Goal: Task Accomplishment & Management: Manage account settings

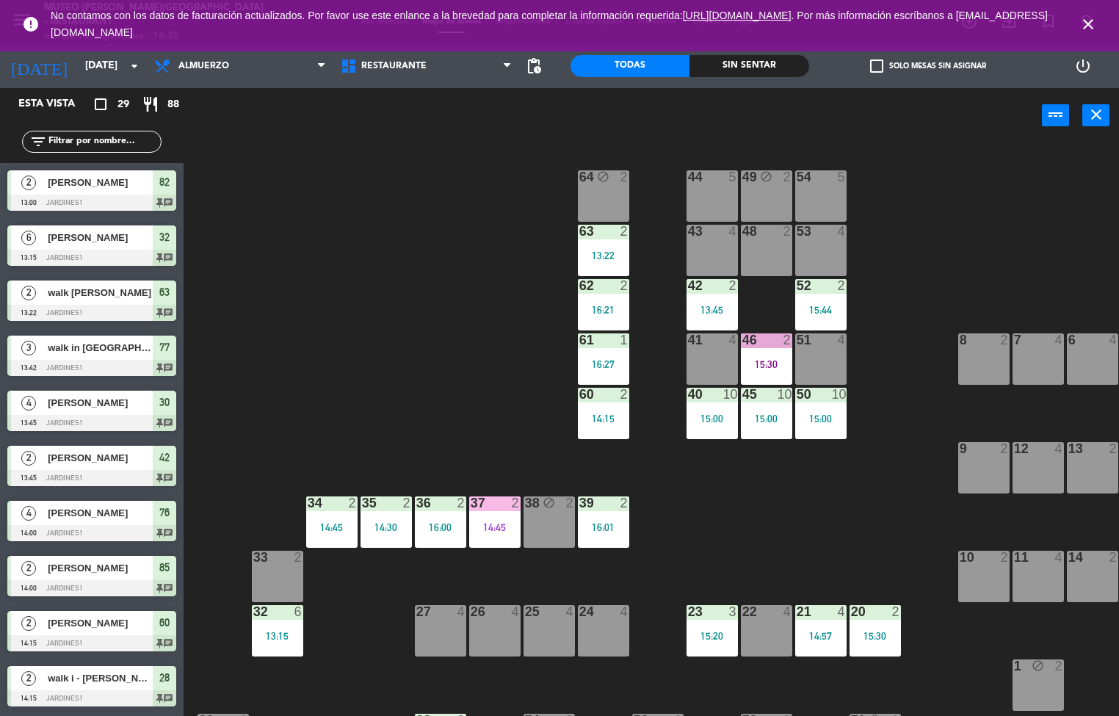
click at [460, 502] on div "37" at bounding box center [470, 502] width 24 height 13
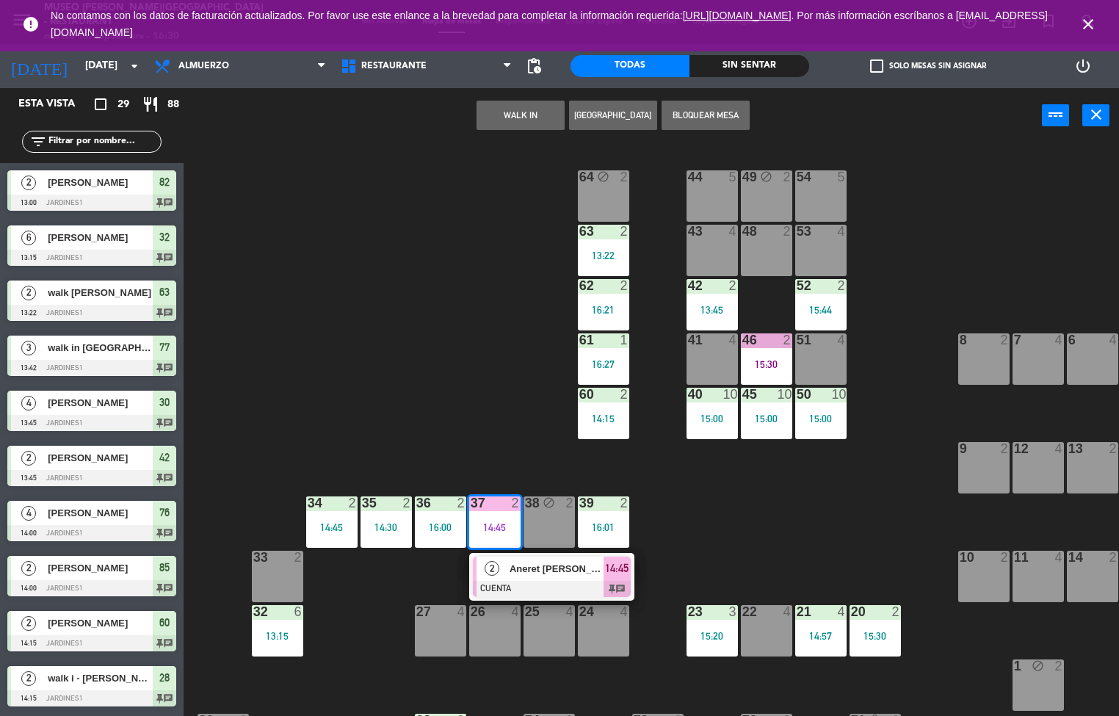
click at [380, 516] on div "35 2 14:30" at bounding box center [385, 521] width 51 height 51
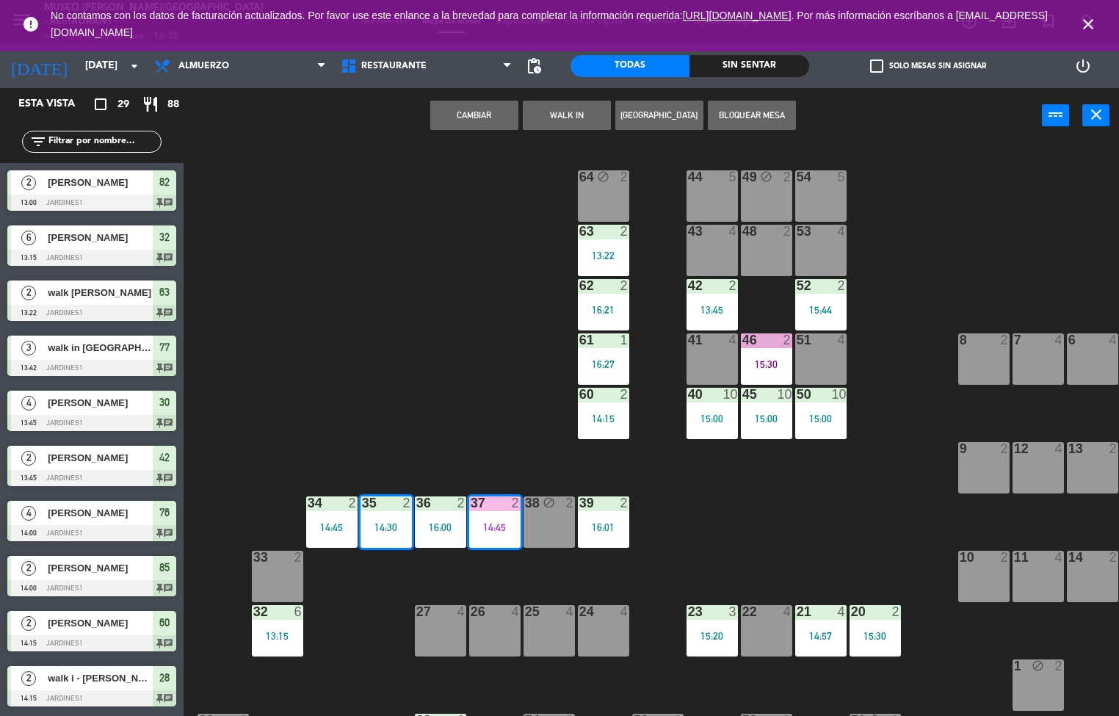
click at [384, 524] on div "14:30" at bounding box center [385, 527] width 51 height 10
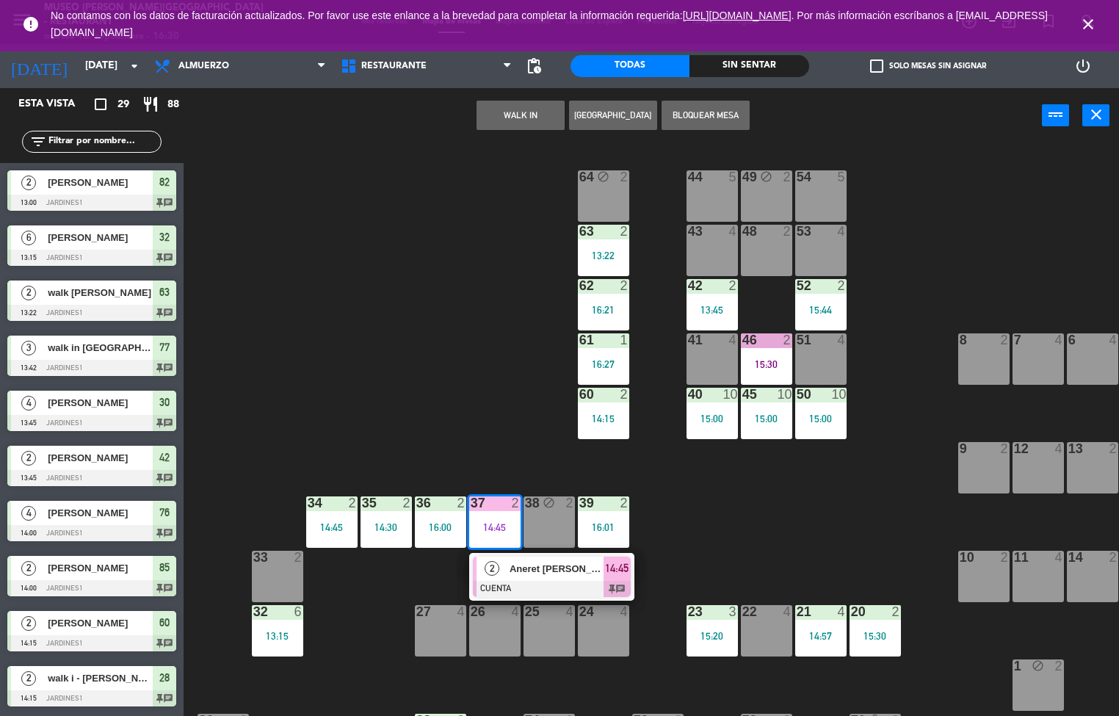
click at [384, 610] on div "44 5 49 block 2 54 5 64 block 2 48 2 53 4 63 2 13:22 43 4 62 2 16:21 42 2 13:45…" at bounding box center [657, 430] width 924 height 573
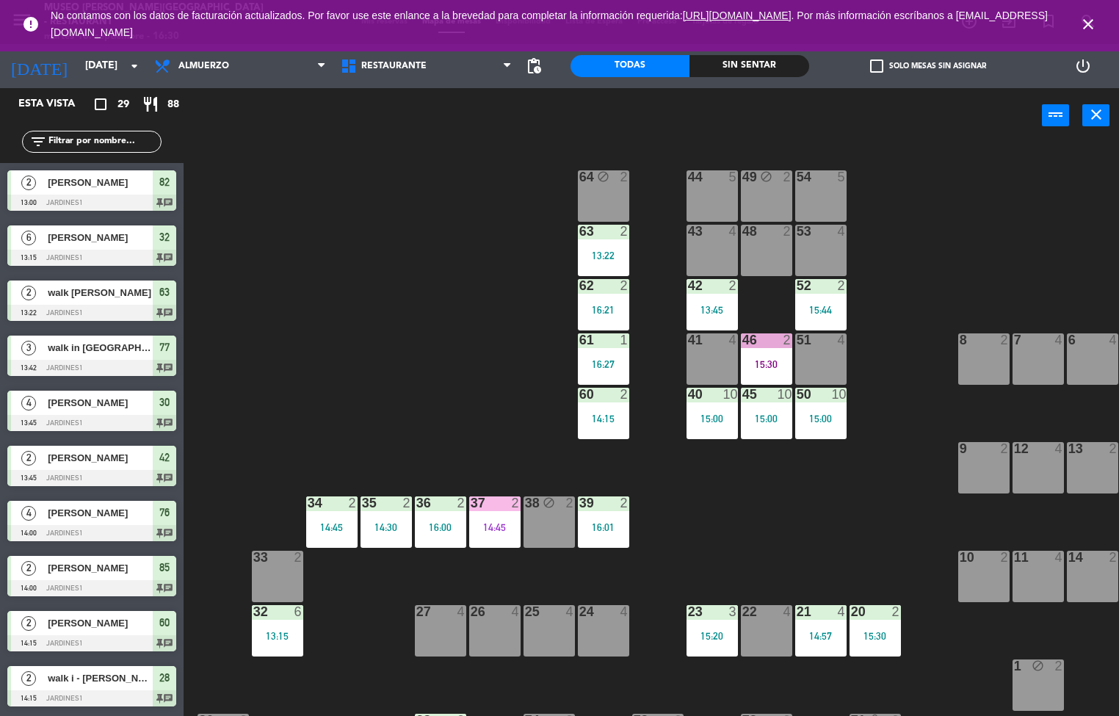
click at [385, 505] on div at bounding box center [386, 502] width 24 height 13
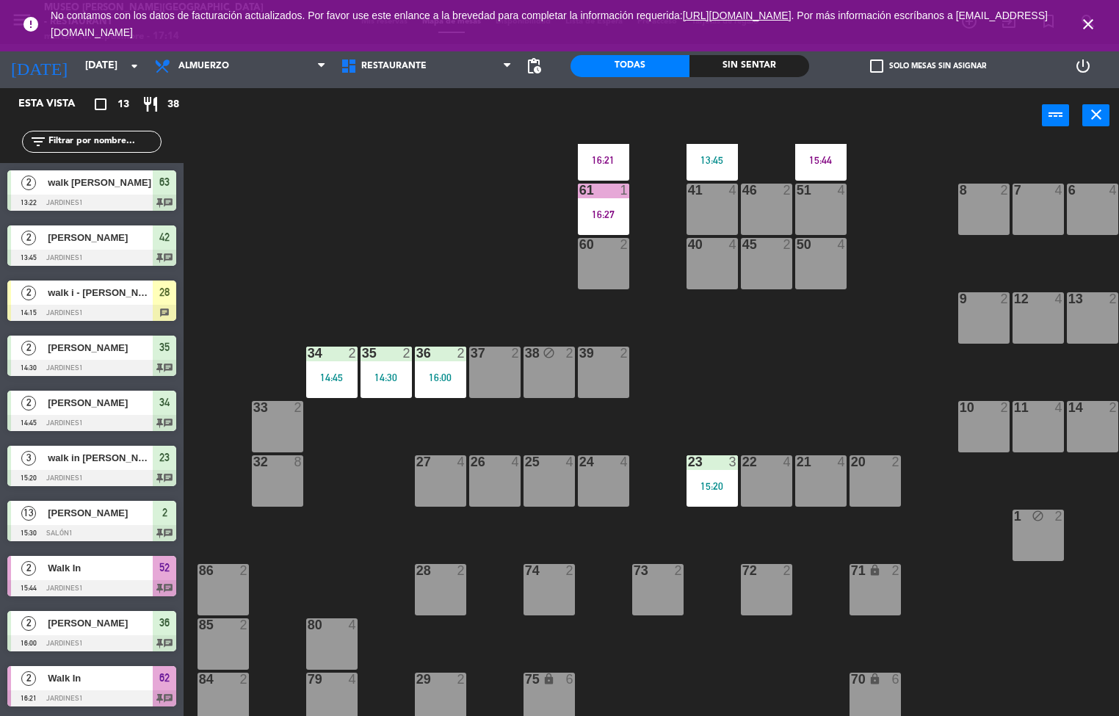
scroll to position [148, 0]
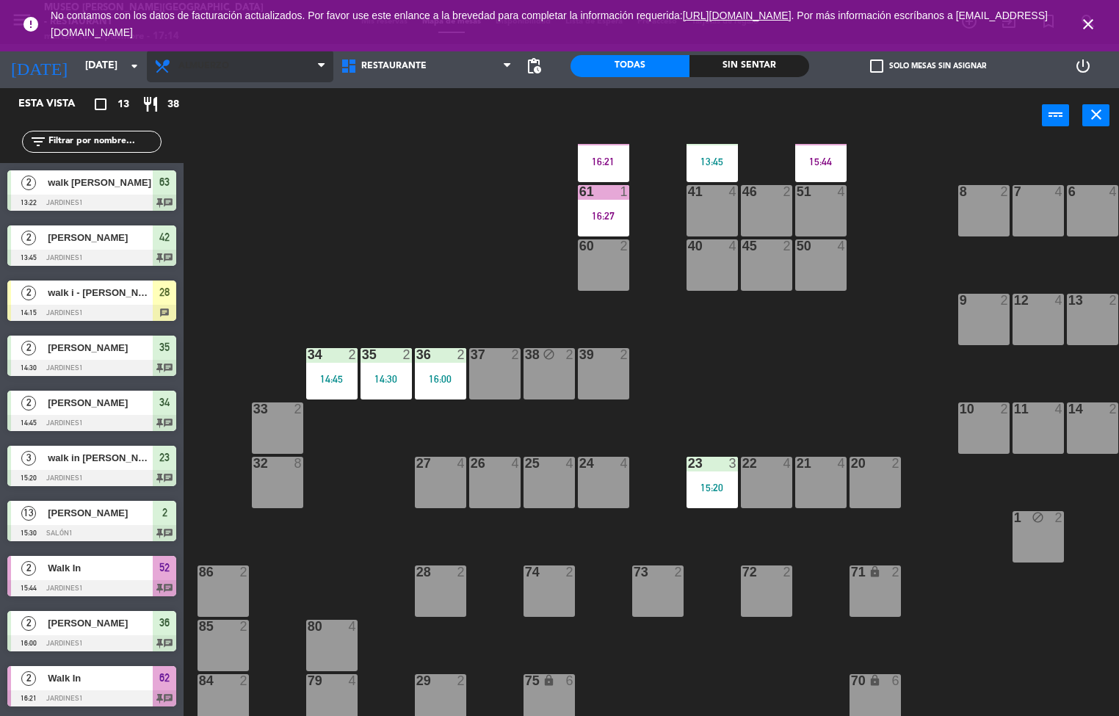
click at [229, 67] on span "Almuerzo" at bounding box center [240, 66] width 186 height 32
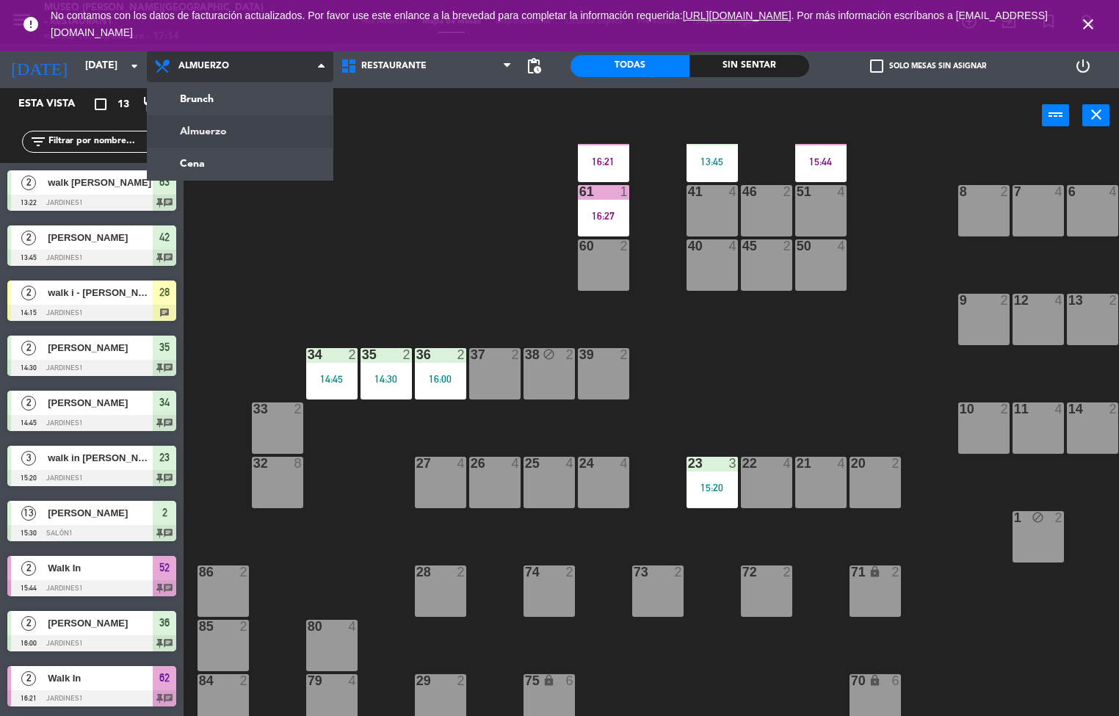
click at [244, 167] on ng-component "menu [GEOGRAPHIC_DATA][PERSON_NAME] - Restaurant [DATE] 16. septiembre - 17:14 …" at bounding box center [559, 358] width 1119 height 717
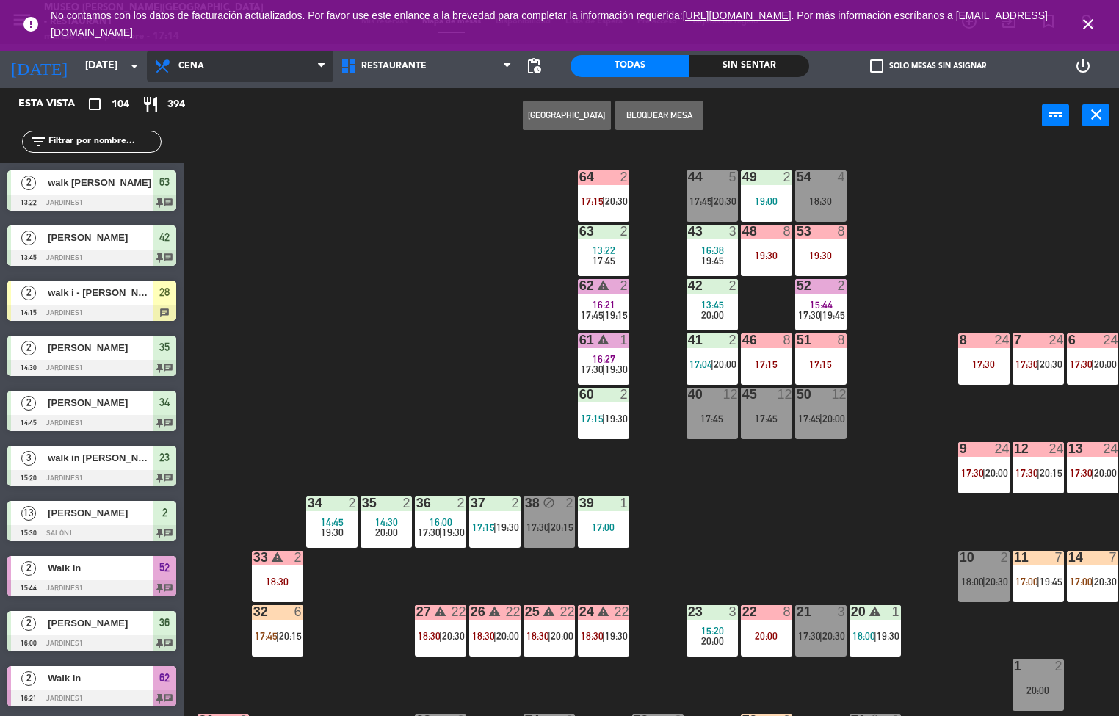
scroll to position [223, 0]
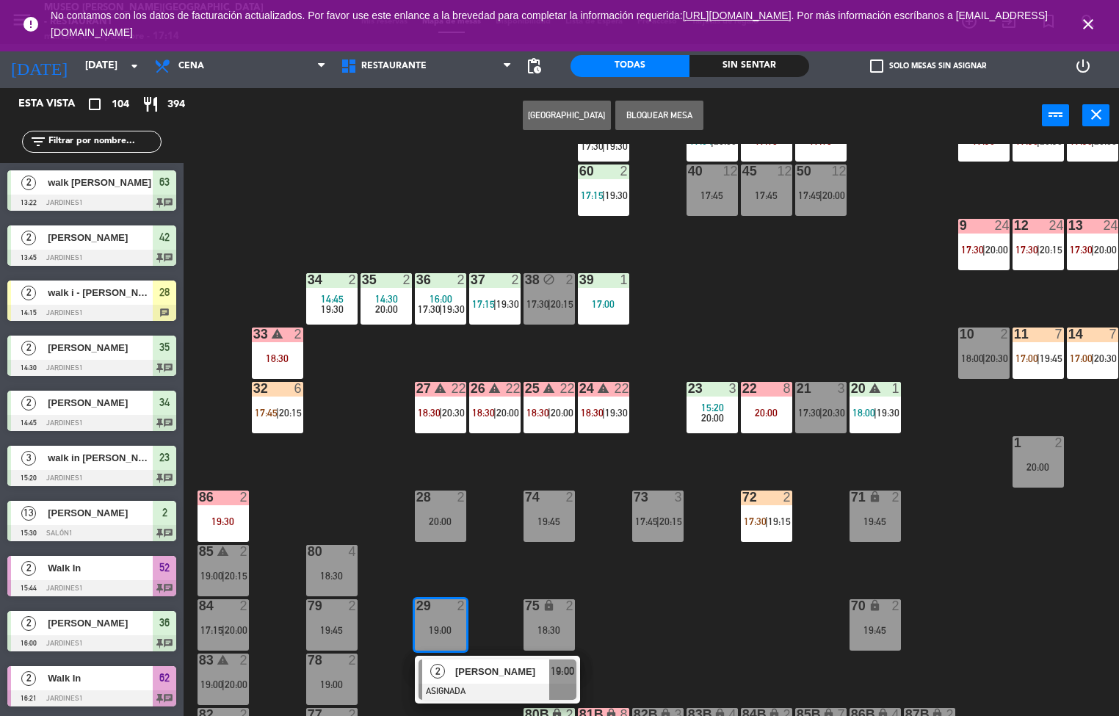
click at [763, 318] on div "44 5 17:45 | 20:30 49 2 19:00 54 4 18:30 64 2 17:15 | 20:30 48 8 19:30 53 8 19:…" at bounding box center [657, 430] width 924 height 573
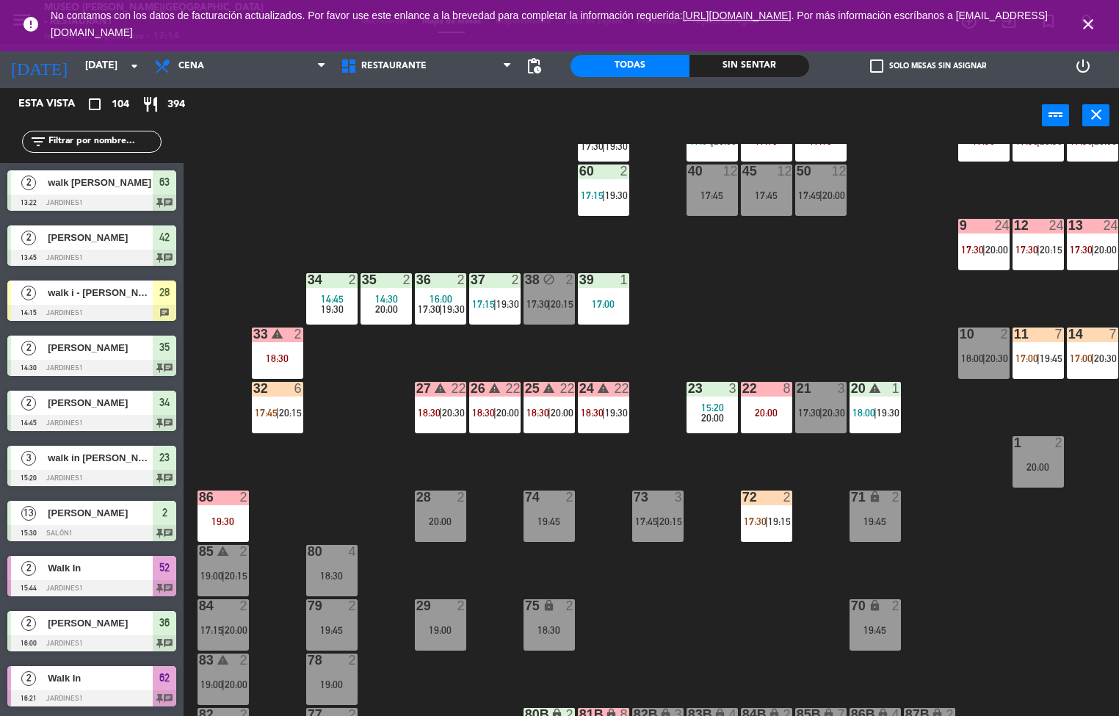
click at [417, 388] on div "27" at bounding box center [416, 388] width 1 height 13
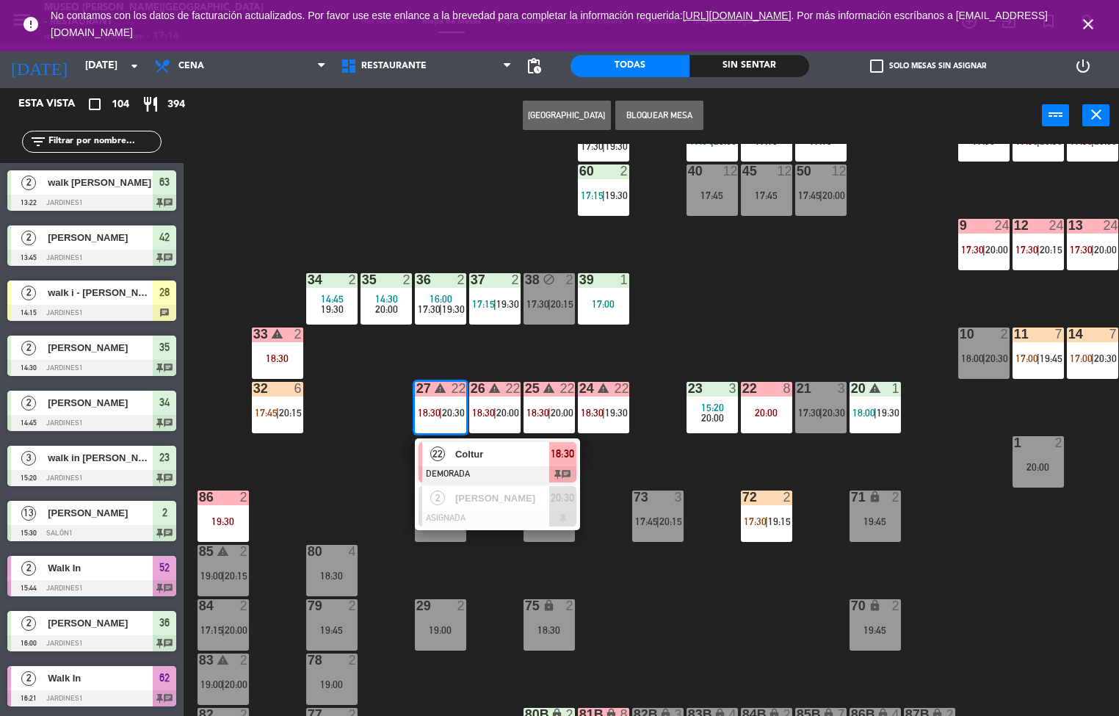
click at [507, 447] on span "Coltur" at bounding box center [502, 453] width 94 height 15
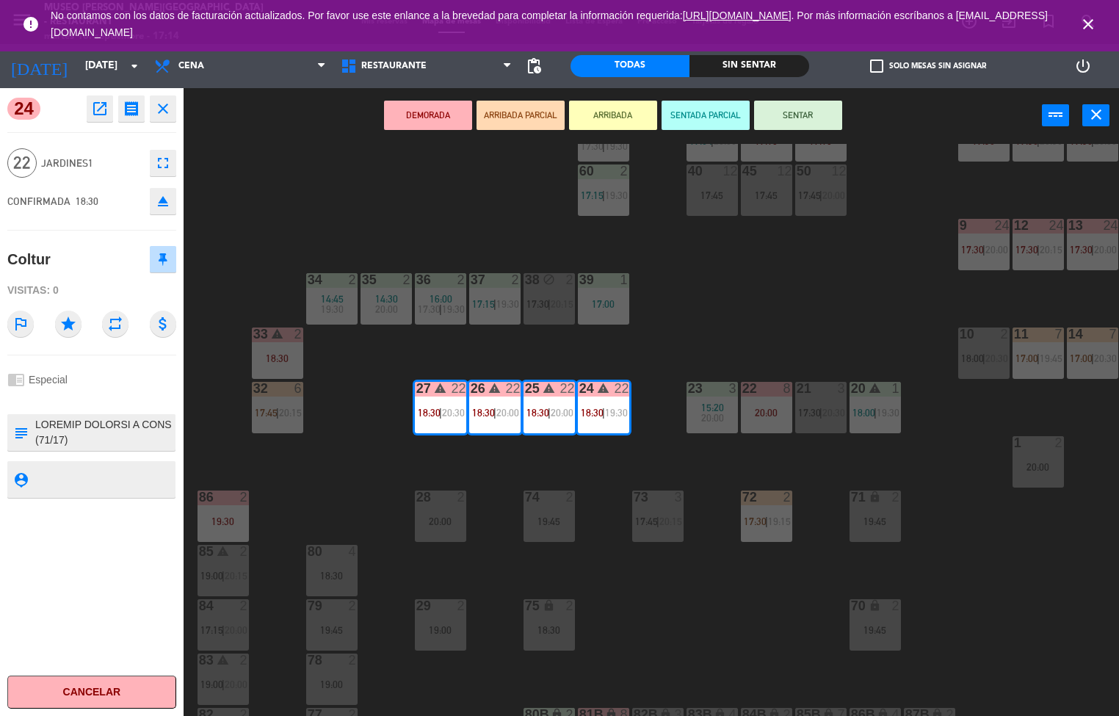
click at [93, 117] on icon "open_in_new" at bounding box center [100, 109] width 18 height 18
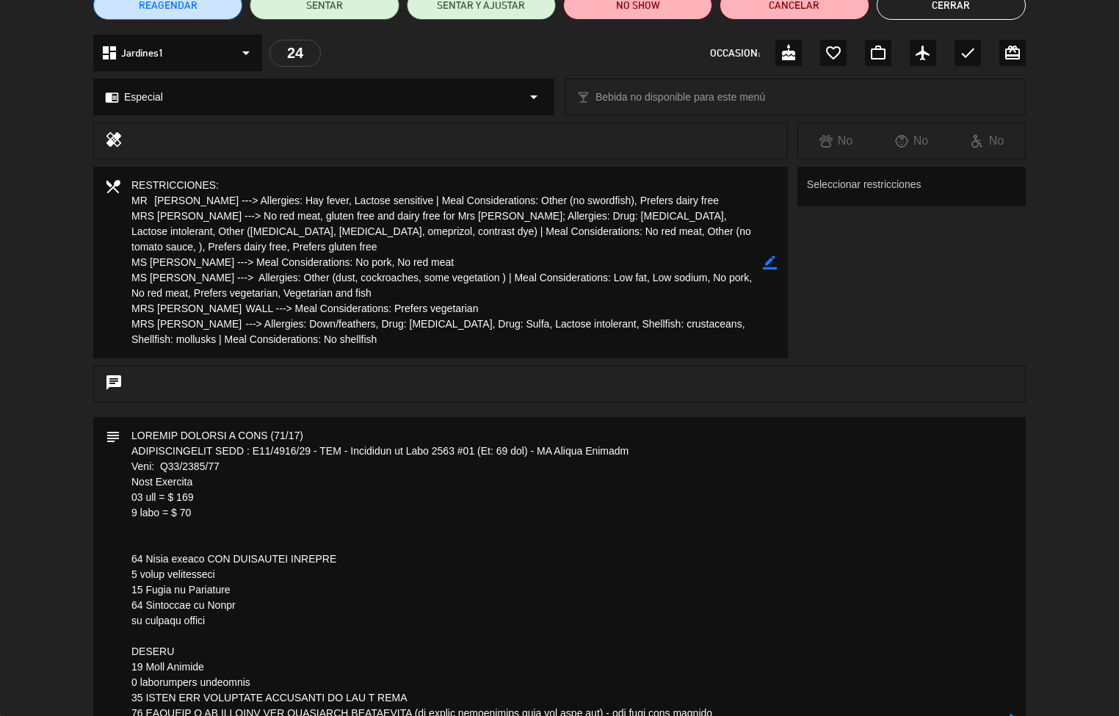
scroll to position [141, 0]
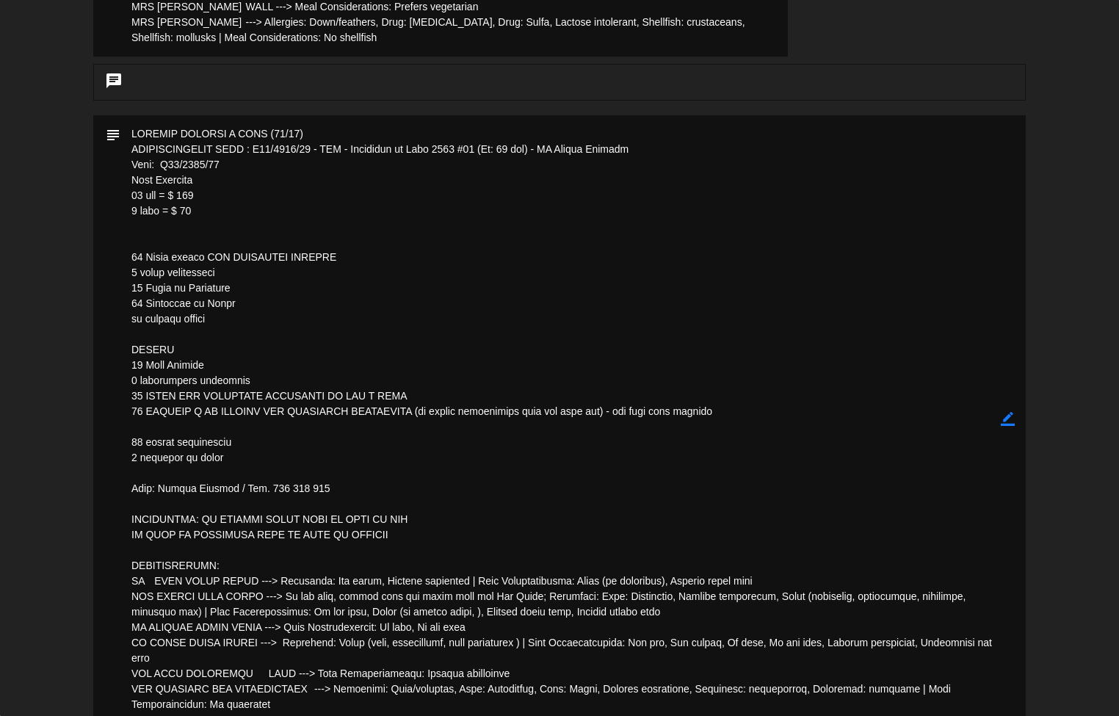
click at [747, 168] on textarea at bounding box center [560, 418] width 880 height 607
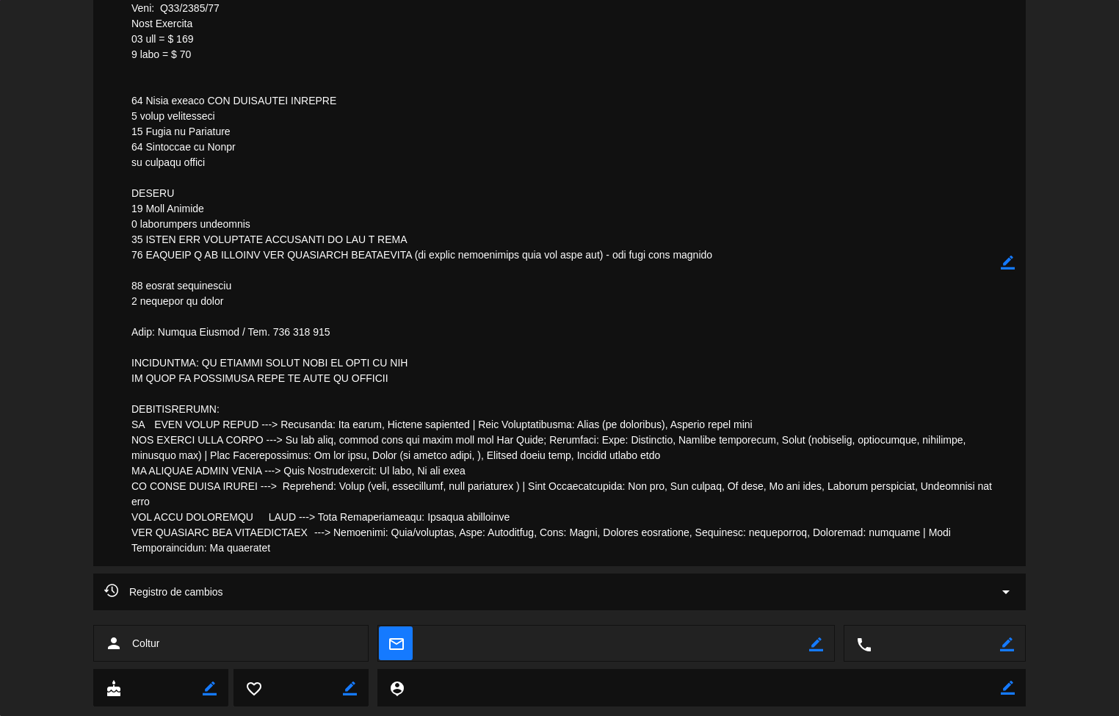
click at [601, 418] on textarea at bounding box center [560, 262] width 880 height 607
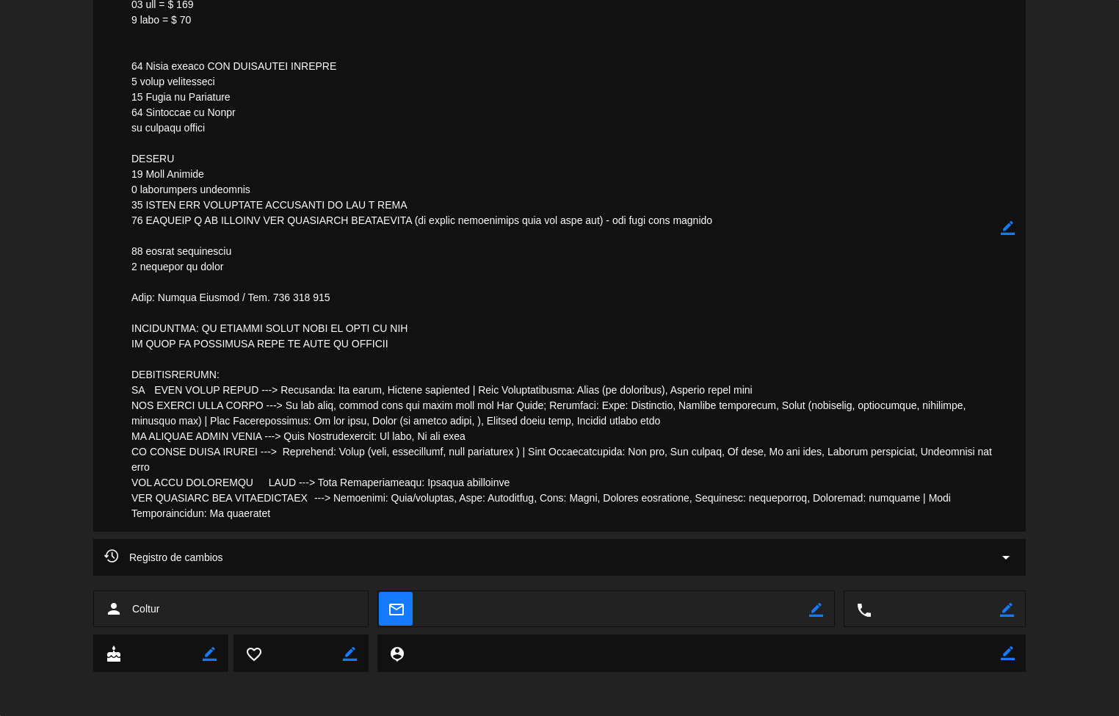
scroll to position [633, 0]
click at [617, 269] on textarea at bounding box center [560, 229] width 880 height 607
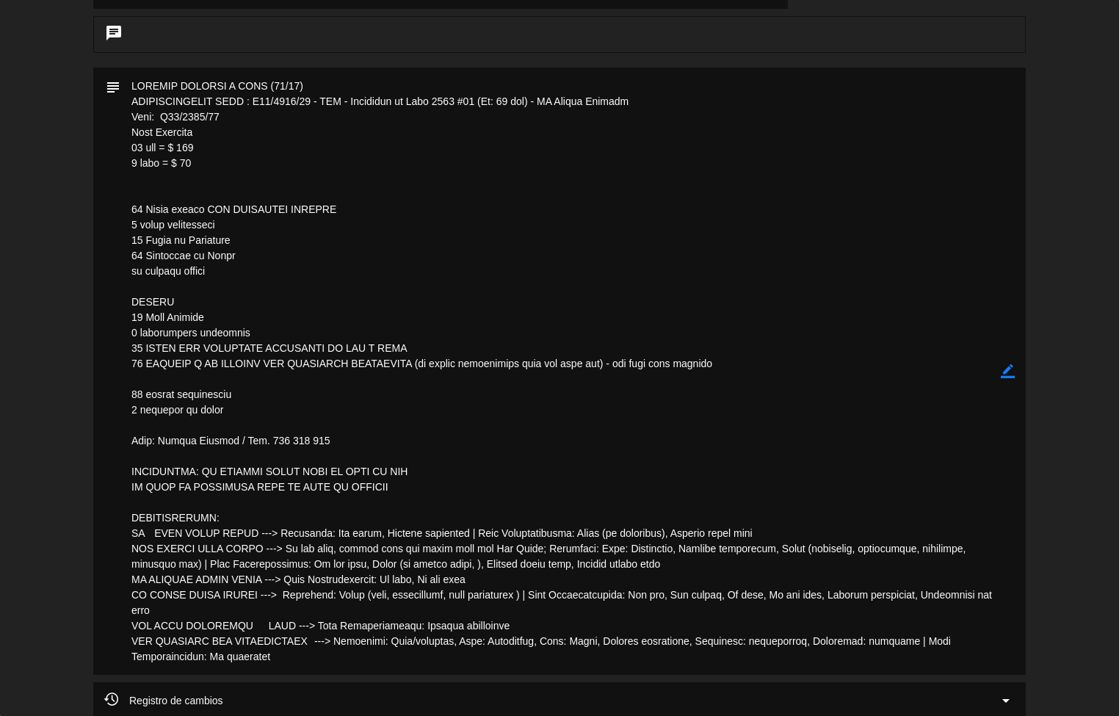
scroll to position [634, 0]
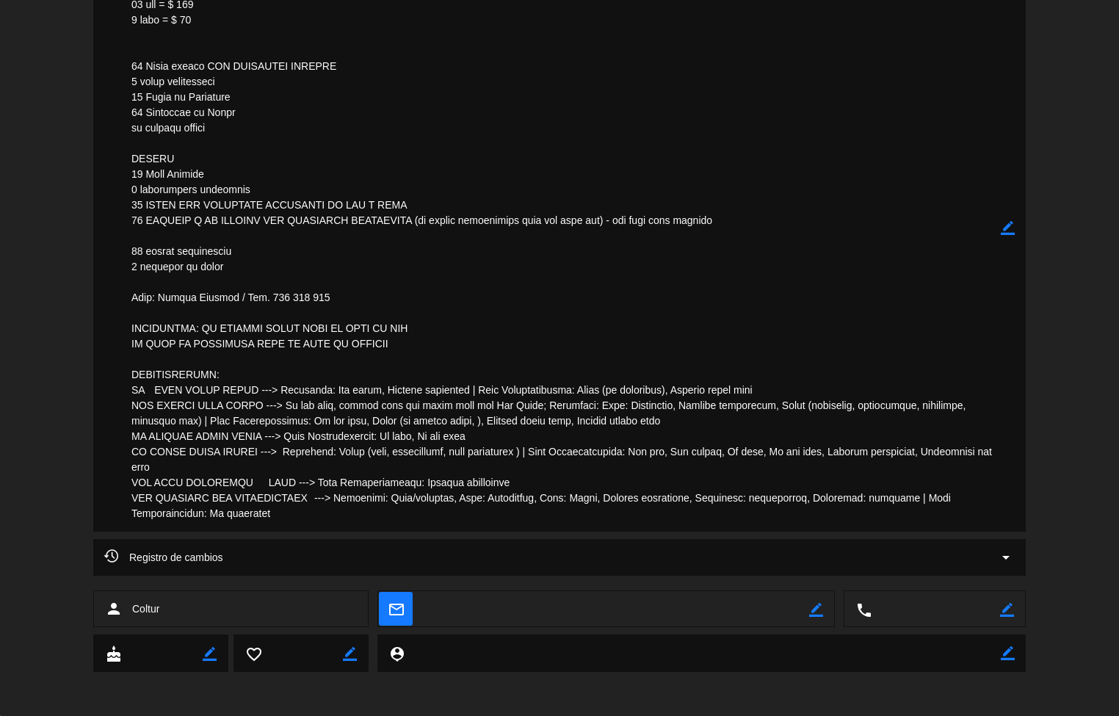
click at [774, 91] on textarea at bounding box center [560, 227] width 880 height 607
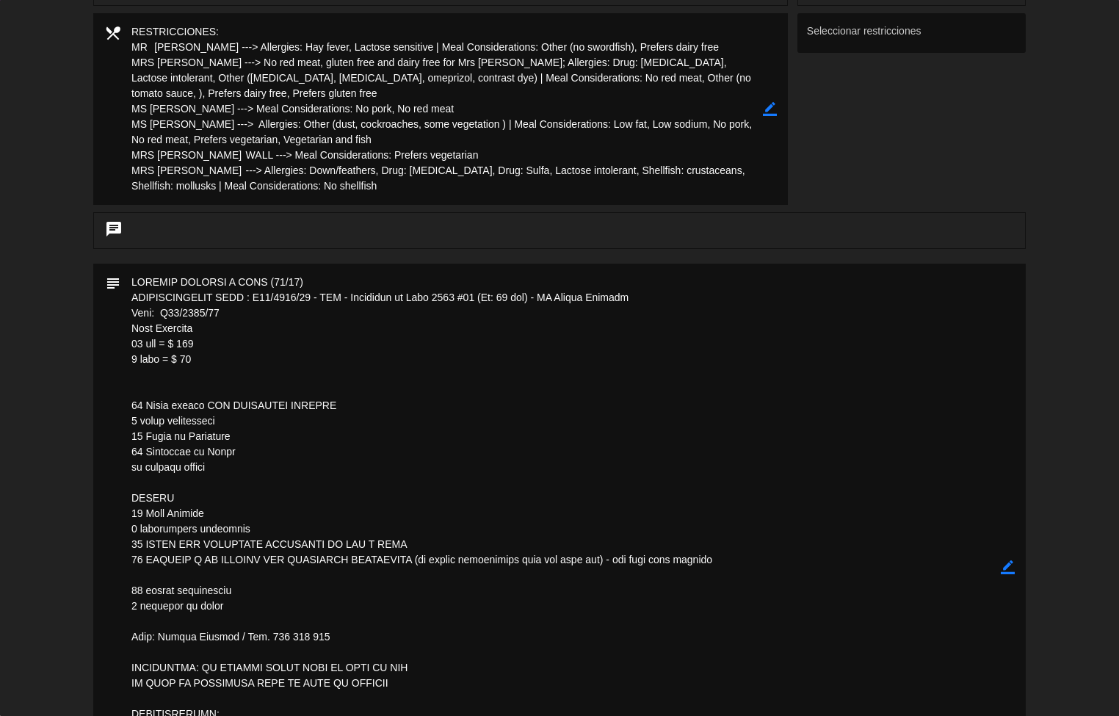
scroll to position [0, 0]
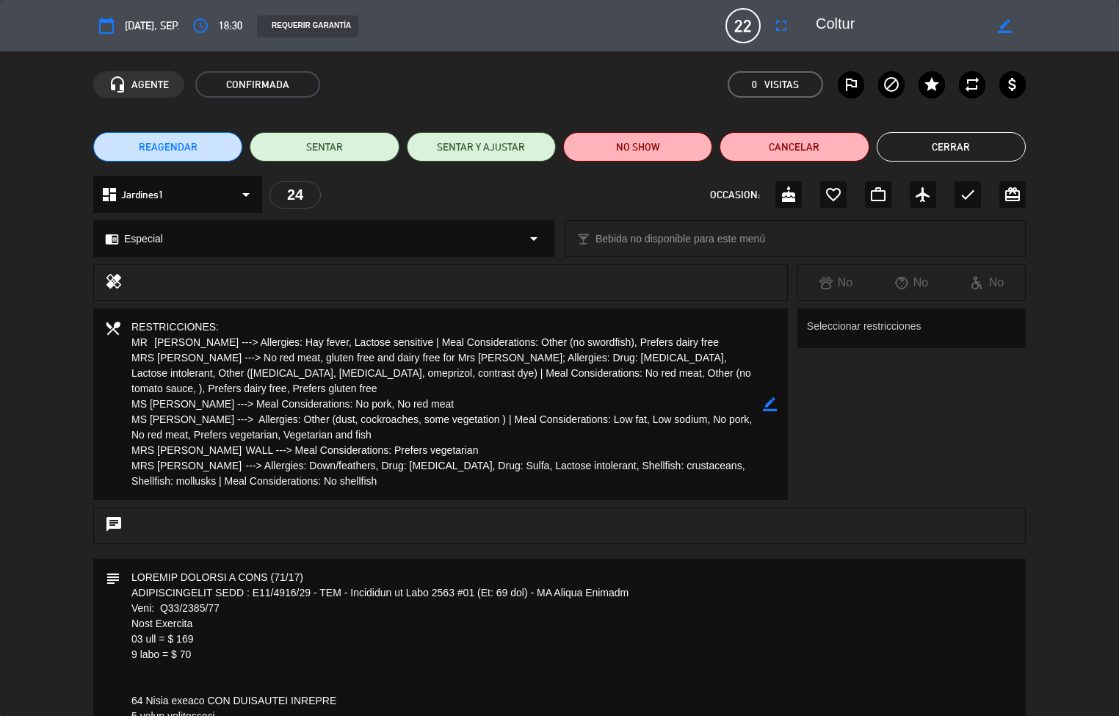
click at [978, 148] on button "Cerrar" at bounding box center [951, 146] width 149 height 29
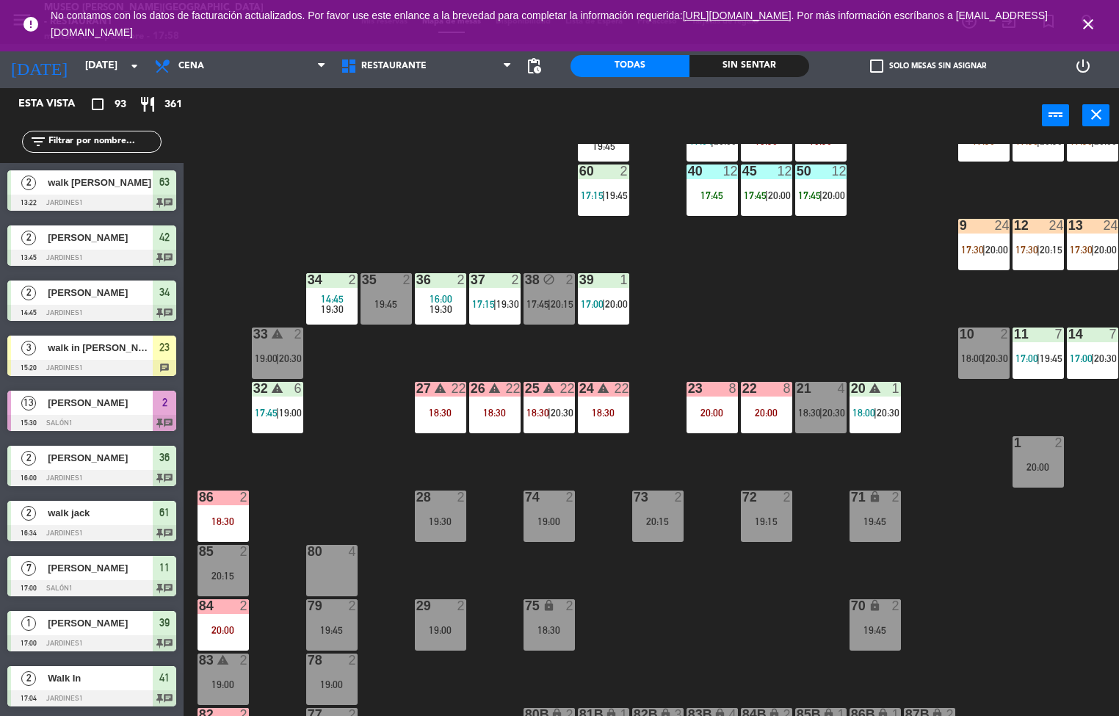
scroll to position [1, 0]
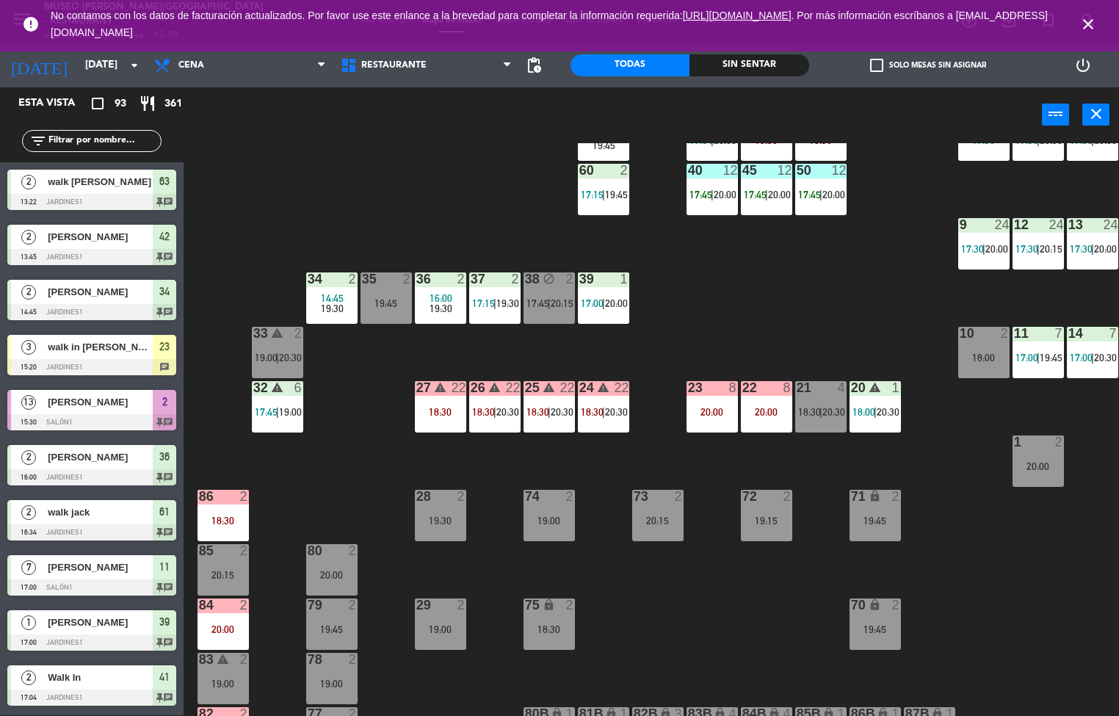
click at [361, 428] on div "44 5 17:45 | 20:30 49 2 19:00 54 4 18:30 64 2 17:15 | 20:30 48 2 17:58 | 20:00 …" at bounding box center [657, 429] width 924 height 573
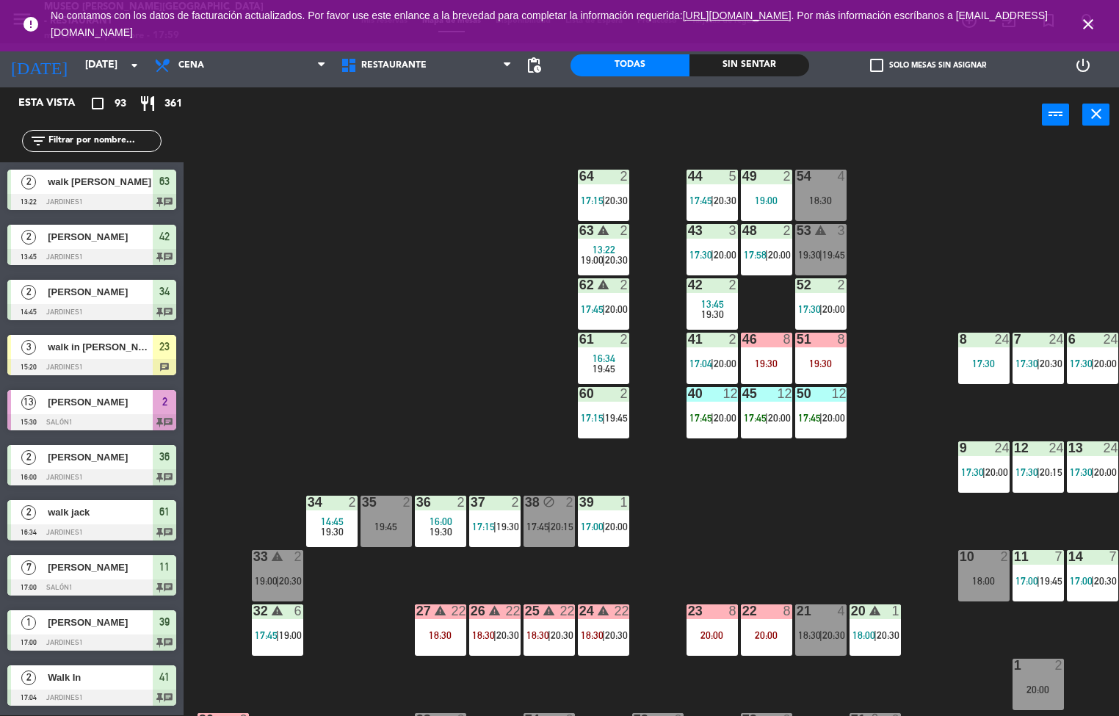
click at [488, 515] on div "37 2 17:15 | 19:30" at bounding box center [494, 521] width 51 height 51
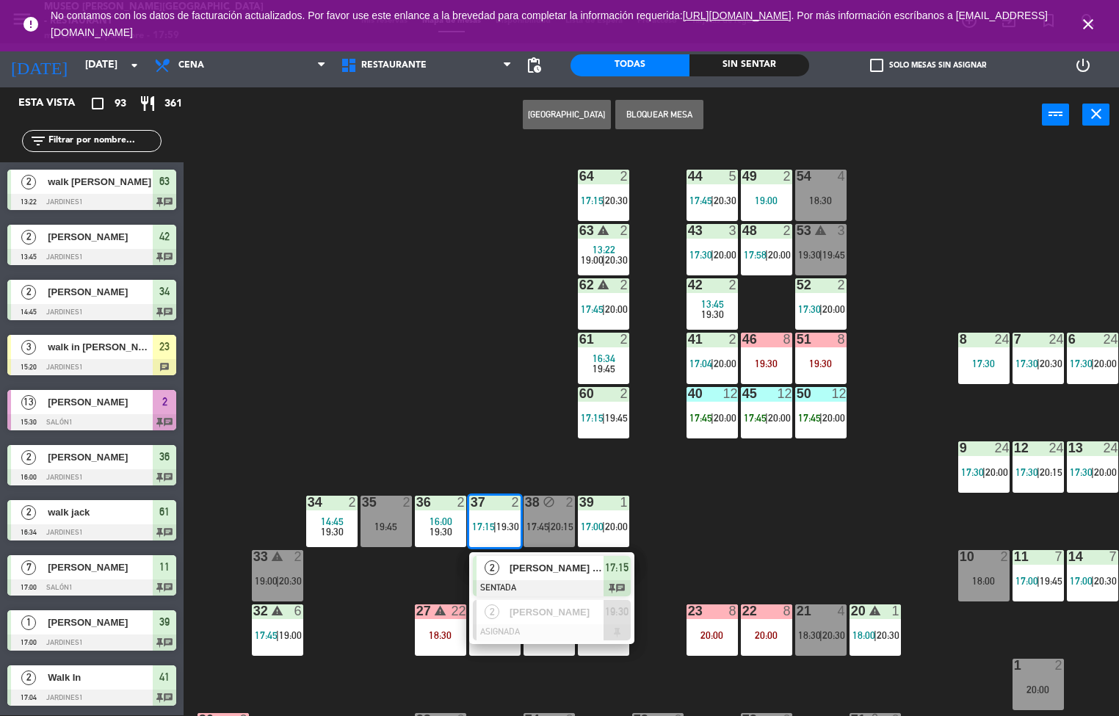
click at [538, 575] on span "[PERSON_NAME] De la [PERSON_NAME]" at bounding box center [557, 567] width 94 height 15
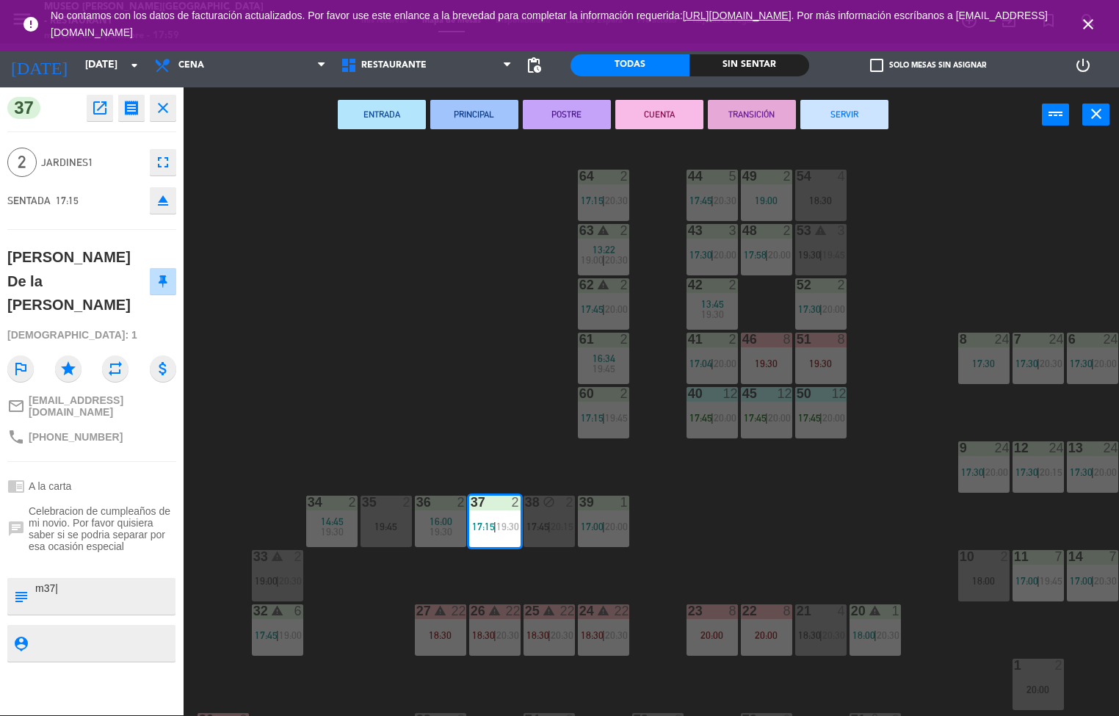
click at [738, 120] on button "TRANSICIÓN" at bounding box center [752, 114] width 88 height 29
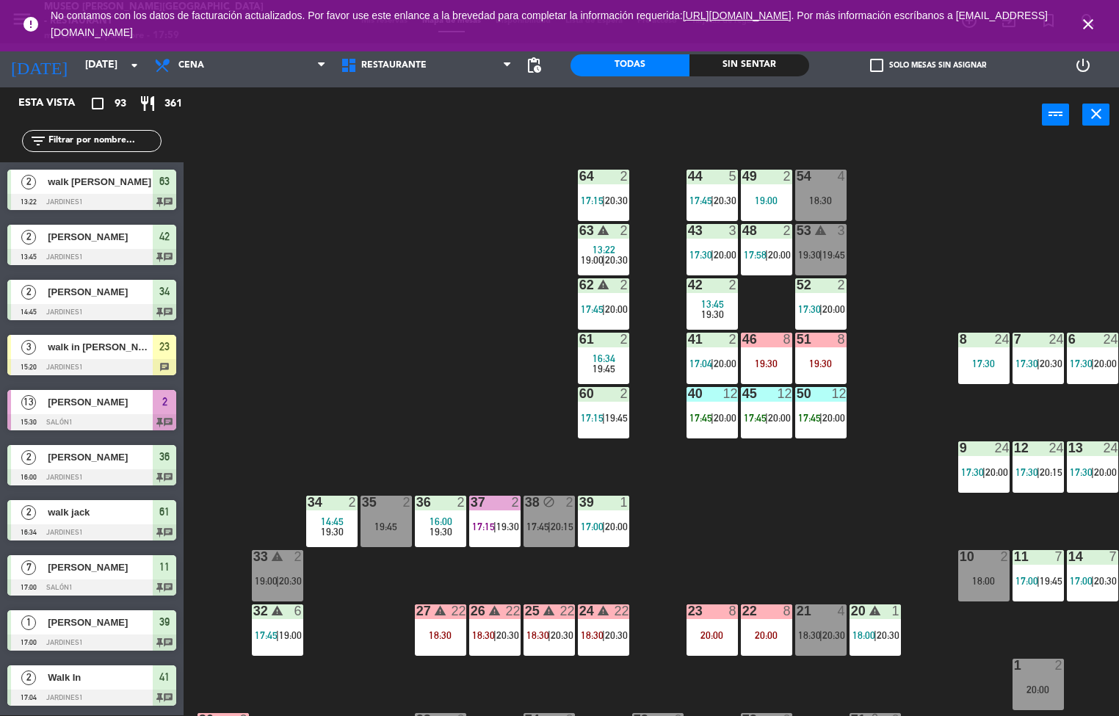
scroll to position [1, 0]
click at [452, 524] on div "16:00" at bounding box center [440, 521] width 51 height 10
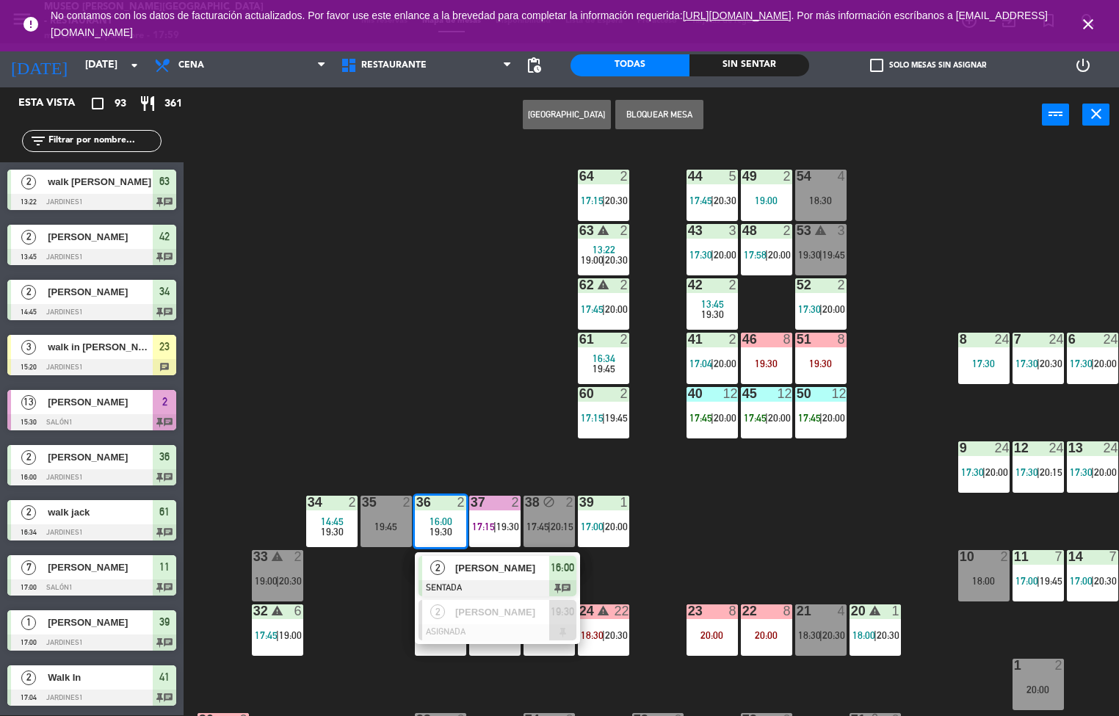
click at [520, 570] on span "[PERSON_NAME]" at bounding box center [502, 567] width 94 height 15
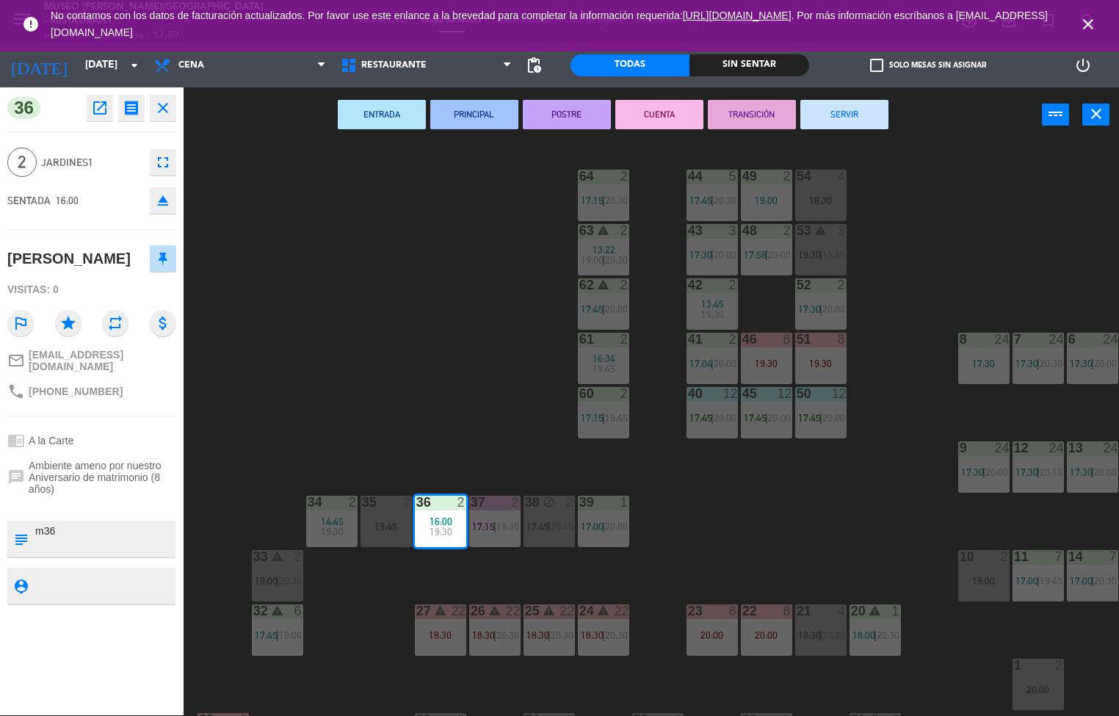
click at [661, 117] on button "CUENTA" at bounding box center [659, 114] width 88 height 29
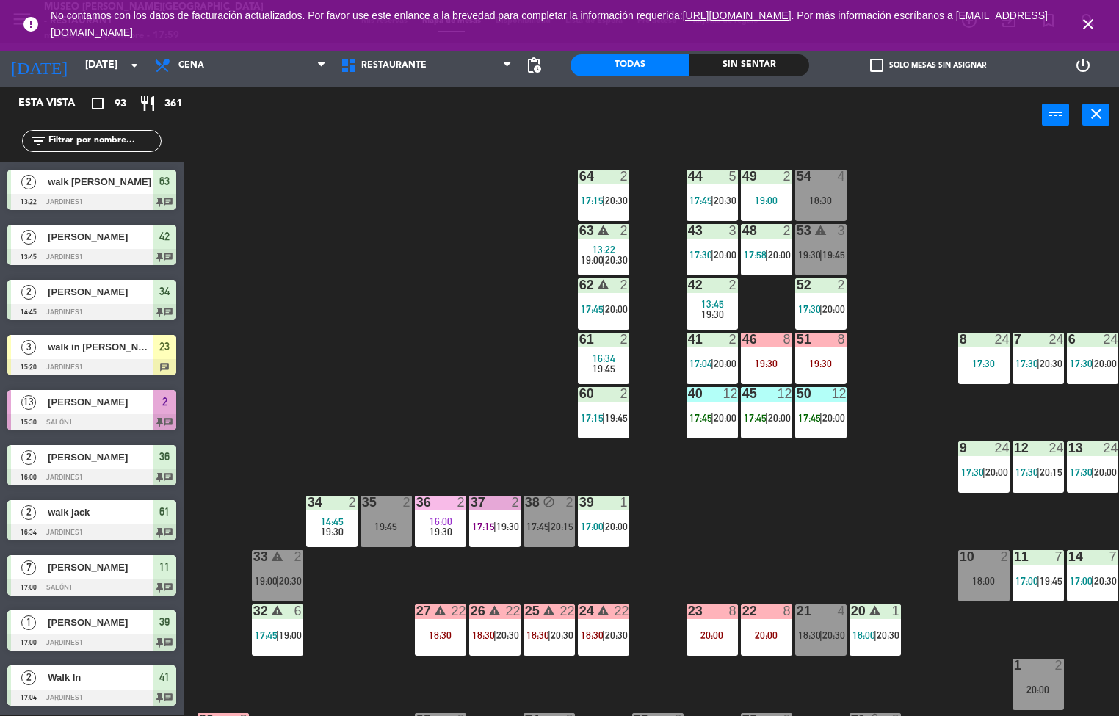
click at [327, 520] on span "14:45" at bounding box center [332, 521] width 23 height 12
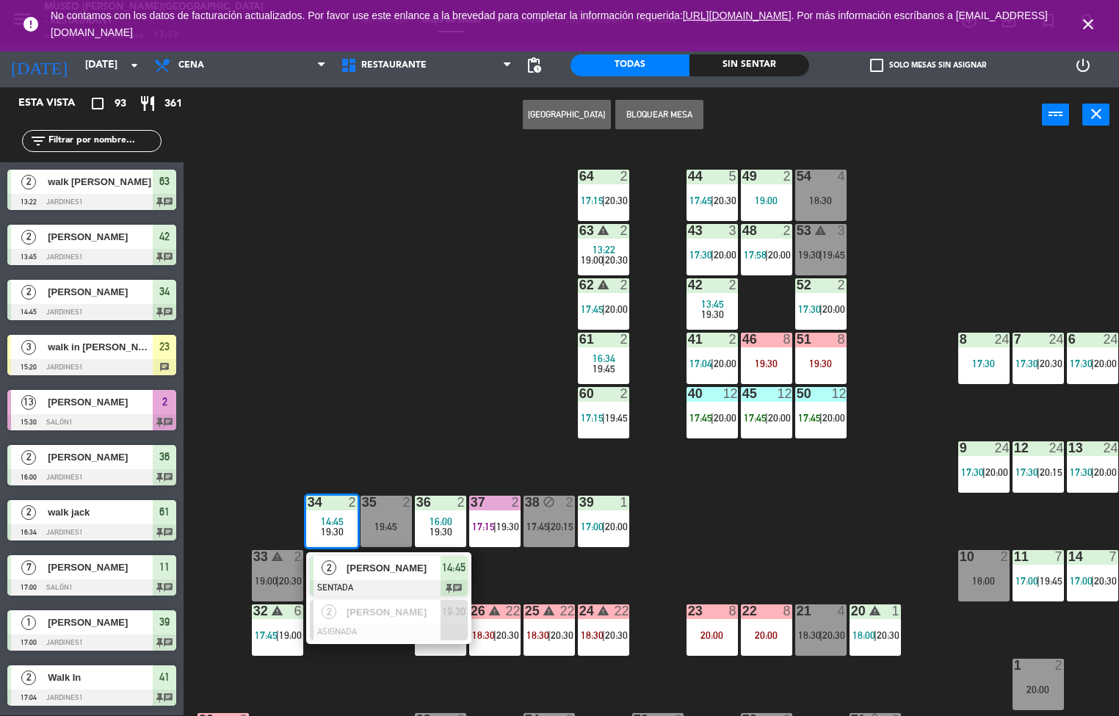
click at [384, 569] on span "[PERSON_NAME]" at bounding box center [394, 567] width 94 height 15
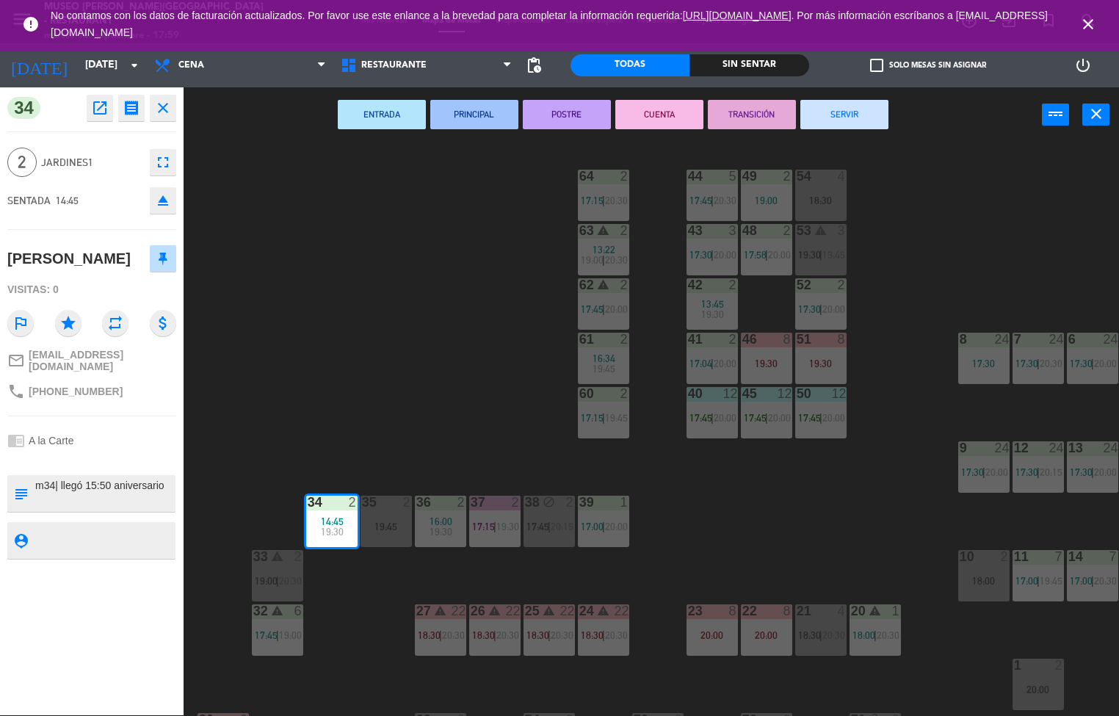
click at [670, 117] on button "CUENTA" at bounding box center [659, 114] width 88 height 29
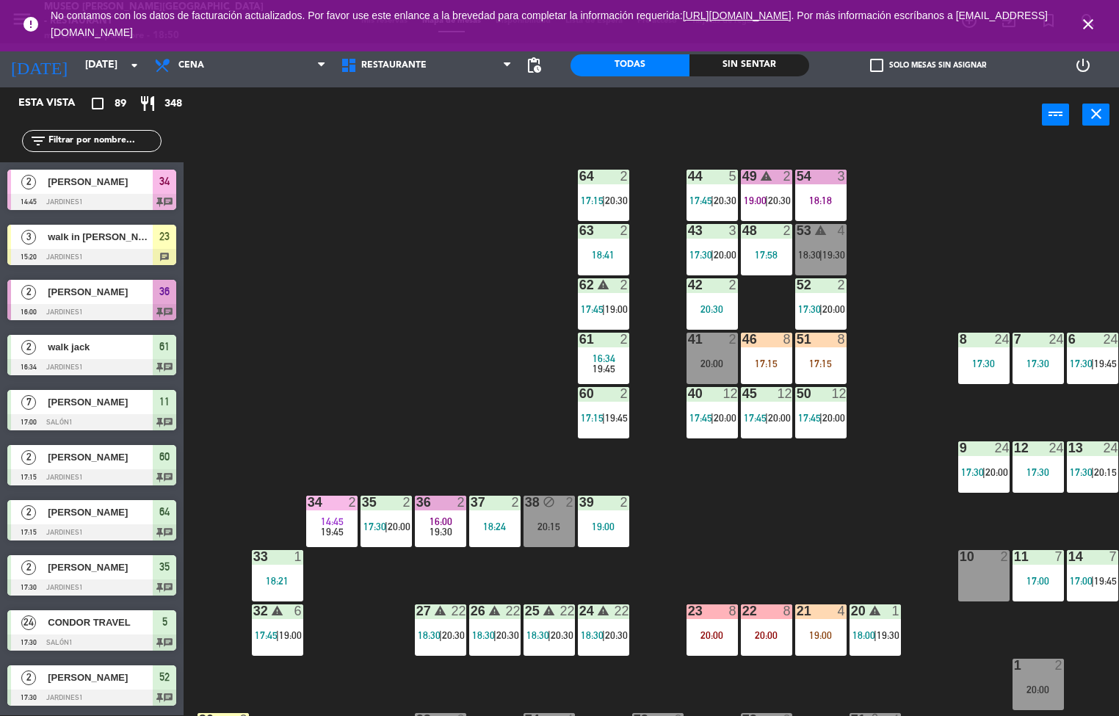
click at [778, 548] on div "44 5 17:45 | 20:30 49 warning 2 19:00 | 20:30 54 3 18:18 64 2 17:15 | 20:30 48 …" at bounding box center [657, 429] width 924 height 573
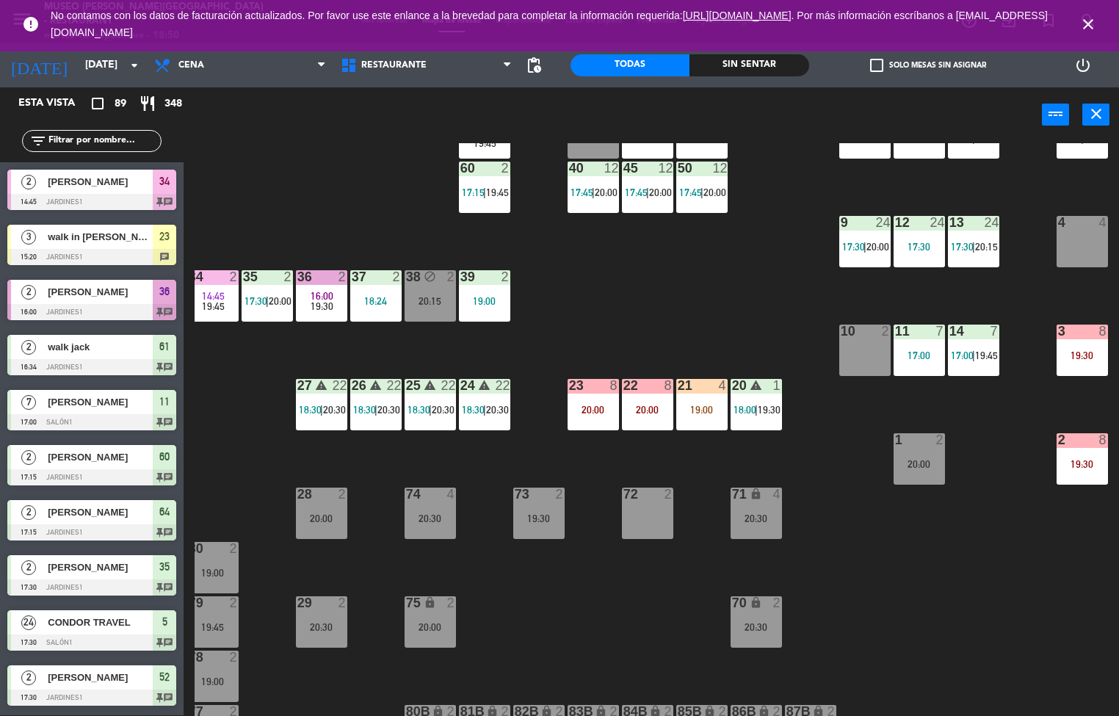
scroll to position [227, 119]
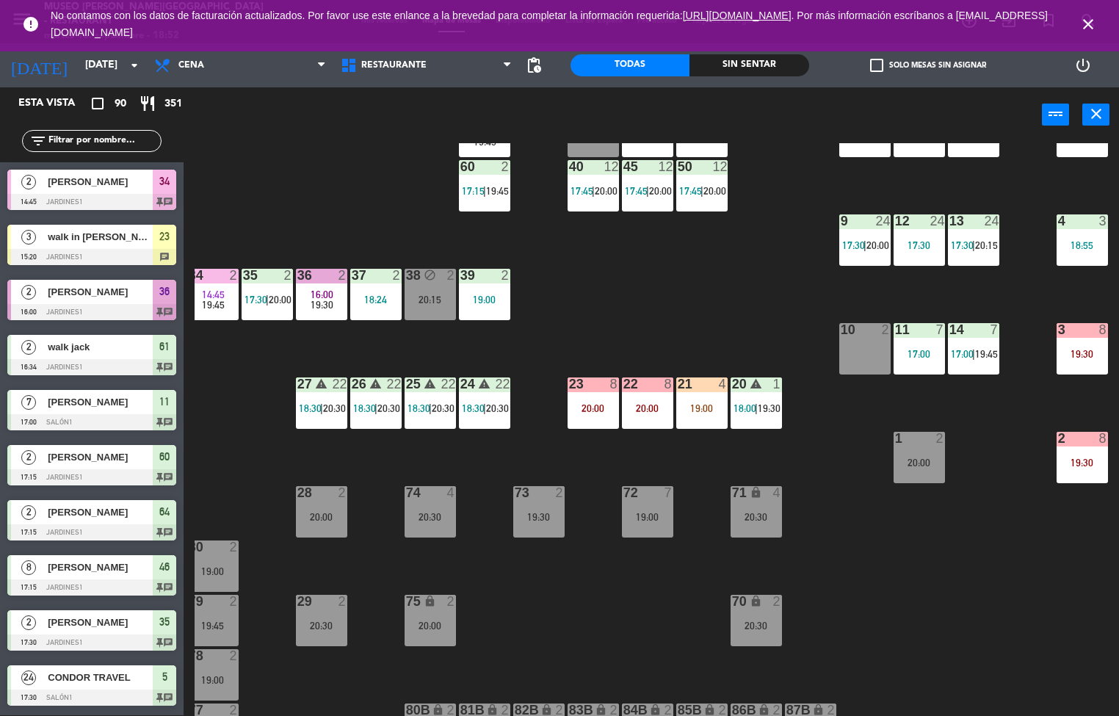
click at [518, 571] on div "44 5 17:45 | 20:30 49 warning 2 19:00 | 20:30 54 3 18:18 64 2 17:15 | 20:30 48 …" at bounding box center [657, 429] width 924 height 573
click at [612, 403] on div "20:00" at bounding box center [593, 408] width 51 height 10
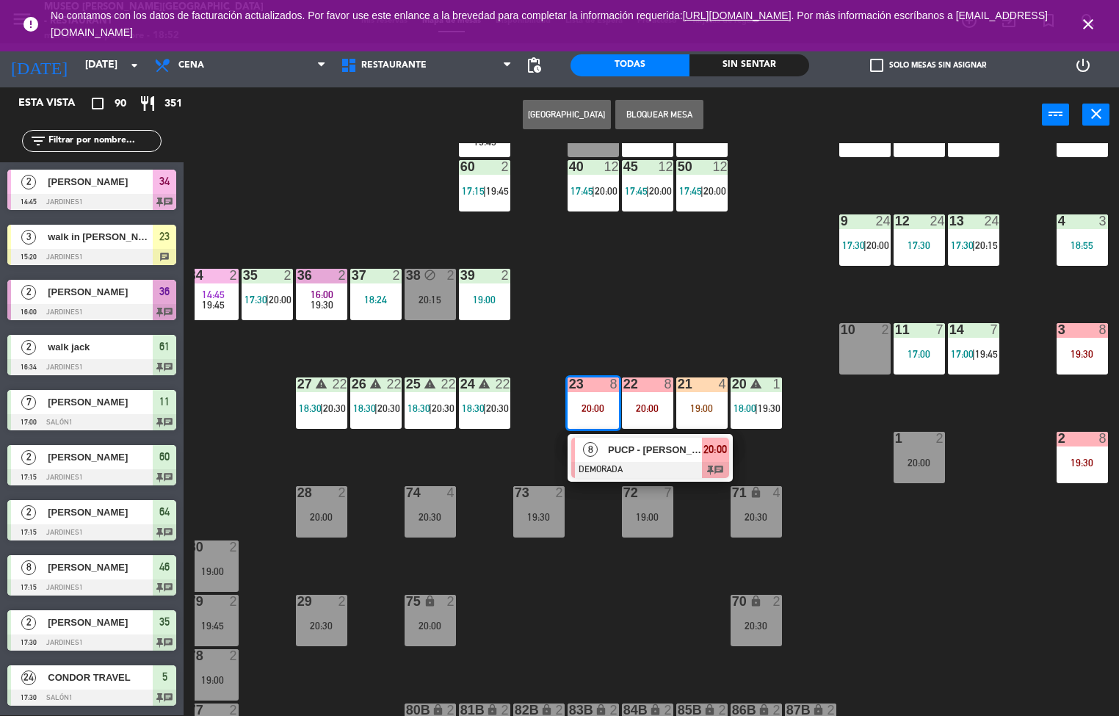
click at [445, 620] on div "20:00" at bounding box center [430, 625] width 51 height 10
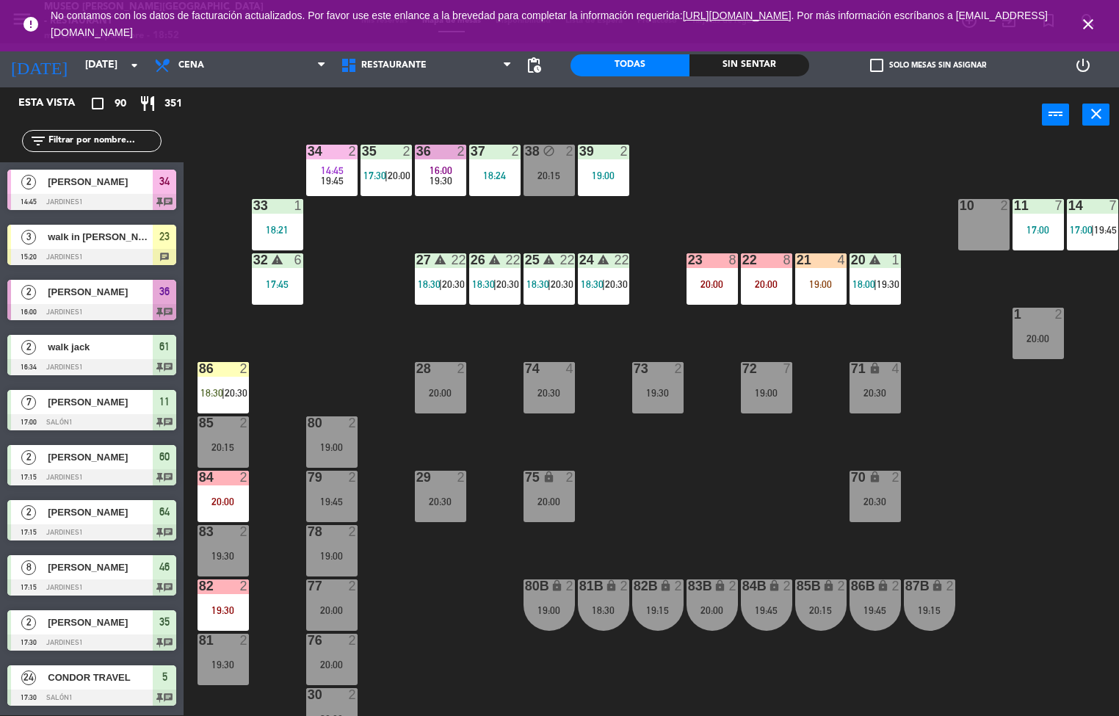
scroll to position [490, 0]
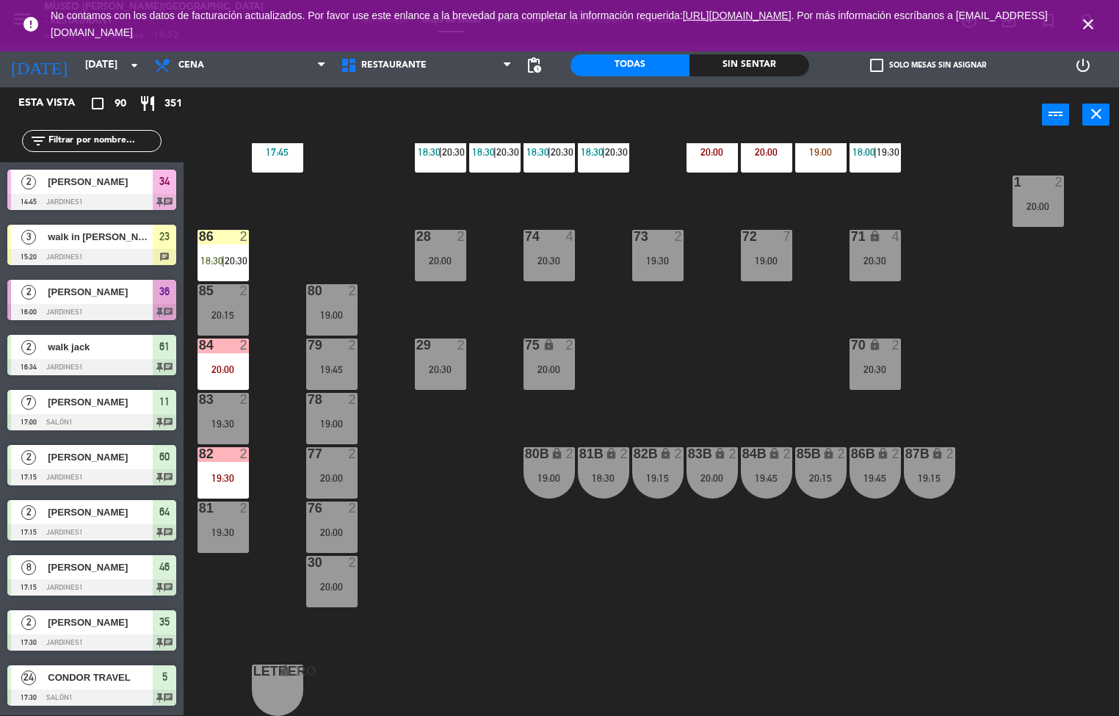
click at [765, 369] on div "44 5 17:45 | 20:30 49 warning 2 19:00 | 20:30 54 3 18:18 64 2 17:15 | 20:30 48 …" at bounding box center [657, 429] width 924 height 573
click at [200, 230] on div "86" at bounding box center [199, 236] width 1 height 13
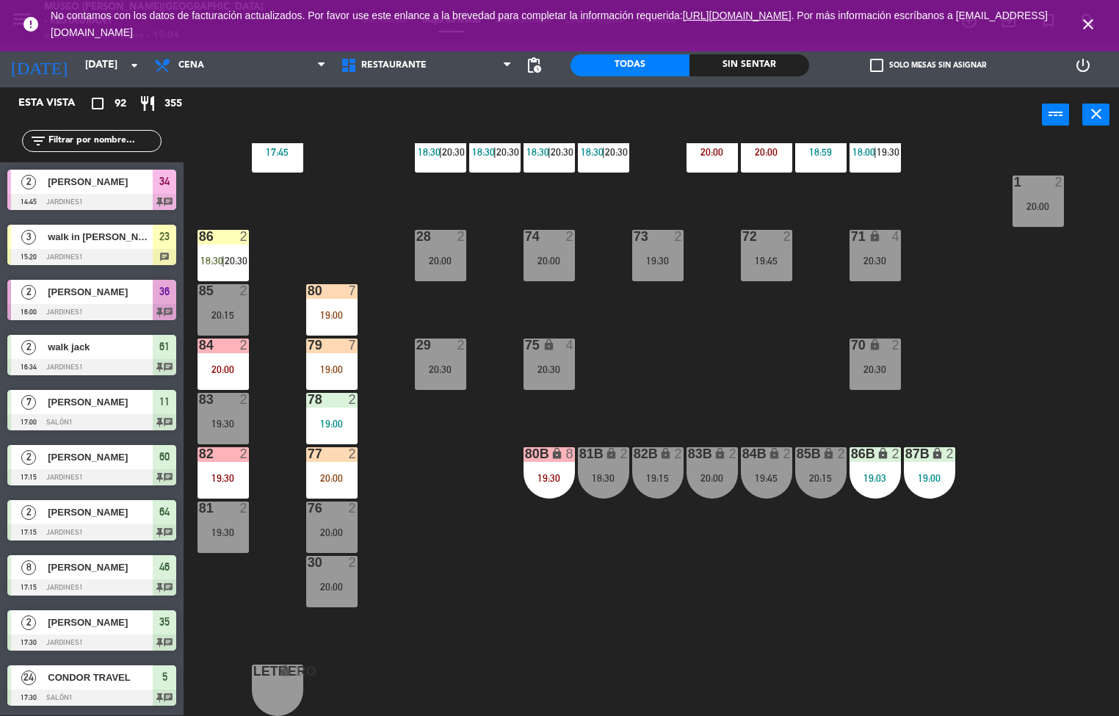
click at [674, 560] on div "44 5 17:45 | 20:30 49 warning 2 19:00 | 20:30 54 3 18:55 64 2 17:15 | 20:30 48 …" at bounding box center [657, 429] width 924 height 573
click at [681, 642] on div "44 5 17:45 | 20:30 49 warning 2 19:00 | 20:30 54 3 18:55 64 2 17:15 | 20:30 48 …" at bounding box center [657, 429] width 924 height 573
click at [688, 684] on div "44 5 17:45 | 20:30 49 warning 2 19:00 | 20:30 54 3 18:55 64 2 17:15 | 20:30 48 …" at bounding box center [657, 429] width 924 height 573
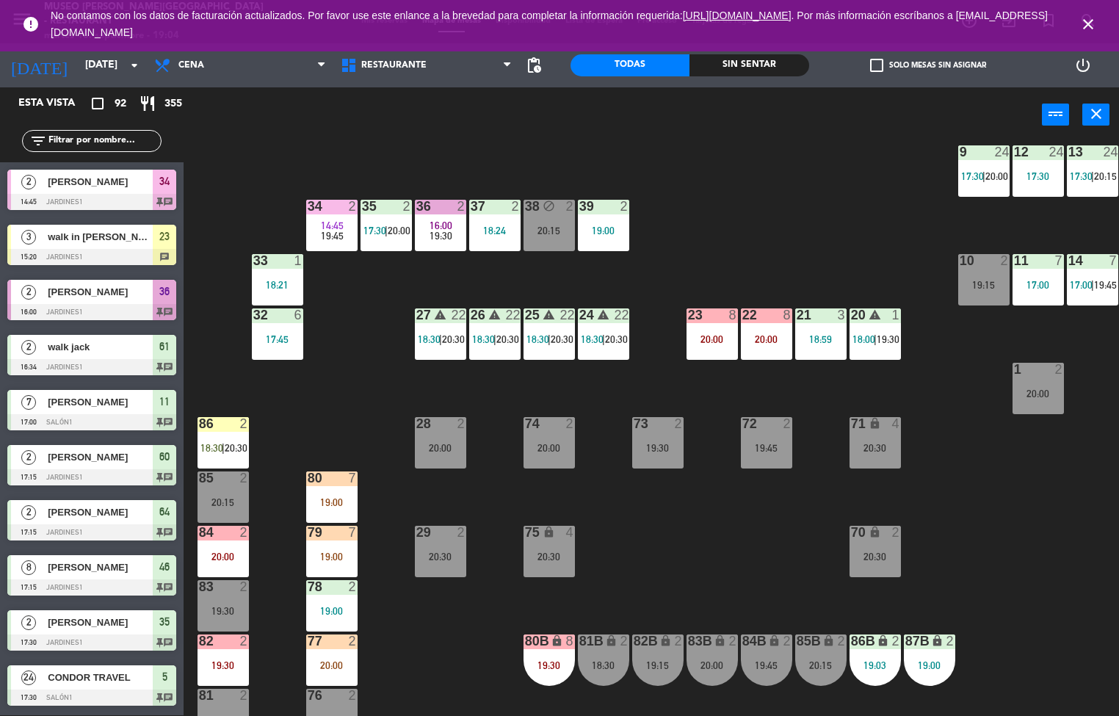
scroll to position [283, 0]
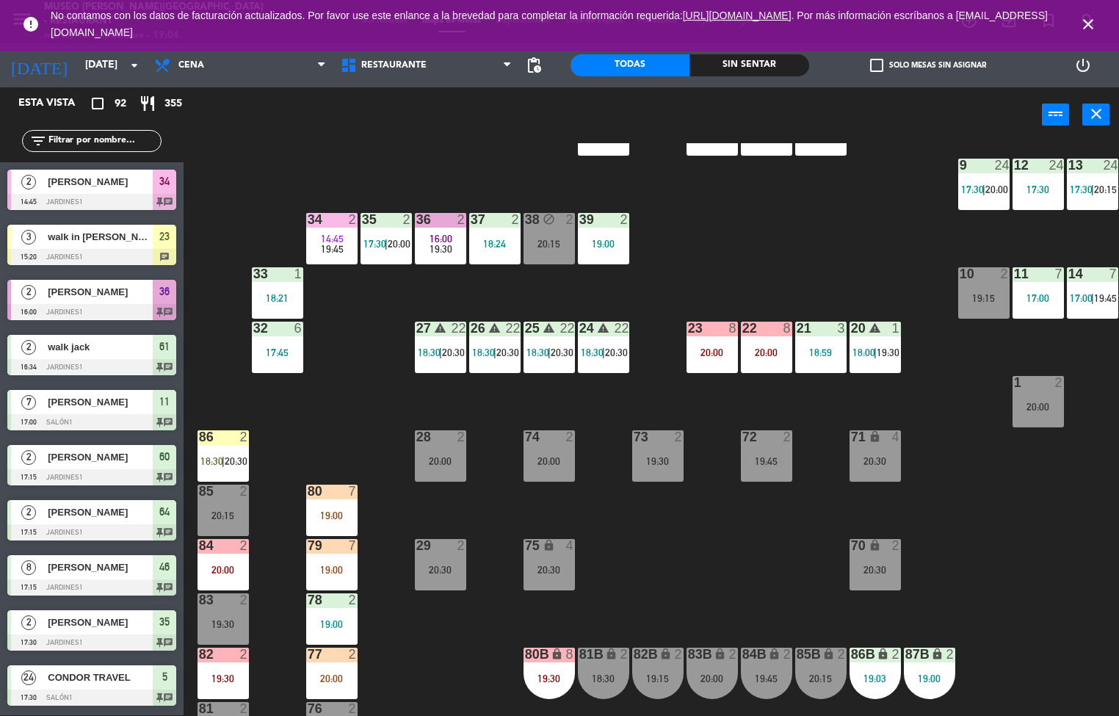
click at [452, 355] on span "20:30" at bounding box center [453, 353] width 23 height 12
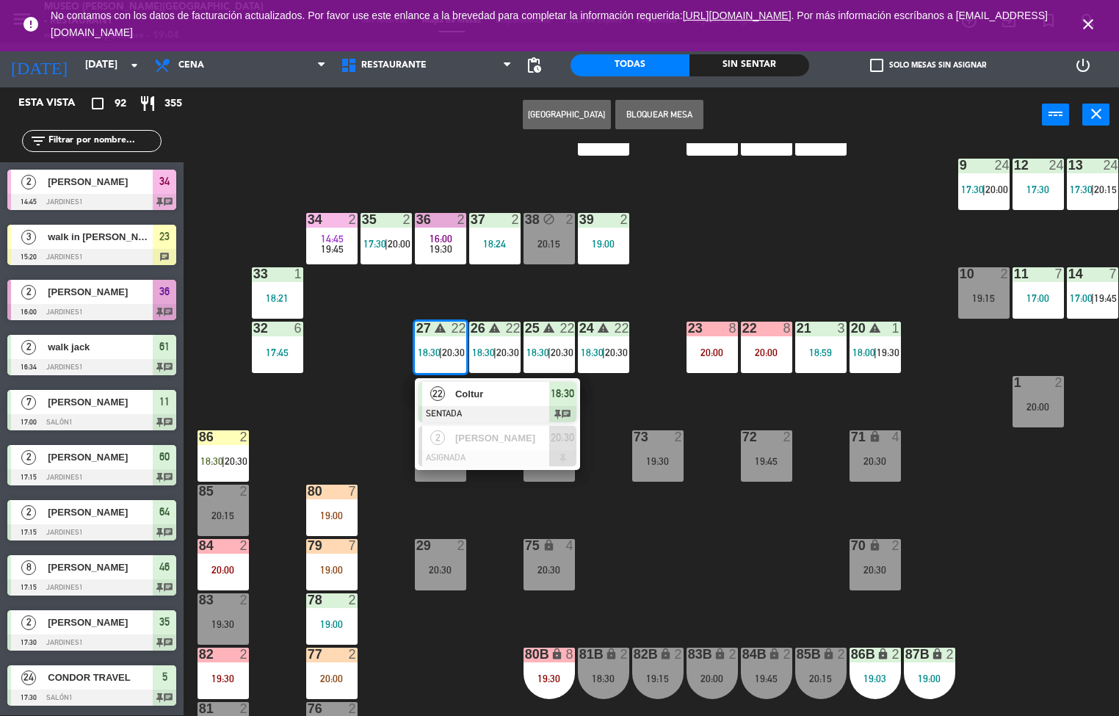
click at [507, 388] on span "Coltur" at bounding box center [502, 393] width 94 height 15
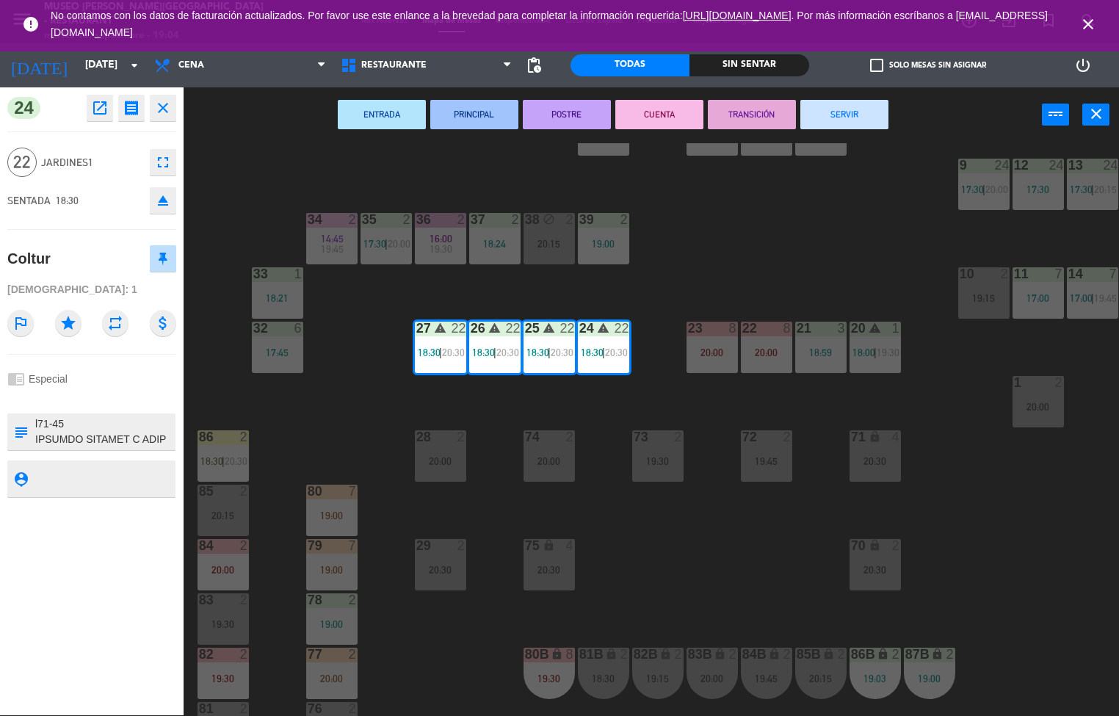
click at [100, 104] on icon "open_in_new" at bounding box center [100, 108] width 18 height 18
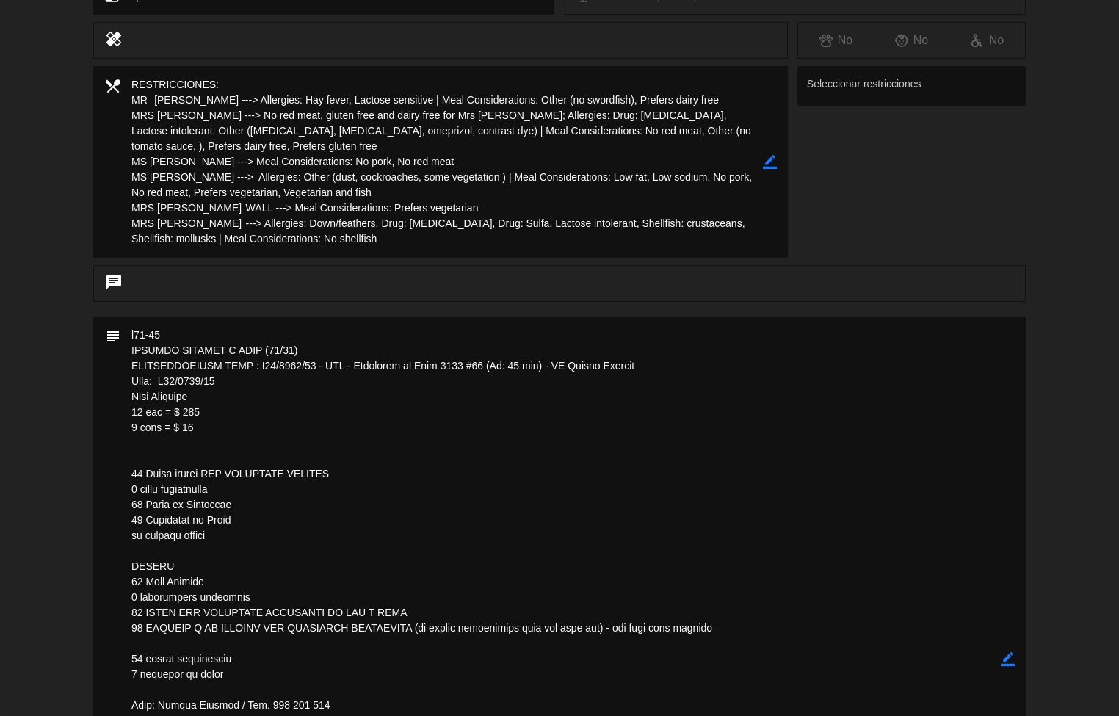
scroll to position [527, 0]
click at [578, 598] on textarea at bounding box center [560, 661] width 880 height 684
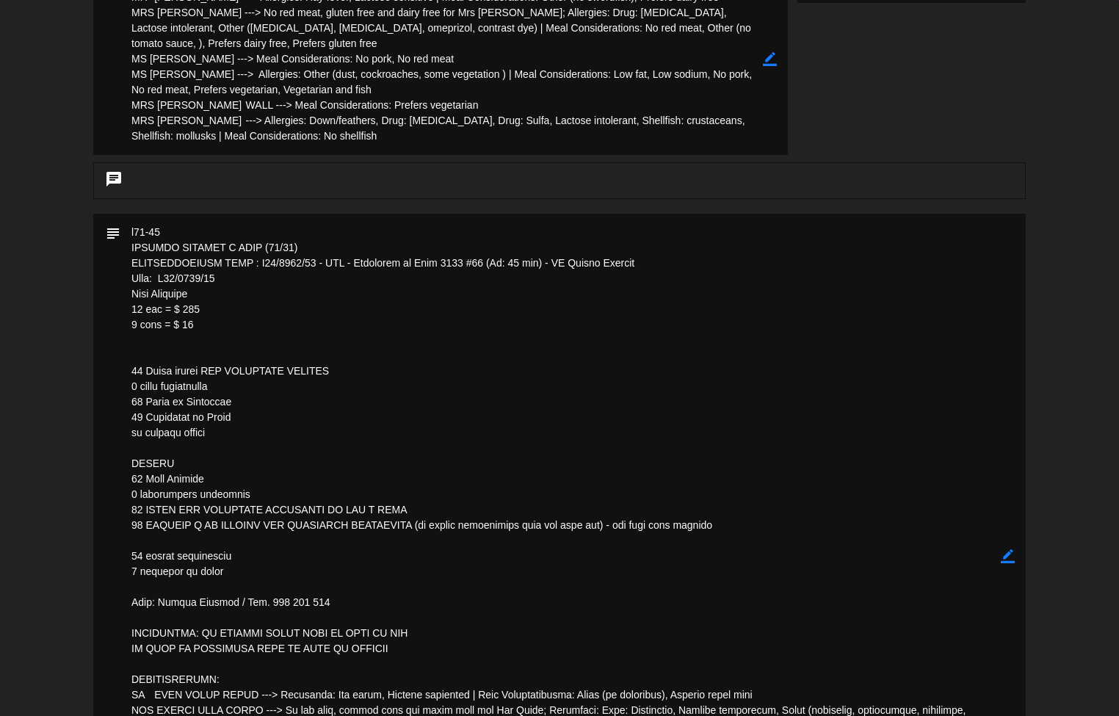
scroll to position [628, 0]
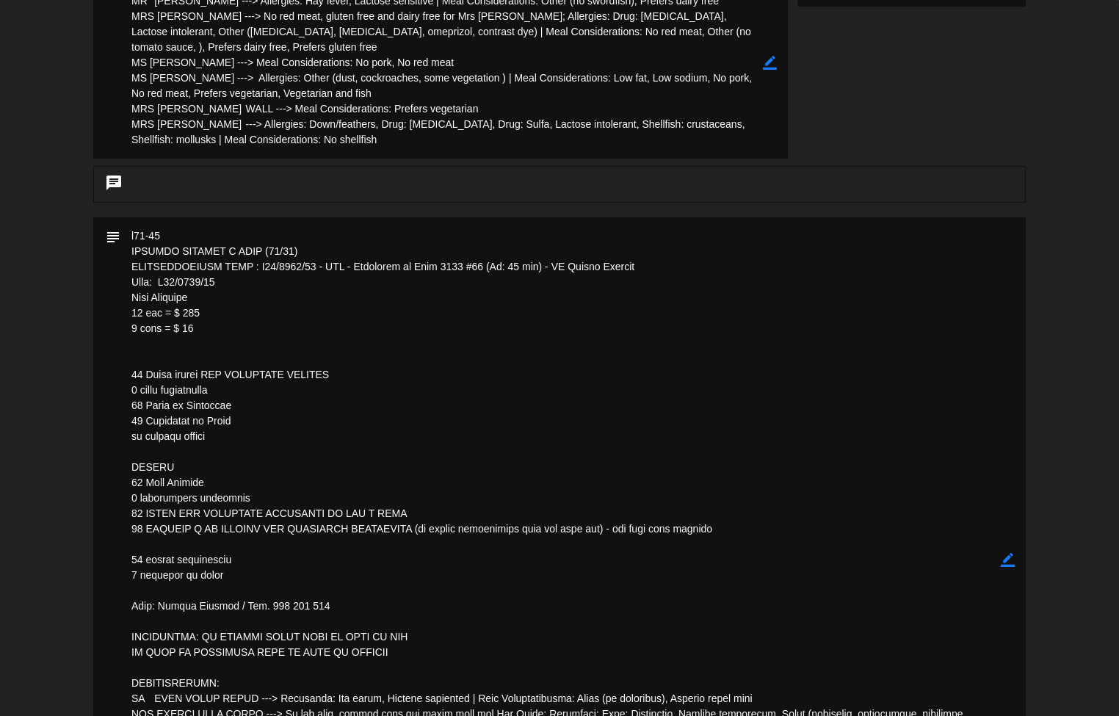
click at [152, 452] on textarea at bounding box center [560, 559] width 880 height 684
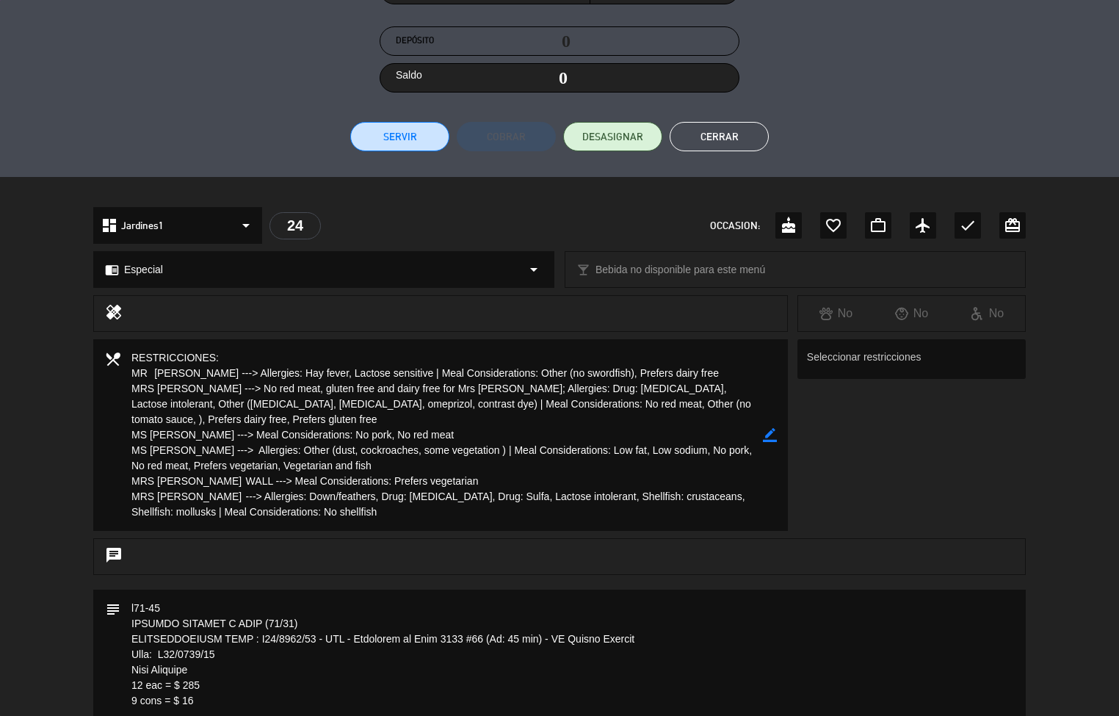
scroll to position [0, 0]
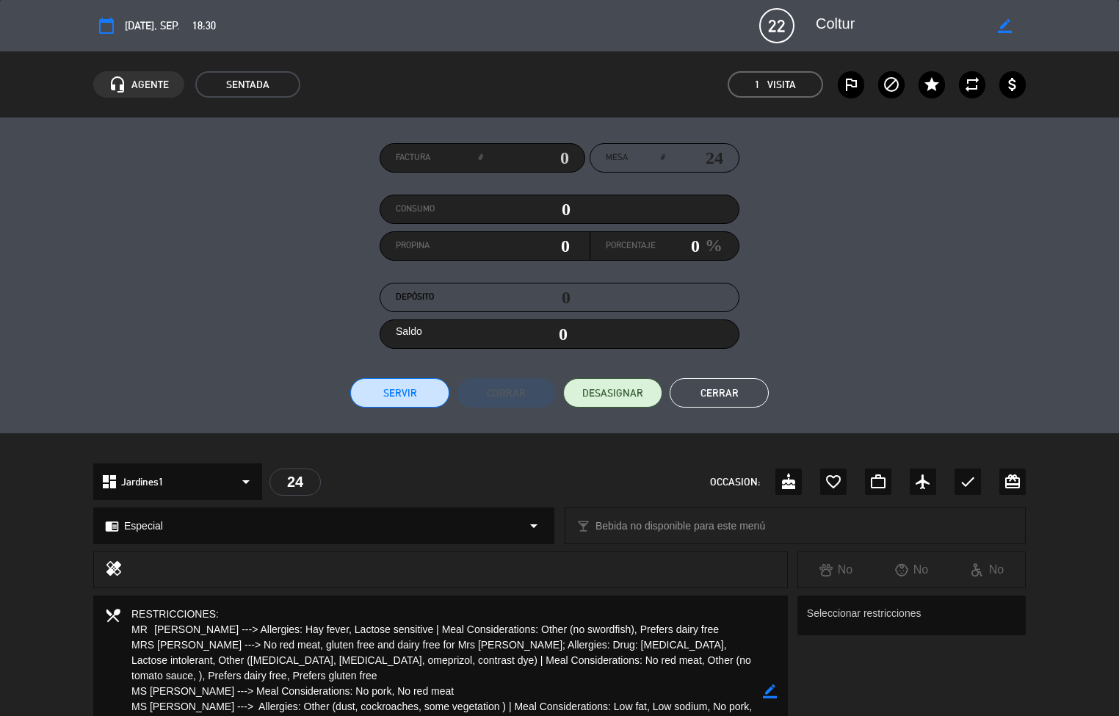
click at [732, 399] on button "Cerrar" at bounding box center [719, 392] width 99 height 29
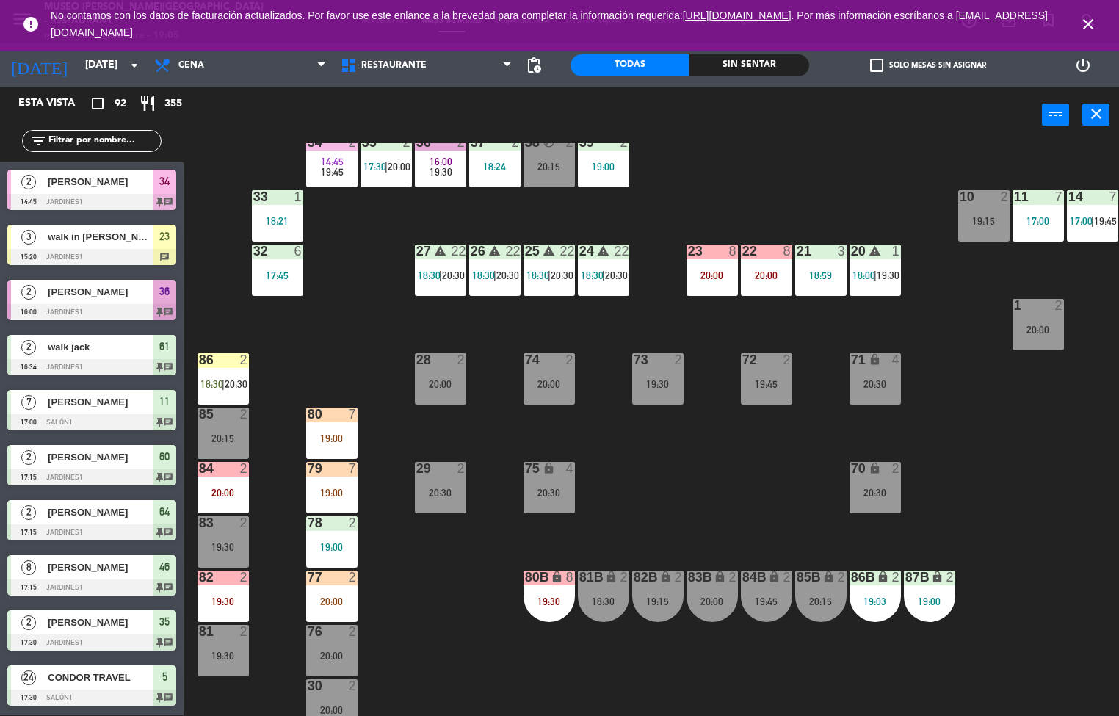
scroll to position [355, 0]
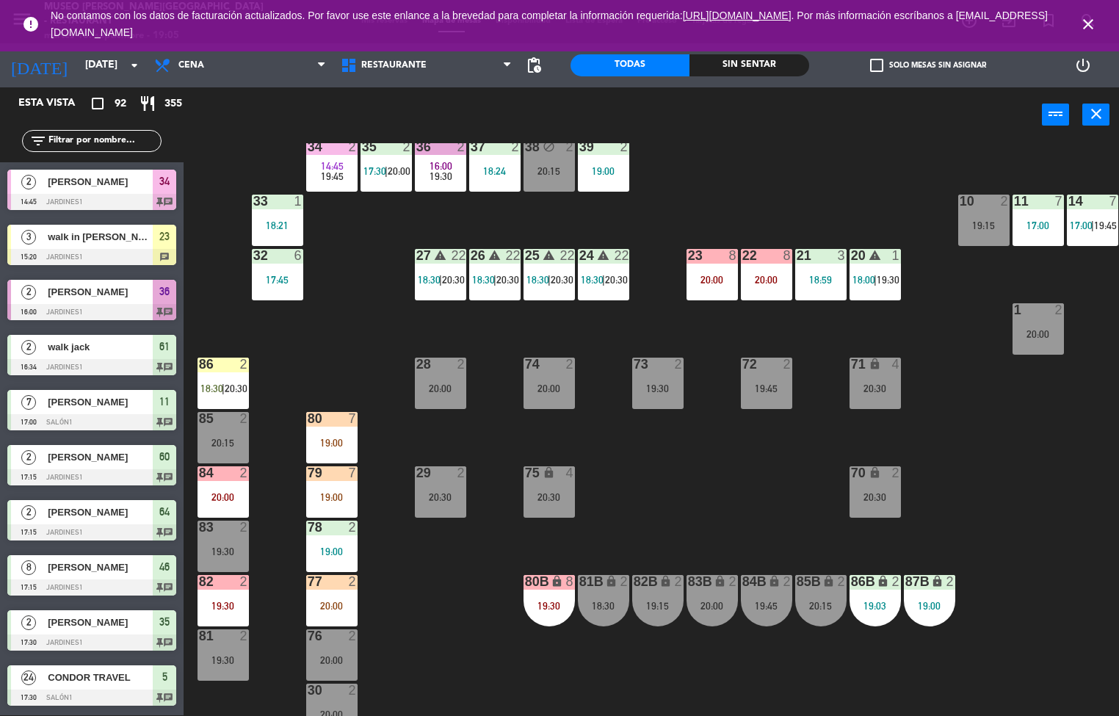
click at [328, 430] on div "80 7 19:00" at bounding box center [331, 437] width 51 height 51
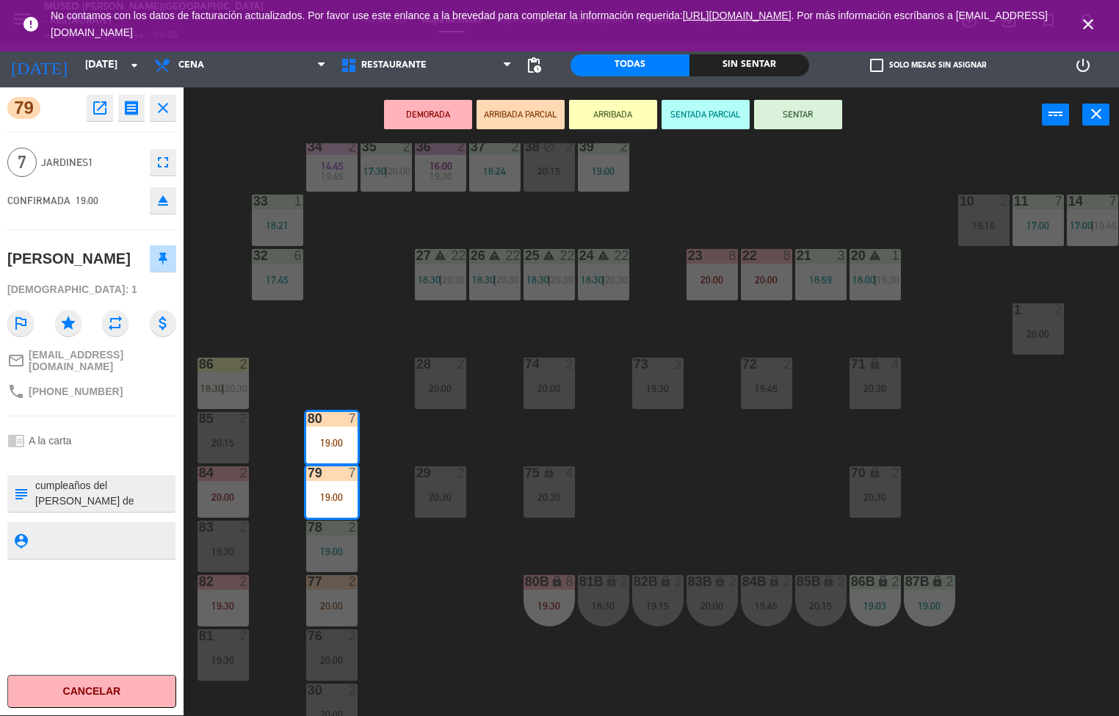
click at [102, 101] on icon "open_in_new" at bounding box center [100, 108] width 18 height 18
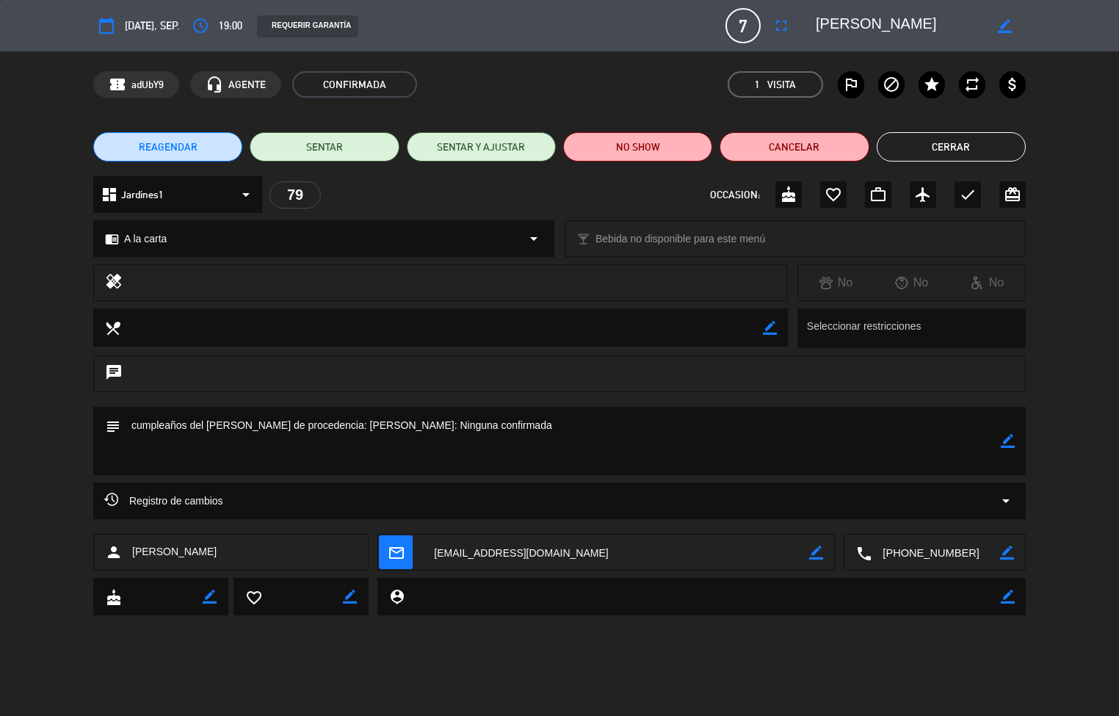
click at [957, 143] on button "Cerrar" at bounding box center [951, 146] width 149 height 29
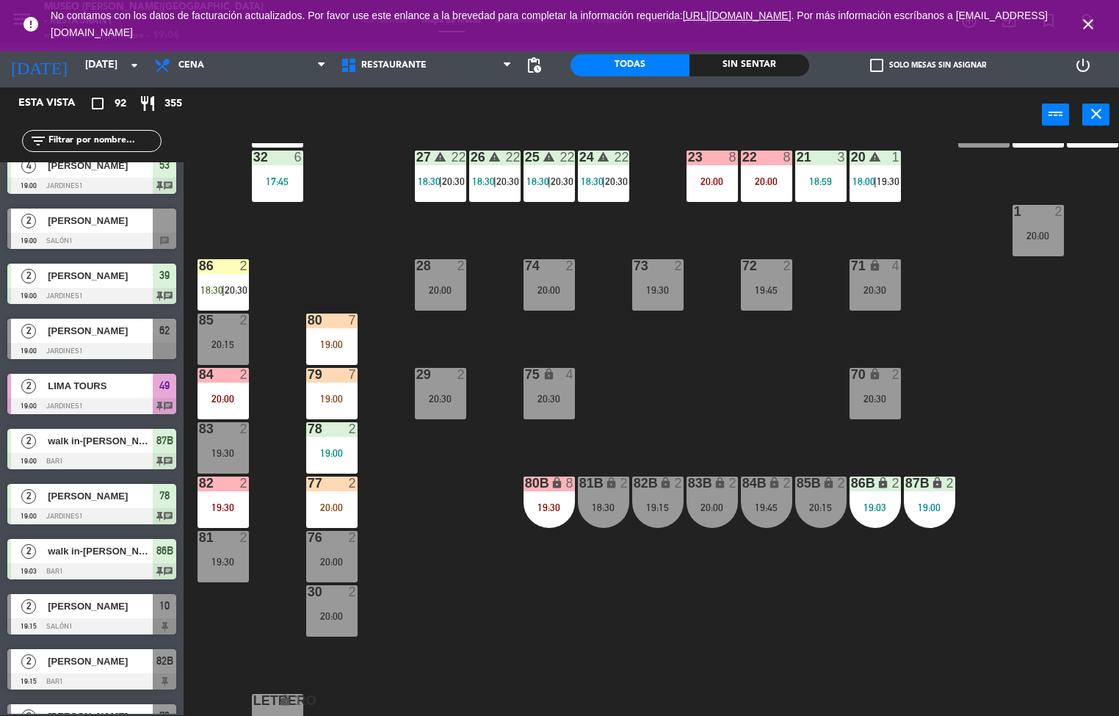
scroll to position [489, 0]
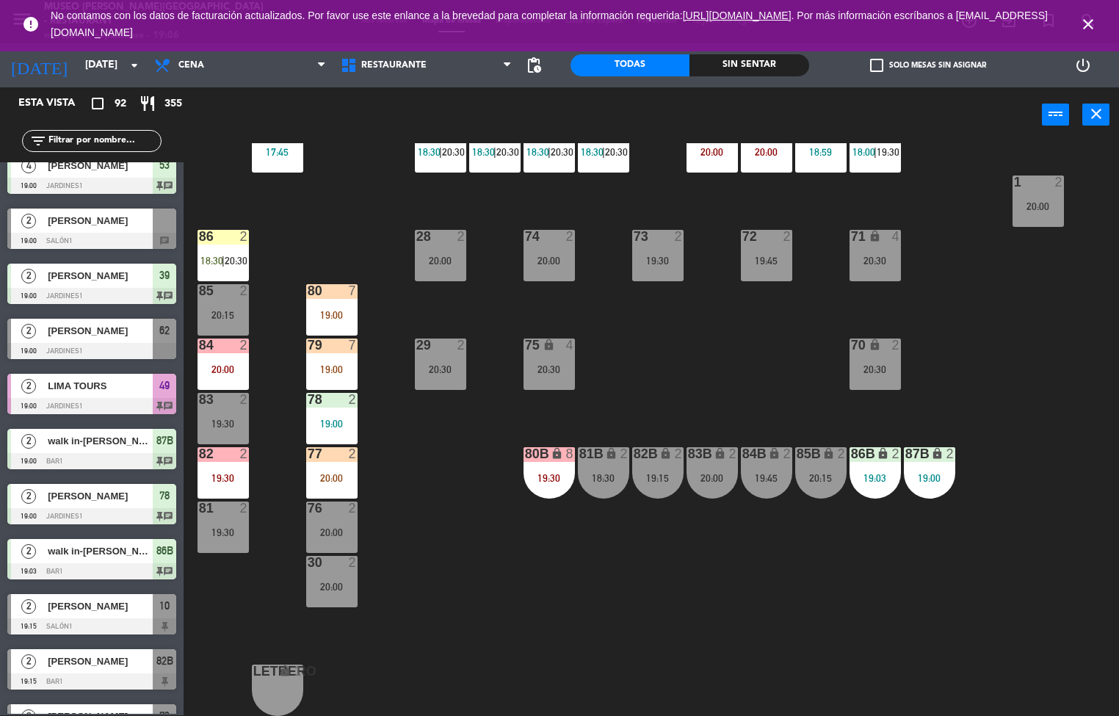
click at [344, 447] on div "2" at bounding box center [356, 453] width 24 height 13
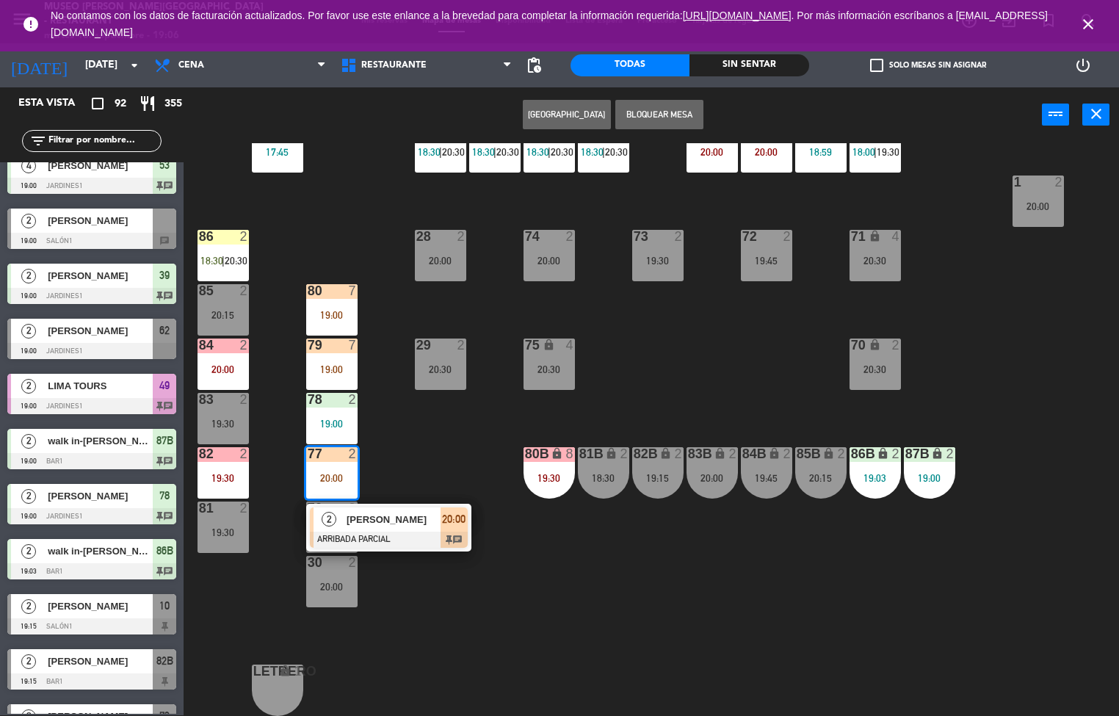
click at [392, 514] on span "[PERSON_NAME]" at bounding box center [394, 519] width 94 height 15
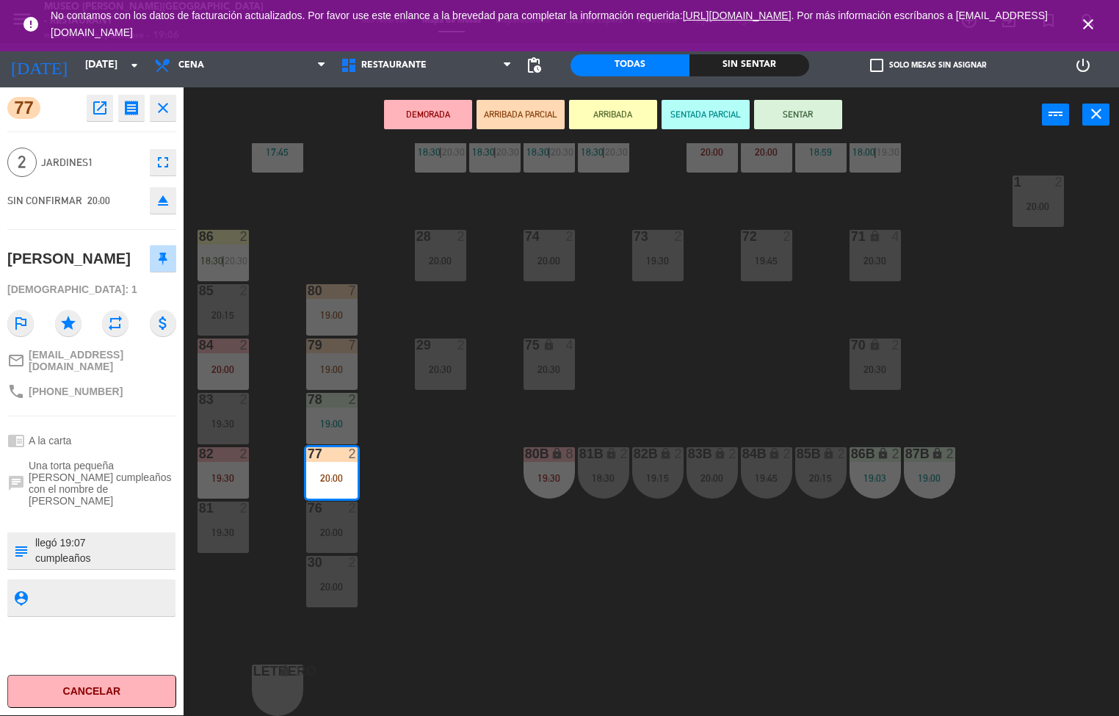
click at [778, 612] on div "44 5 17:45 | 20:30 49 warning 2 19:00 | 20:30 54 3 18:55 64 2 17:15 | 20:30 48 …" at bounding box center [657, 429] width 924 height 573
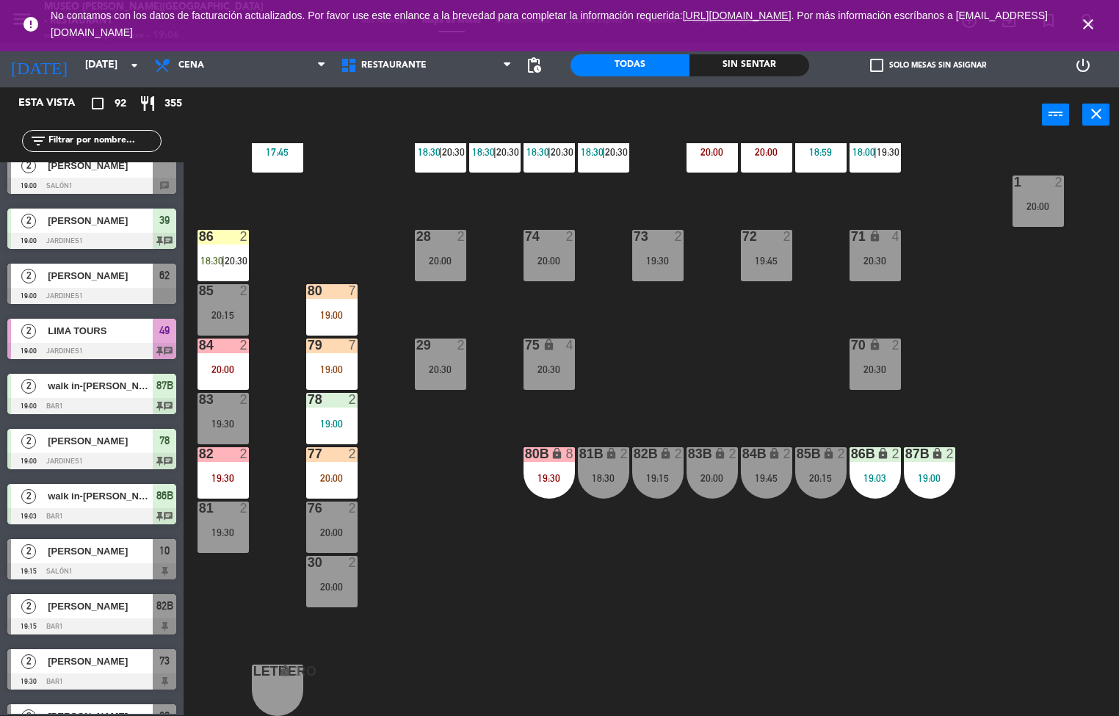
scroll to position [0, 0]
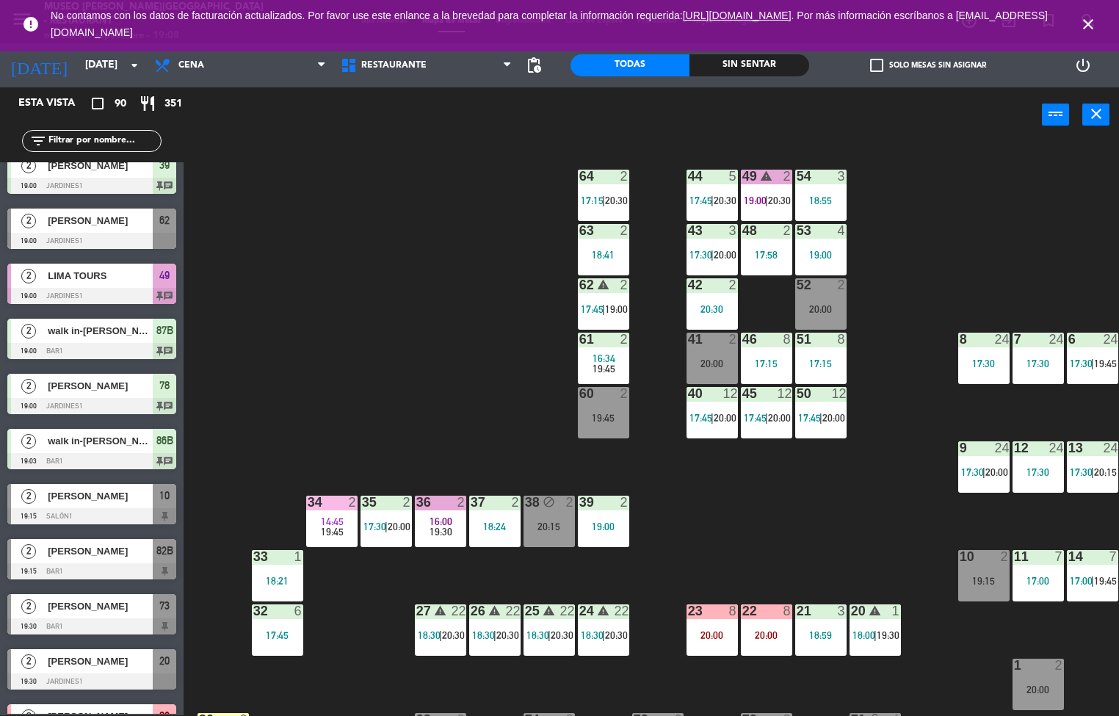
click at [338, 456] on div "44 5 17:45 | 20:30 49 warning 2 19:00 | 20:30 54 3 18:55 64 2 17:15 | 20:30 48 …" at bounding box center [657, 429] width 924 height 573
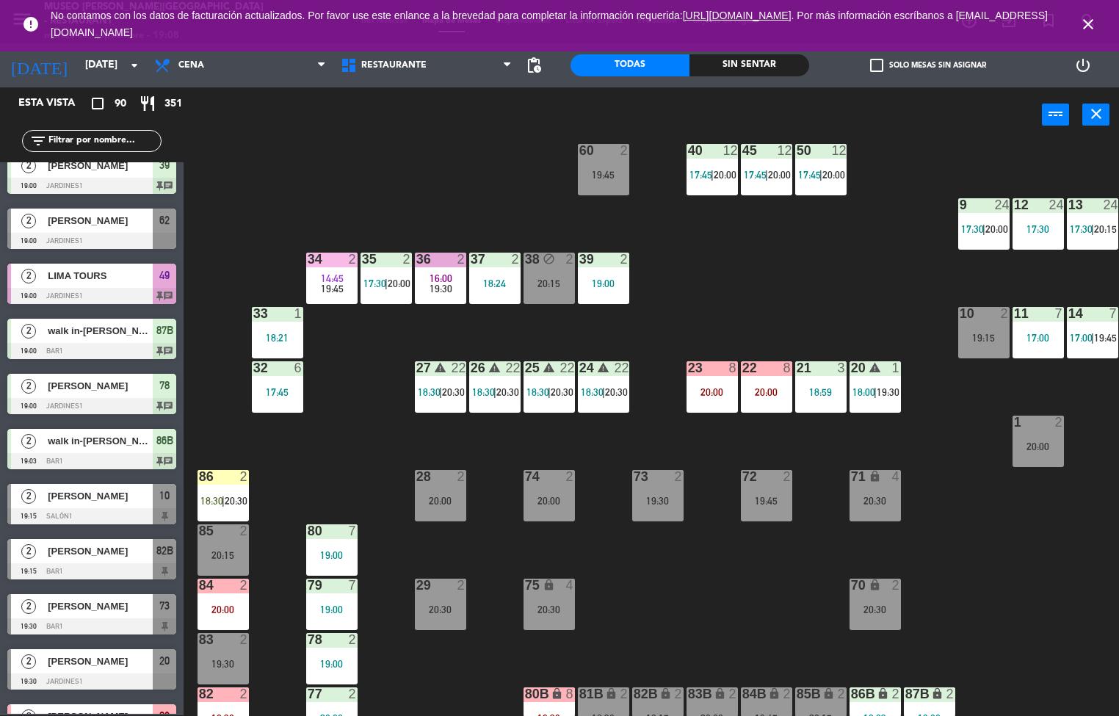
click at [344, 189] on div "44 5 17:45 | 20:30 49 warning 2 19:00 | 20:30 54 3 18:55 64 2 17:15 | 20:30 48 …" at bounding box center [657, 429] width 924 height 573
click at [344, 192] on div "44 5 17:45 | 20:30 49 warning 2 19:00 | 20:30 54 3 18:55 64 2 17:15 | 20:30 48 …" at bounding box center [657, 429] width 924 height 573
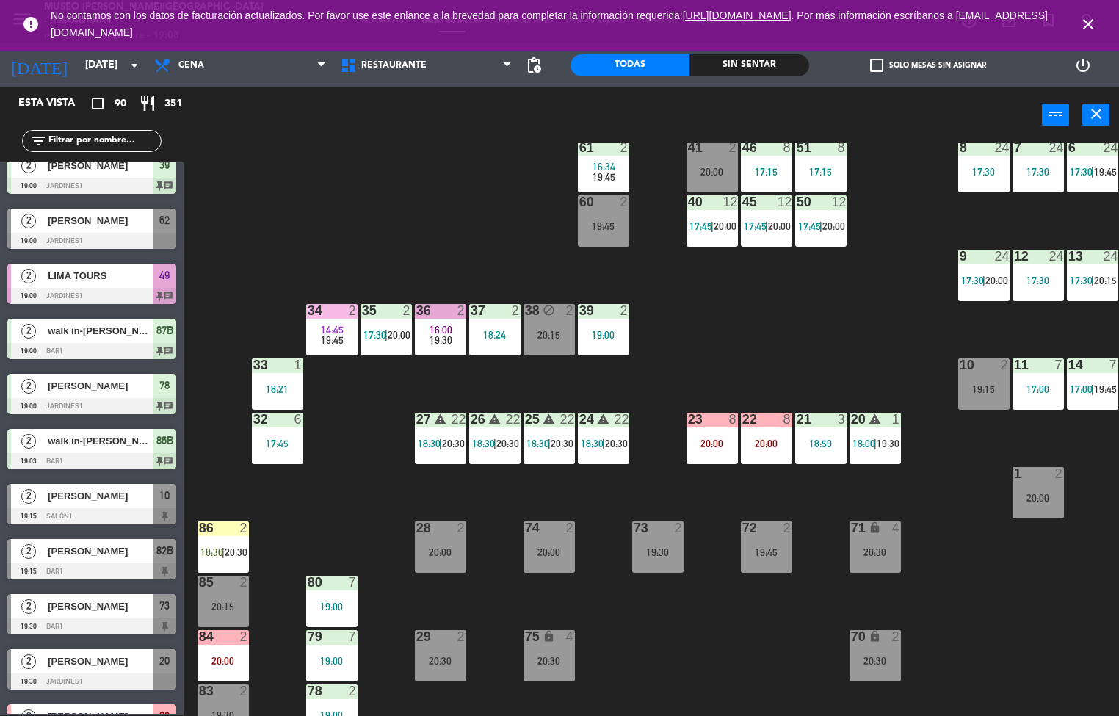
scroll to position [221, 0]
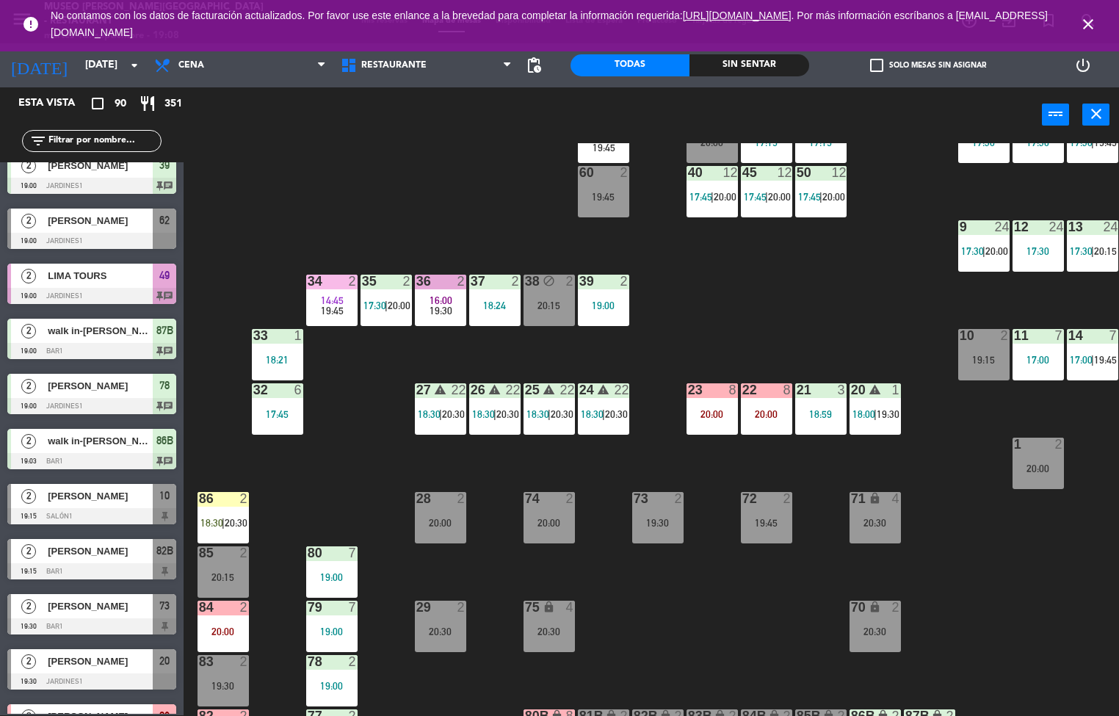
click at [302, 383] on div "32 6 17:45" at bounding box center [277, 408] width 51 height 51
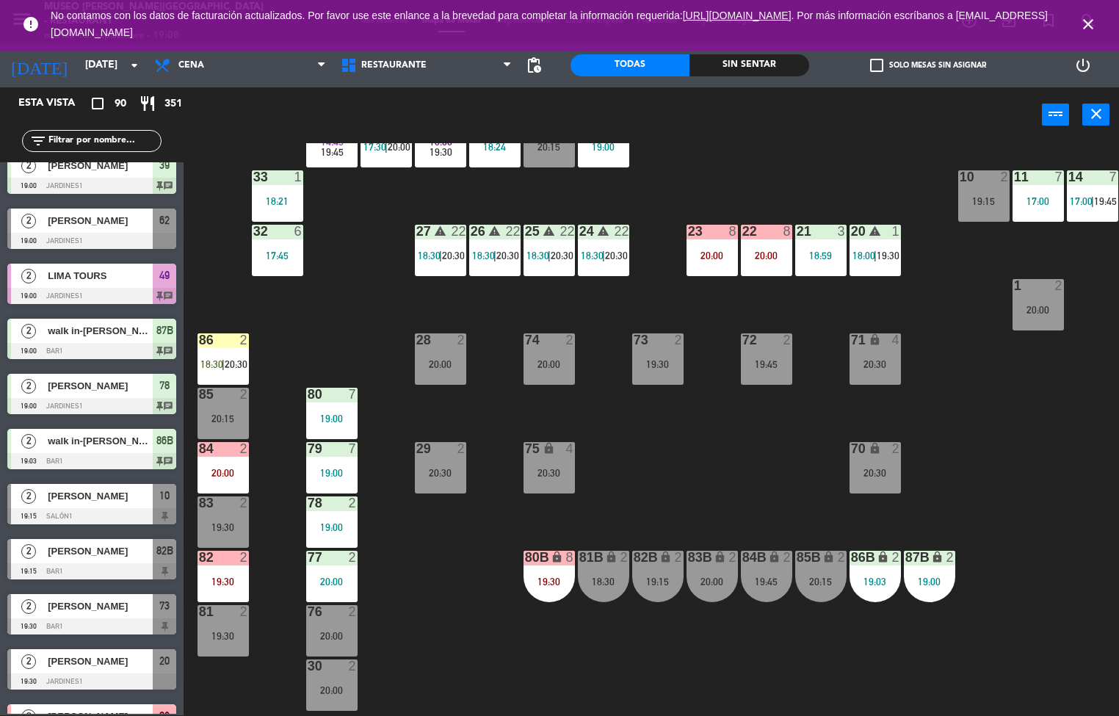
click at [338, 582] on div "20:00" at bounding box center [331, 581] width 51 height 10
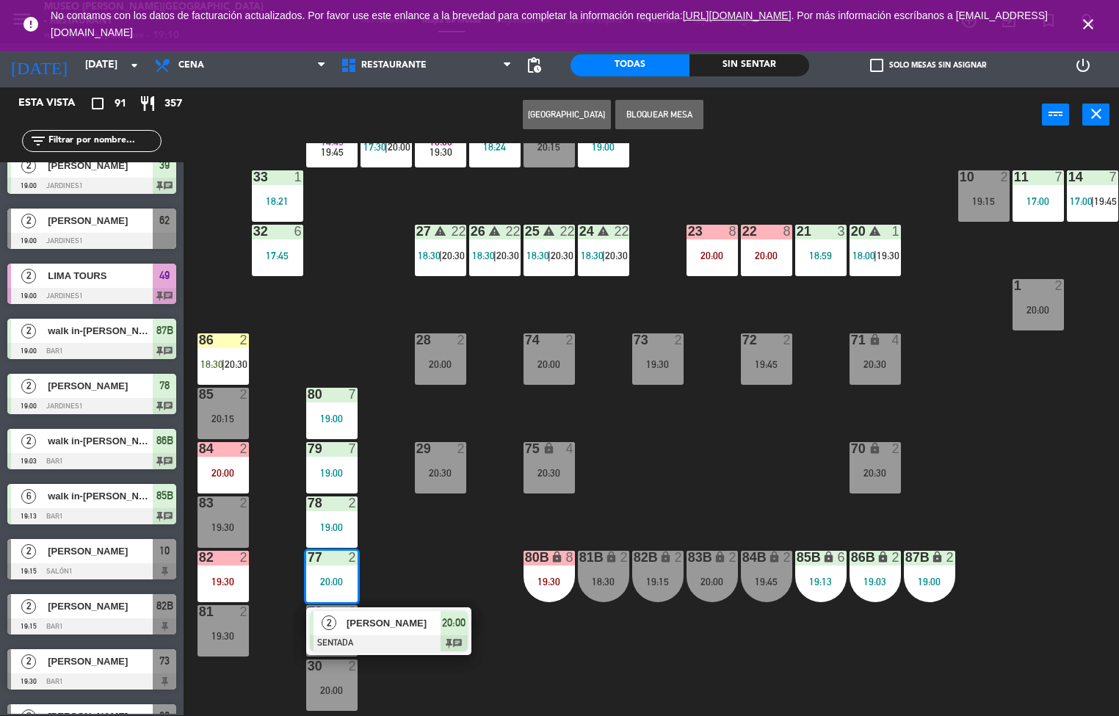
click at [327, 391] on div at bounding box center [331, 394] width 24 height 13
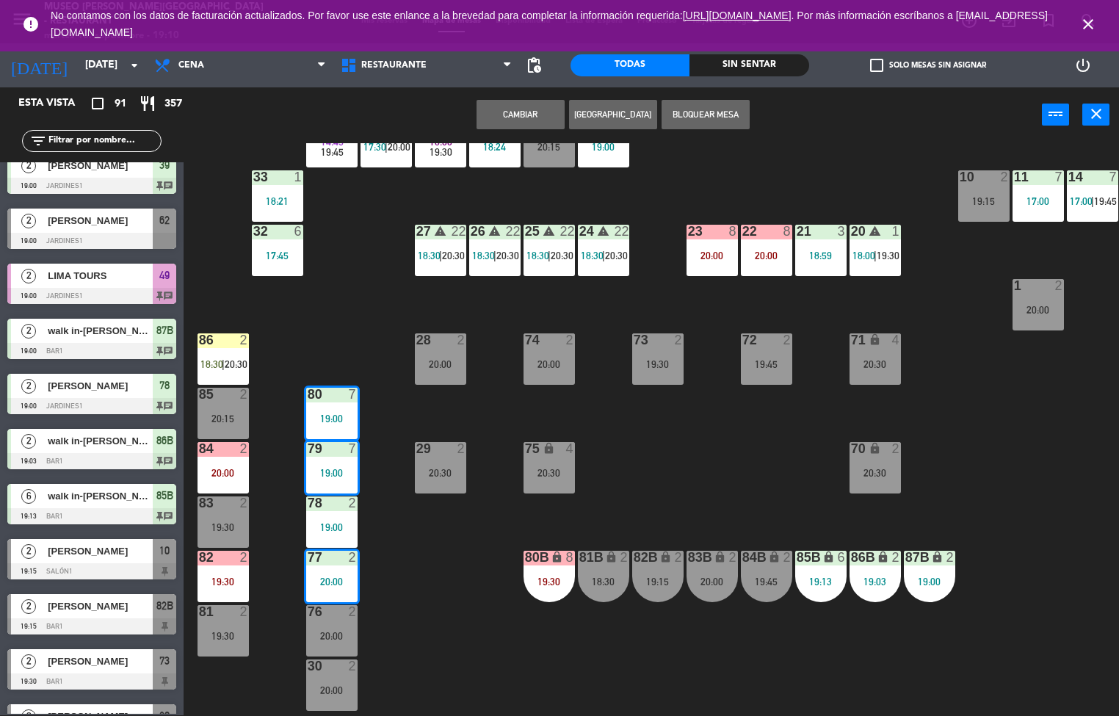
click at [350, 418] on div "19:00" at bounding box center [331, 418] width 51 height 10
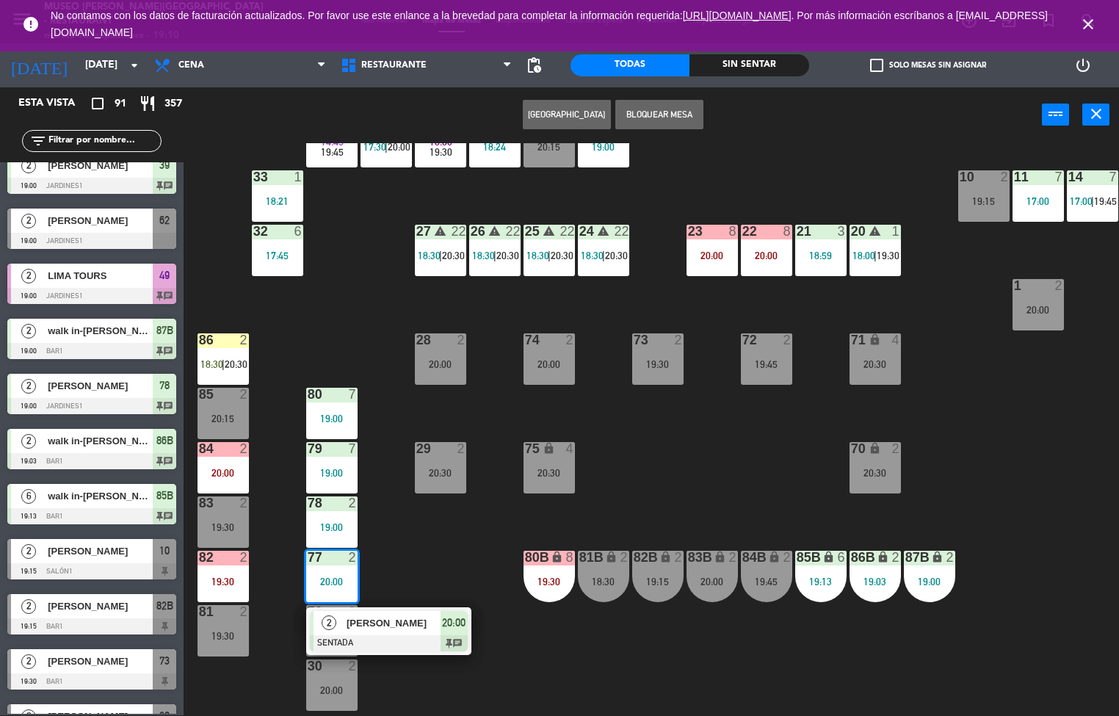
click at [353, 391] on div "7" at bounding box center [352, 394] width 9 height 13
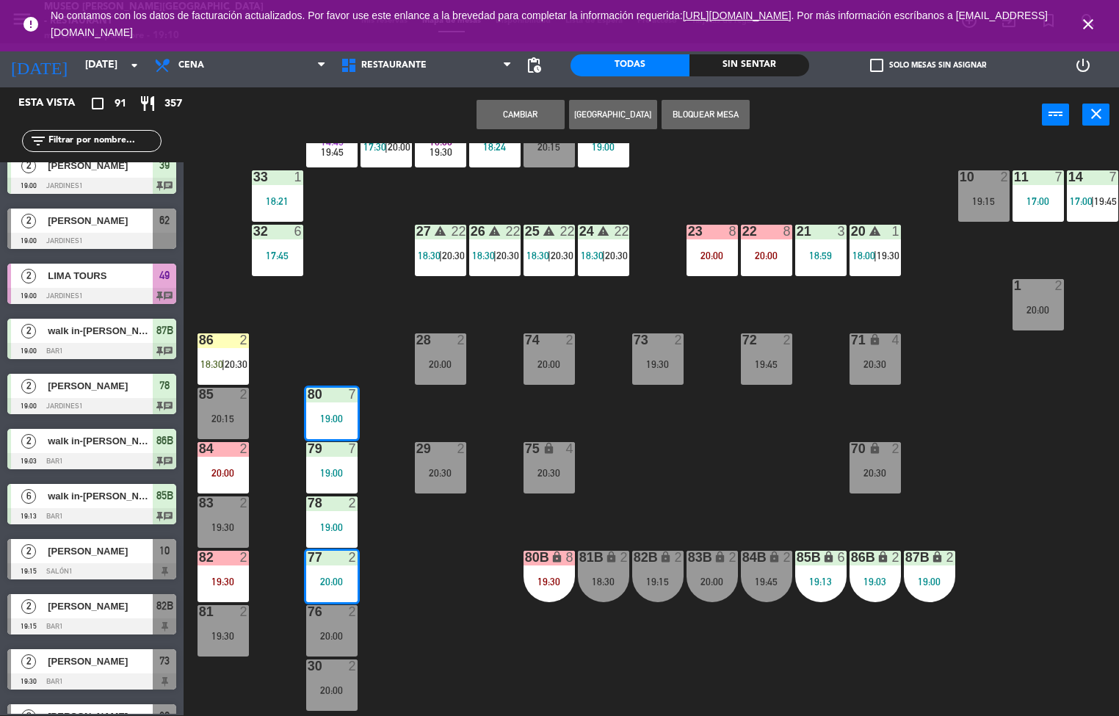
click at [529, 645] on div "44 5 17:45 | 20:30 49 warning 2 19:00 | 20:30 54 3 18:55 64 2 17:15 | 20:30 48 …" at bounding box center [657, 429] width 924 height 573
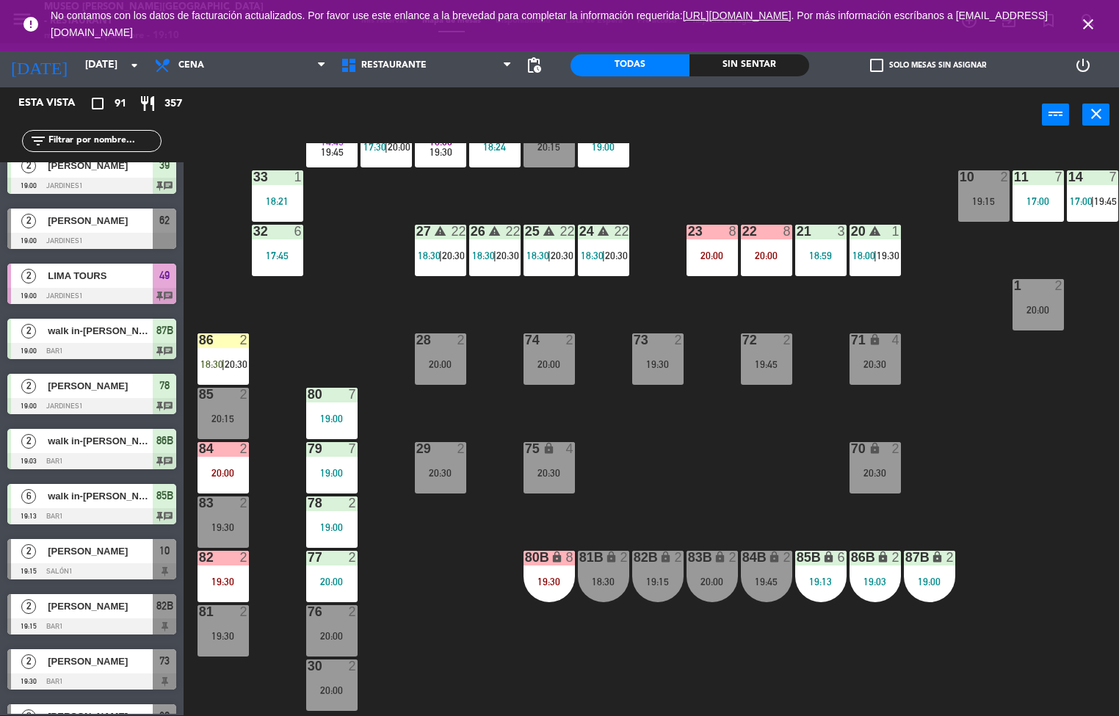
click at [320, 395] on div at bounding box center [331, 394] width 24 height 13
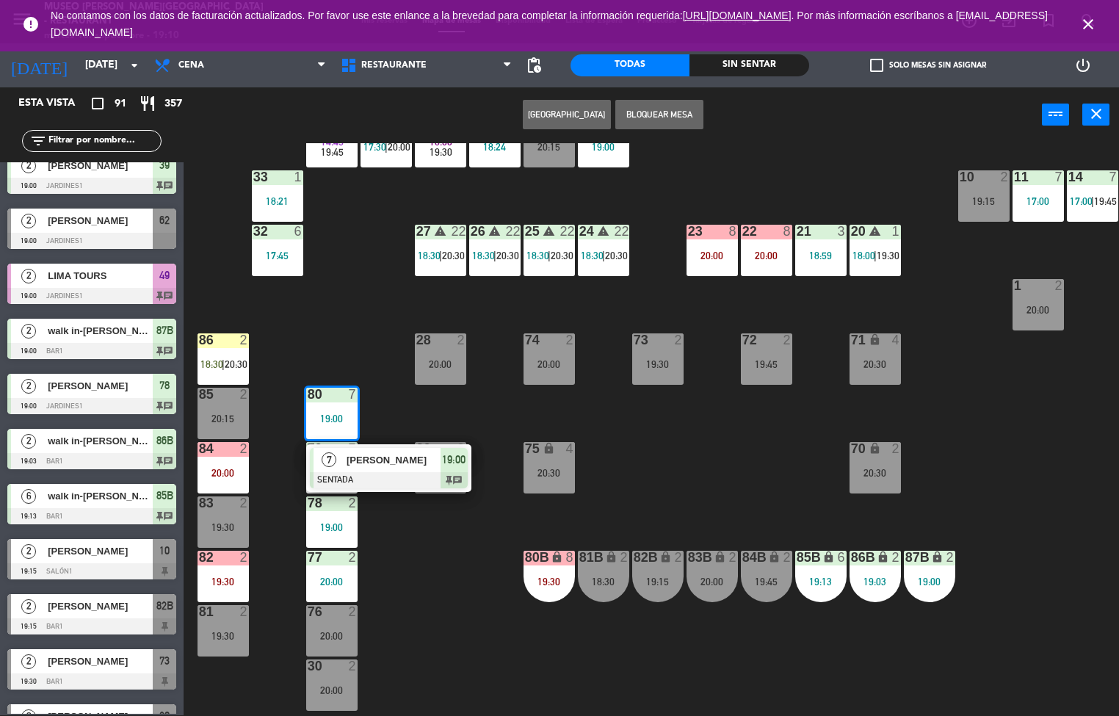
click at [386, 459] on span "[PERSON_NAME]" at bounding box center [394, 459] width 94 height 15
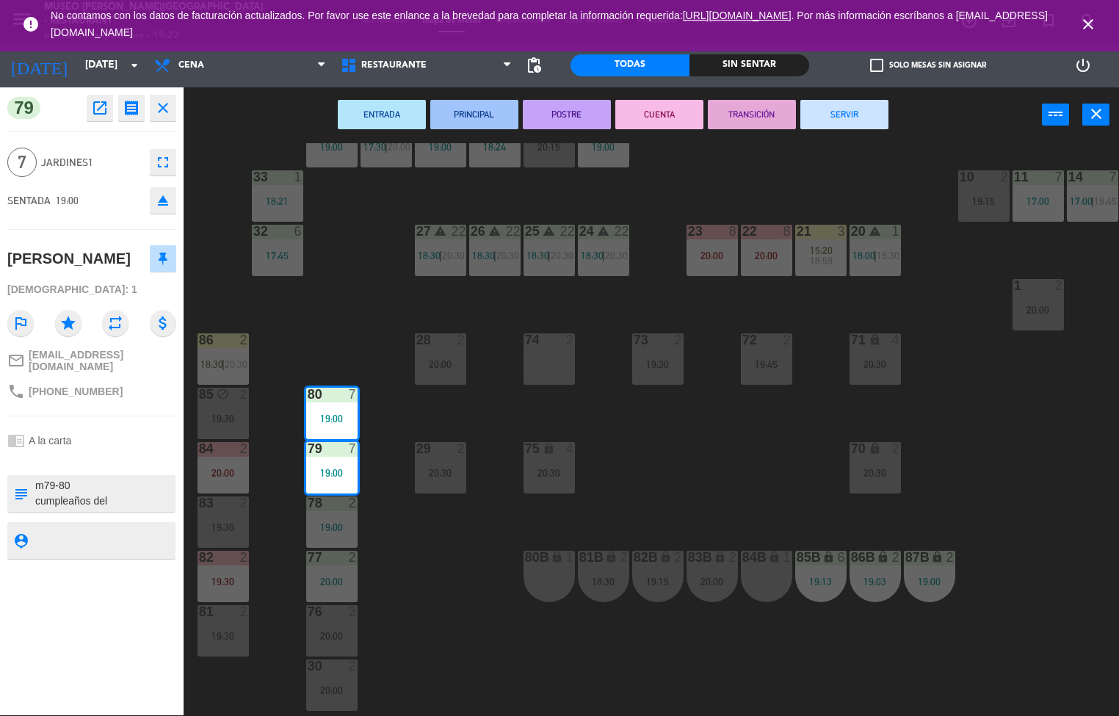
click at [410, 576] on div "44 5 17:45 | 20:30 49 2 20:30 54 3 18:55 64 2 17:15 | 20:30 48 2 17:58 53 4 19:…" at bounding box center [657, 429] width 924 height 573
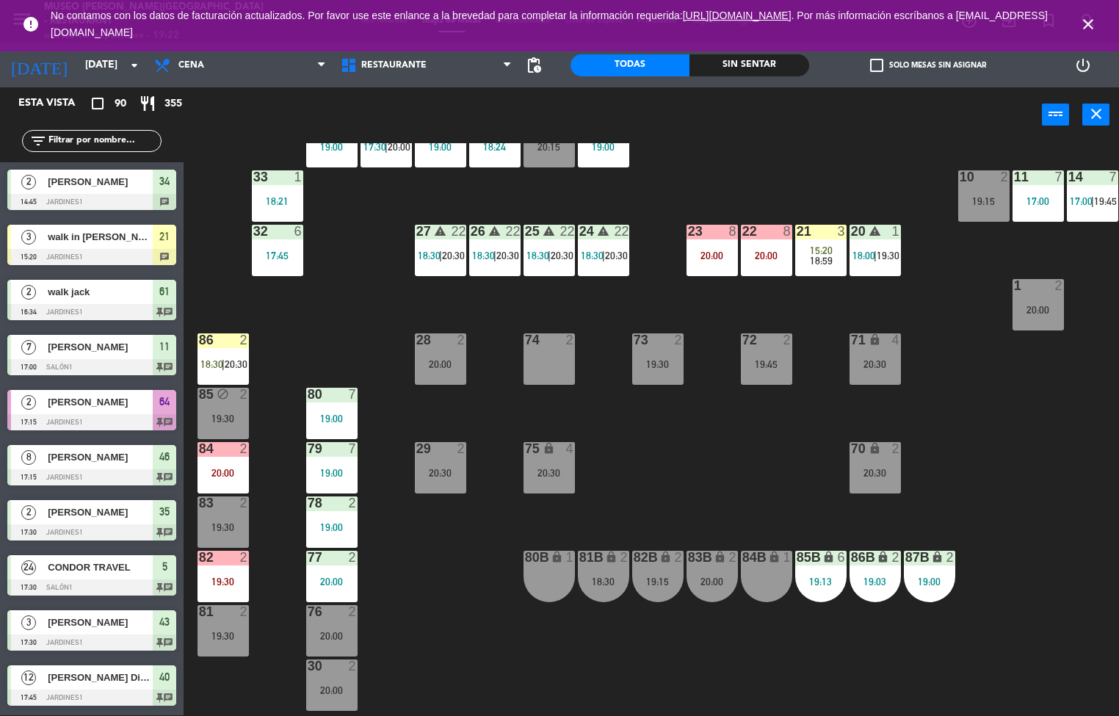
scroll to position [1, 0]
click at [222, 351] on div "86 2 18:30 | 20:30" at bounding box center [222, 358] width 51 height 51
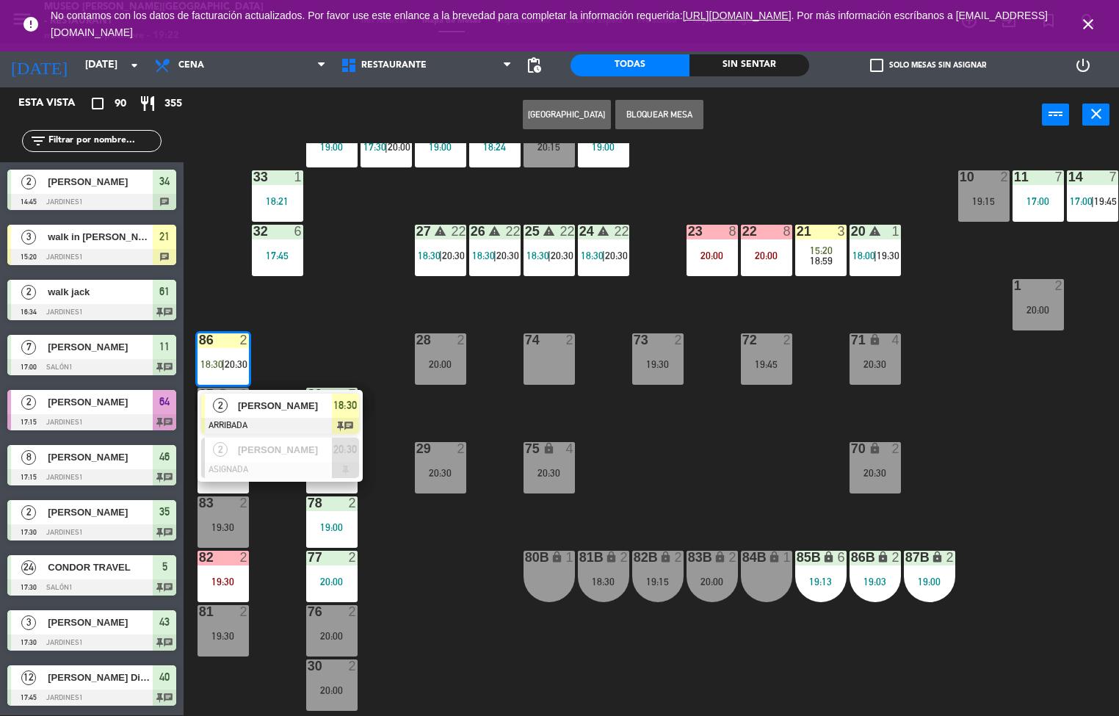
click at [253, 407] on span "[PERSON_NAME]" at bounding box center [285, 405] width 94 height 15
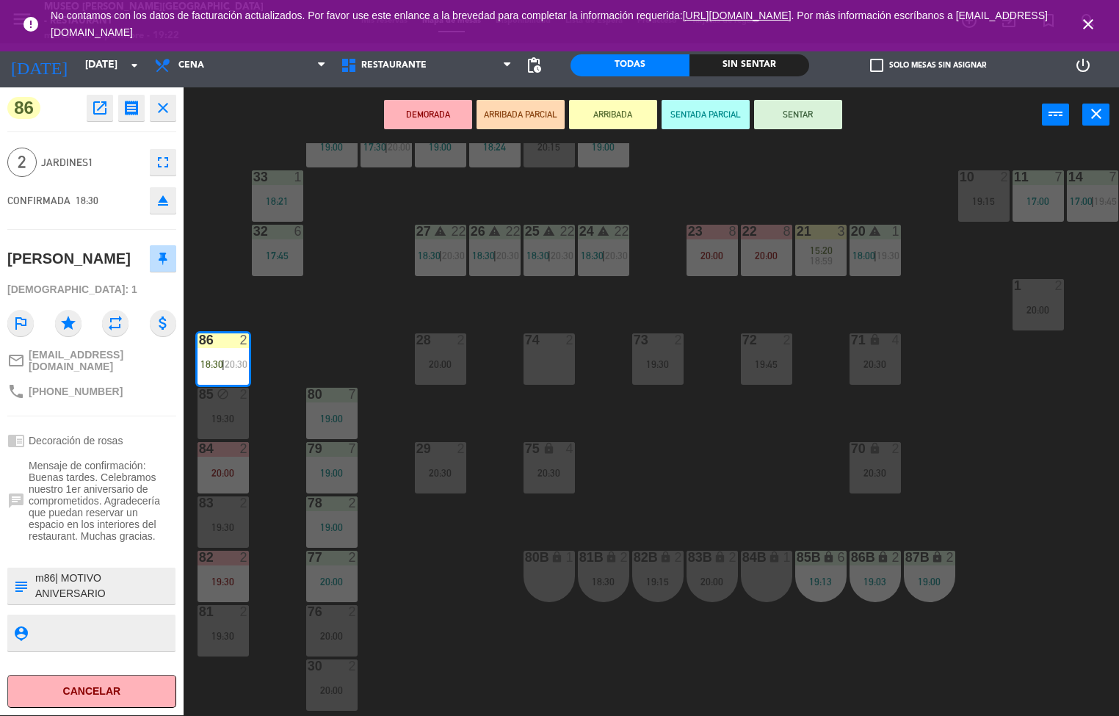
click at [101, 112] on icon "open_in_new" at bounding box center [100, 108] width 18 height 18
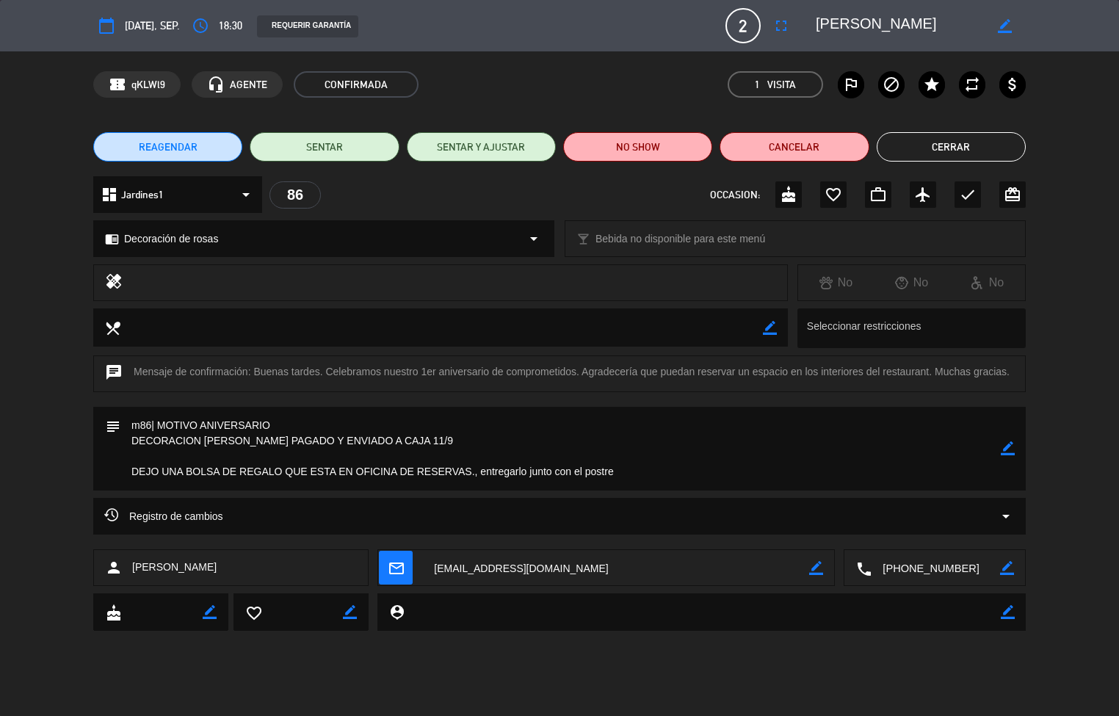
click at [494, 569] on textarea at bounding box center [615, 568] width 385 height 37
click at [762, 470] on textarea at bounding box center [560, 449] width 880 height 84
click at [952, 142] on button "Cerrar" at bounding box center [951, 146] width 149 height 29
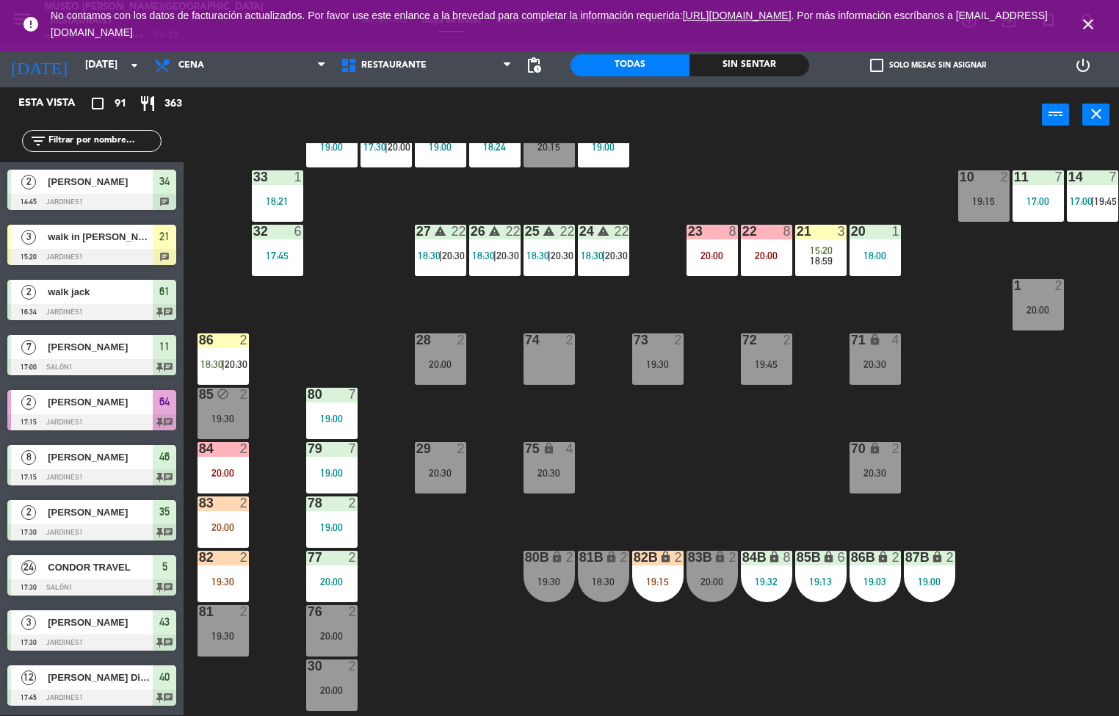
click at [579, 236] on div "22" at bounding box center [573, 232] width 24 height 14
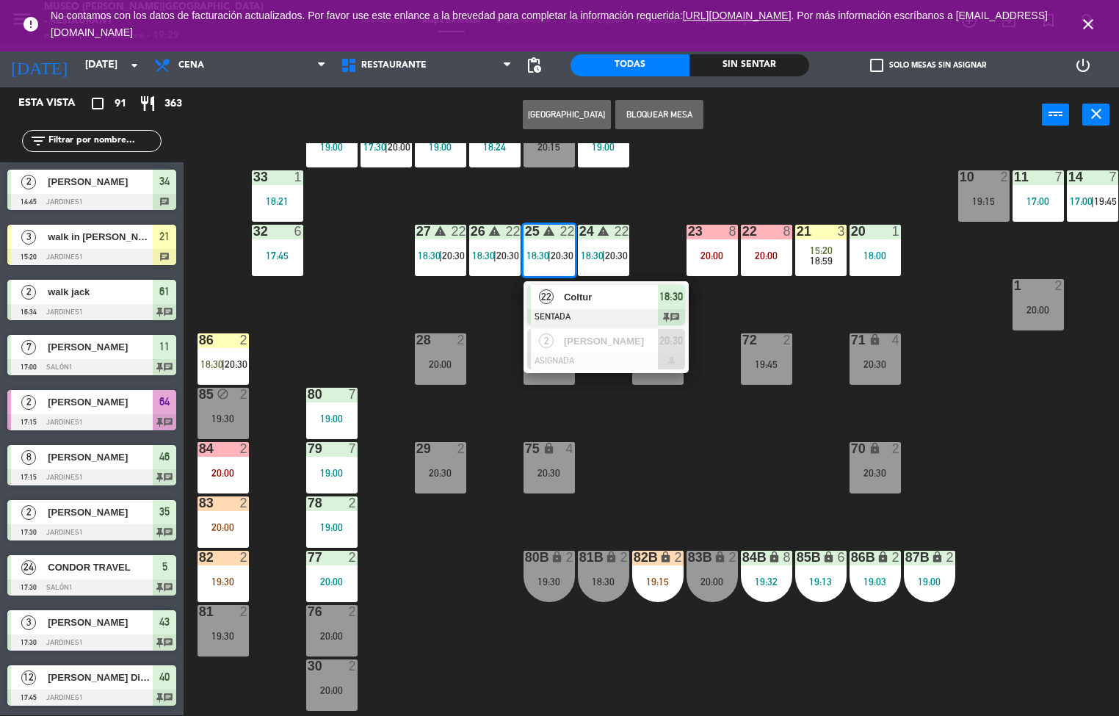
click at [637, 297] on span "Coltur" at bounding box center [611, 296] width 94 height 15
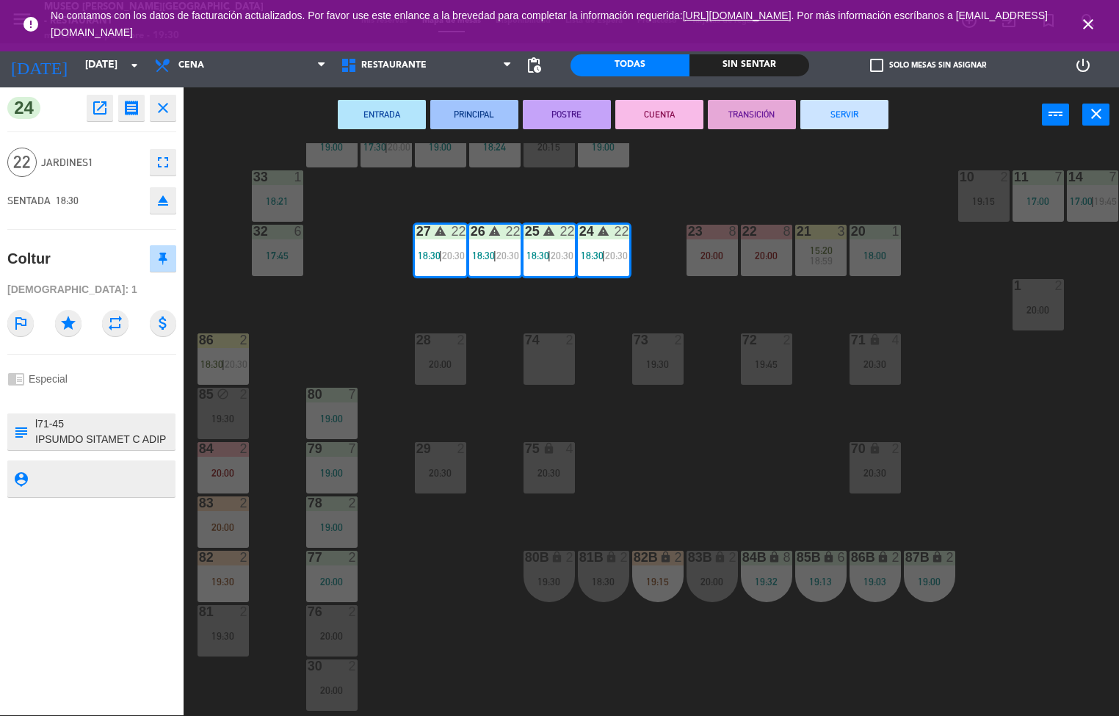
click at [101, 109] on icon "open_in_new" at bounding box center [100, 108] width 18 height 18
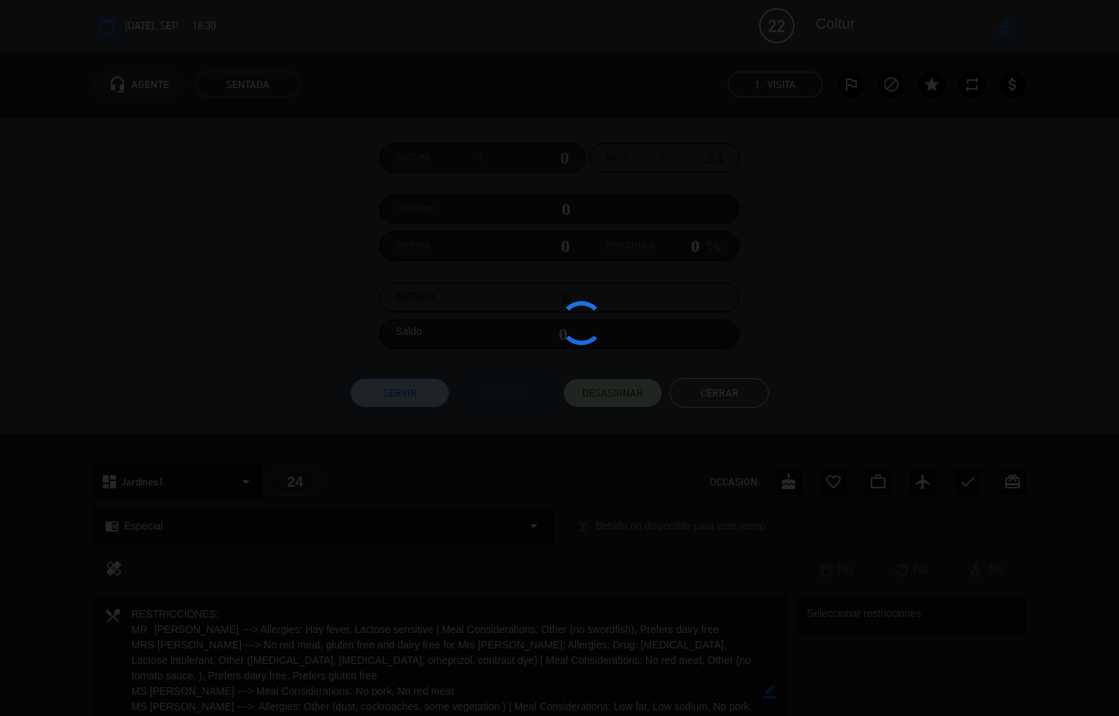
click at [543, 523] on div at bounding box center [559, 358] width 1119 height 716
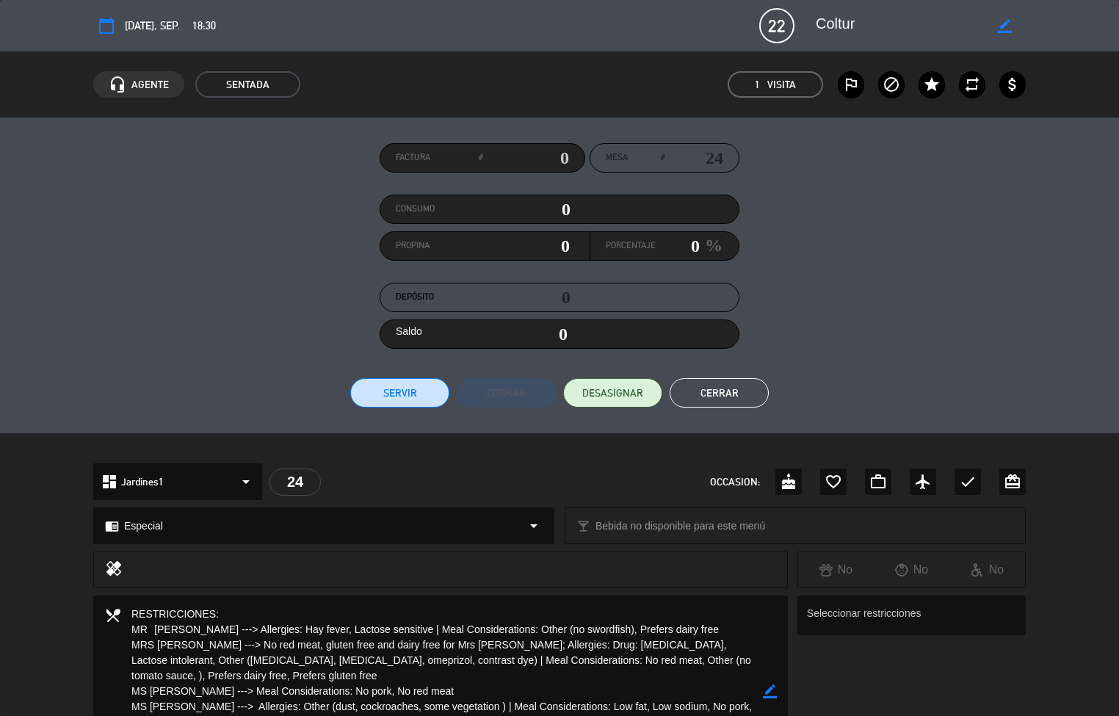
click at [538, 507] on div "chrome_reader_mode Especial arrow_drop_down" at bounding box center [323, 525] width 461 height 37
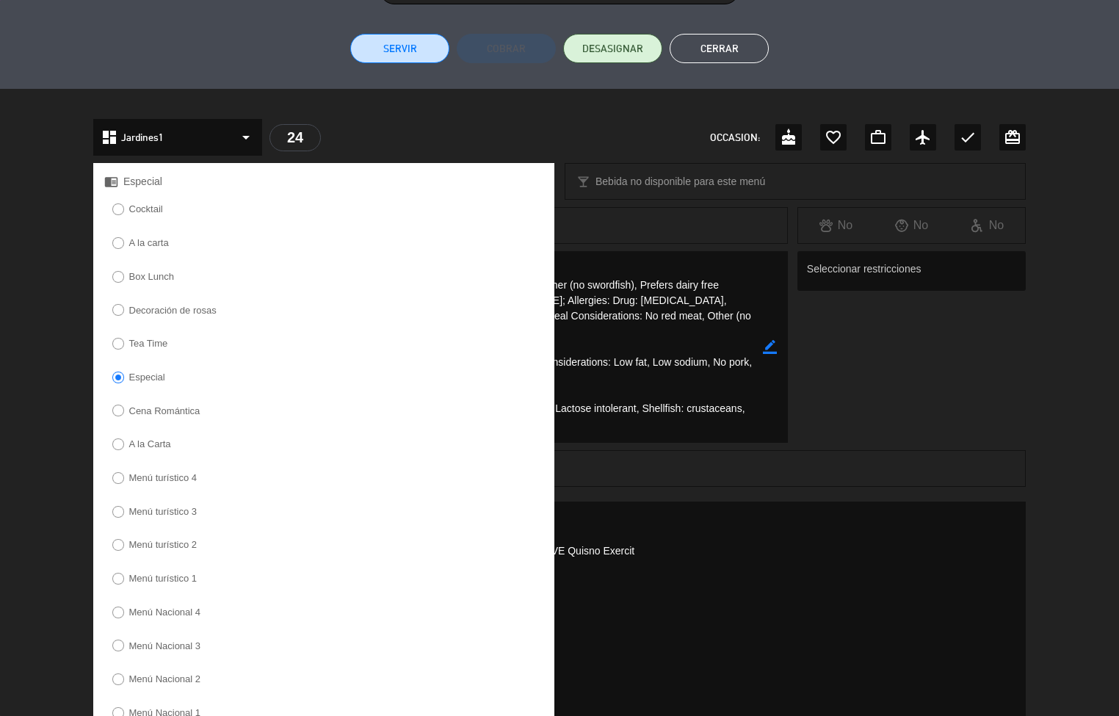
scroll to position [346, 0]
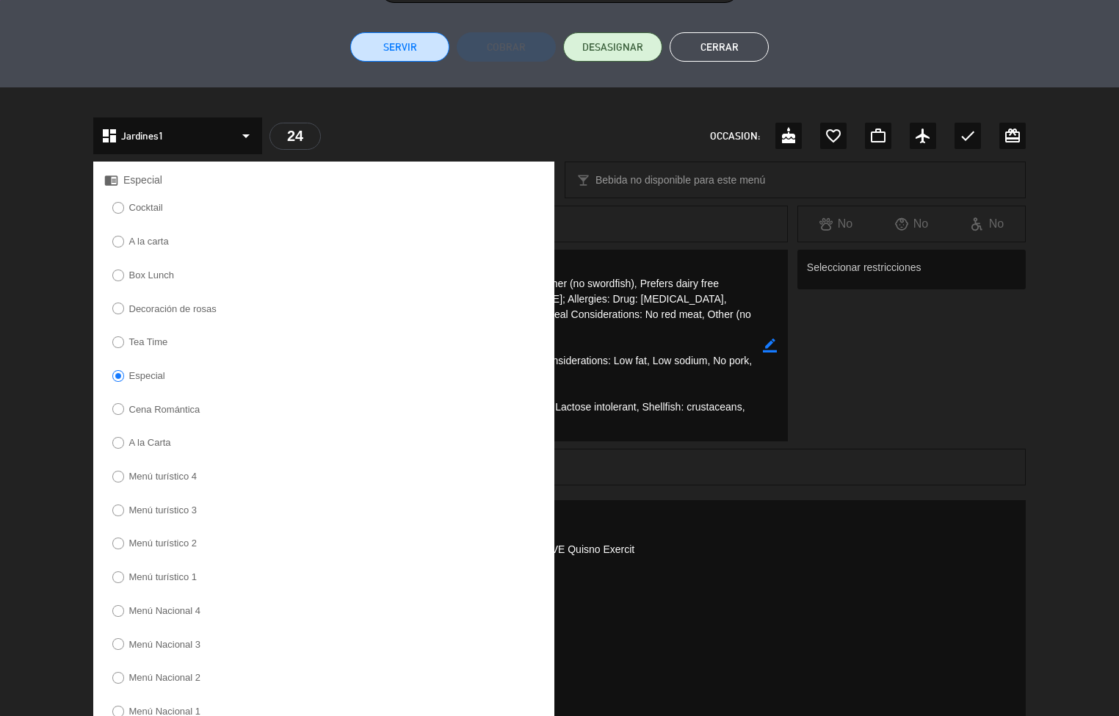
click at [947, 381] on div "Seleccionar restricciones" at bounding box center [911, 346] width 228 height 192
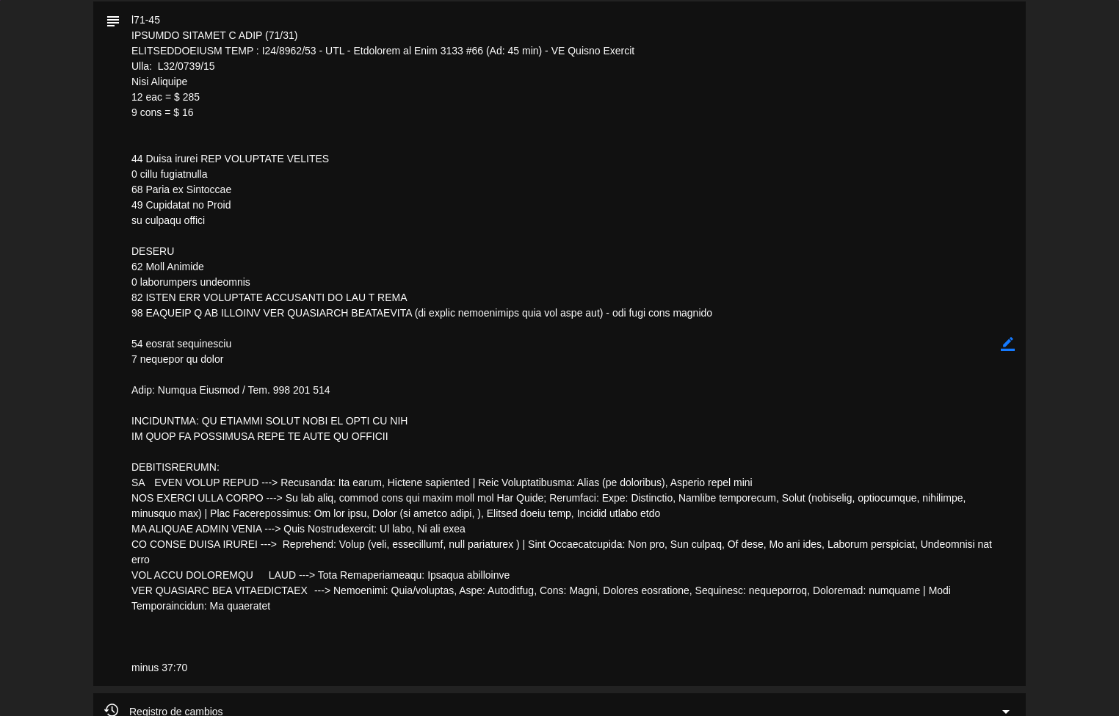
scroll to position [847, 0]
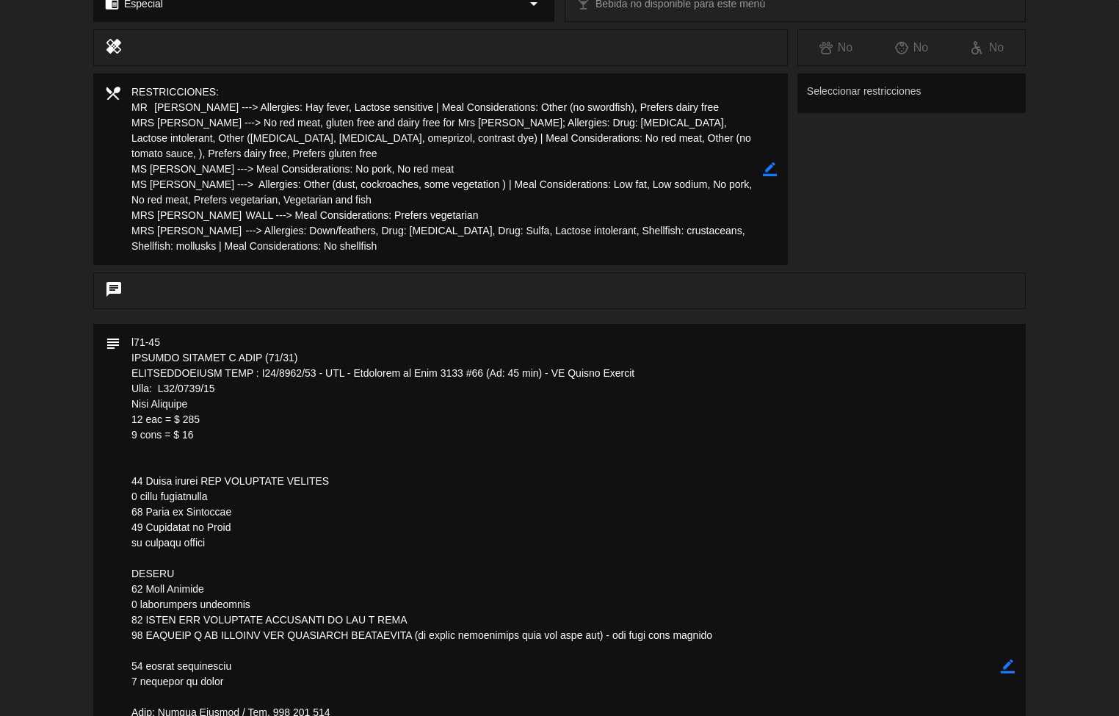
click at [866, 236] on div "Seleccionar restricciones" at bounding box center [911, 169] width 228 height 192
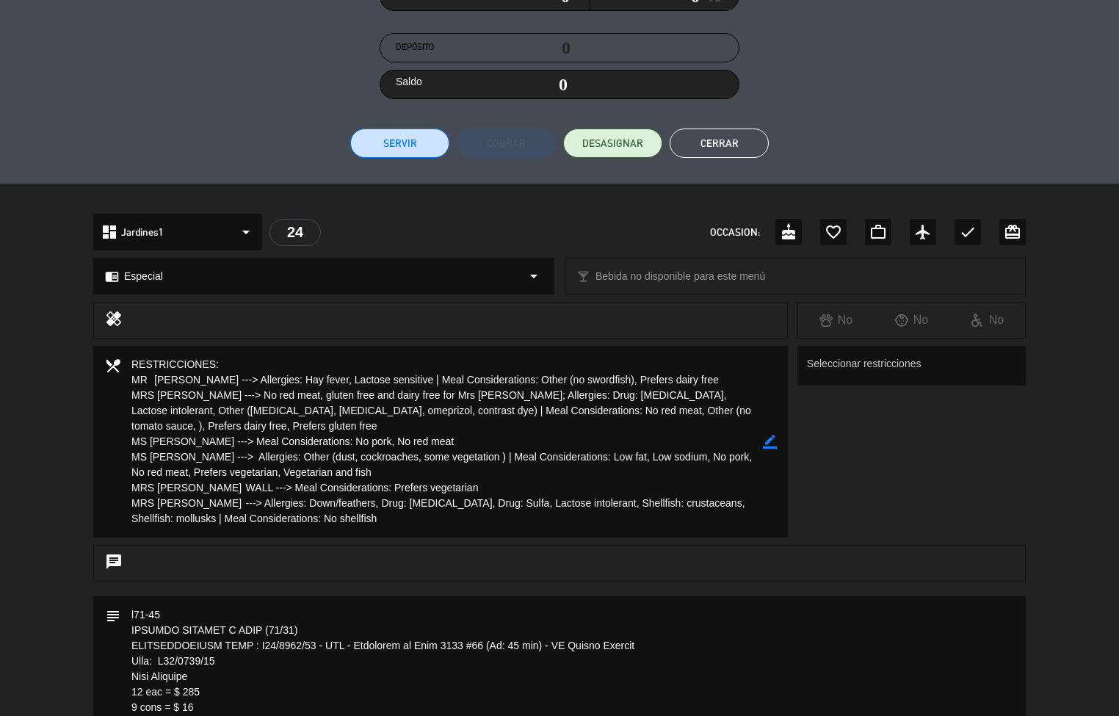
scroll to position [183, 0]
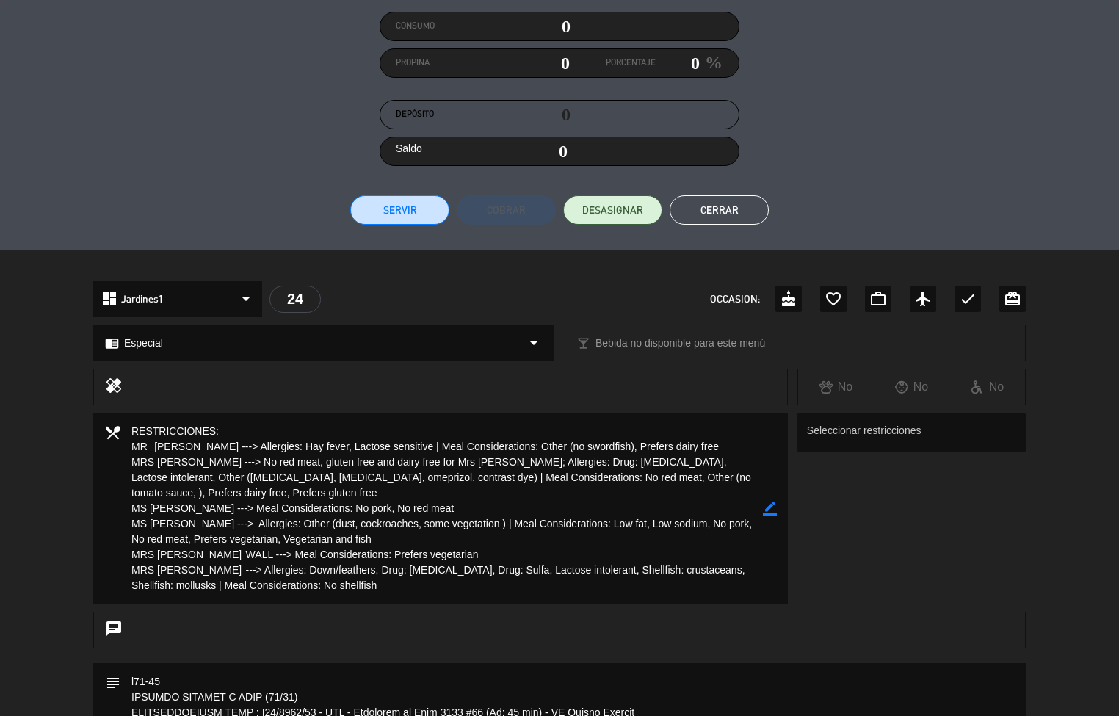
click at [710, 208] on button "Cerrar" at bounding box center [719, 209] width 99 height 29
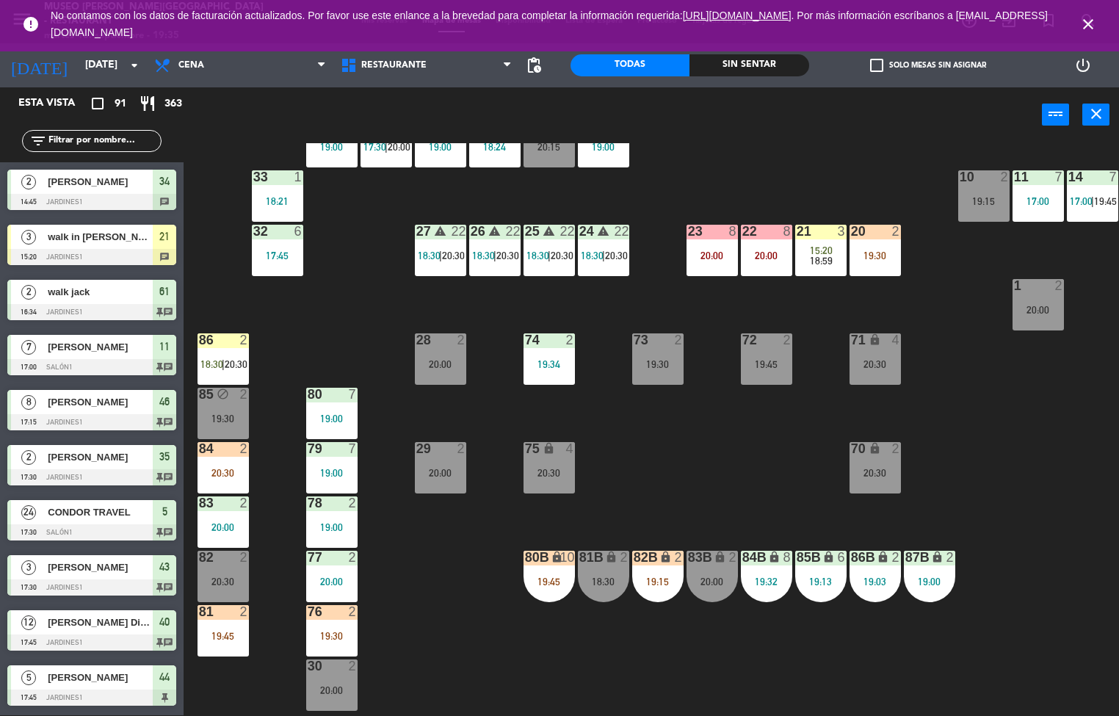
scroll to position [1, 0]
click at [228, 358] on span "20:30" at bounding box center [236, 364] width 23 height 12
click at [232, 361] on span "20:30" at bounding box center [236, 364] width 23 height 12
click at [229, 359] on span "20:30" at bounding box center [236, 364] width 23 height 12
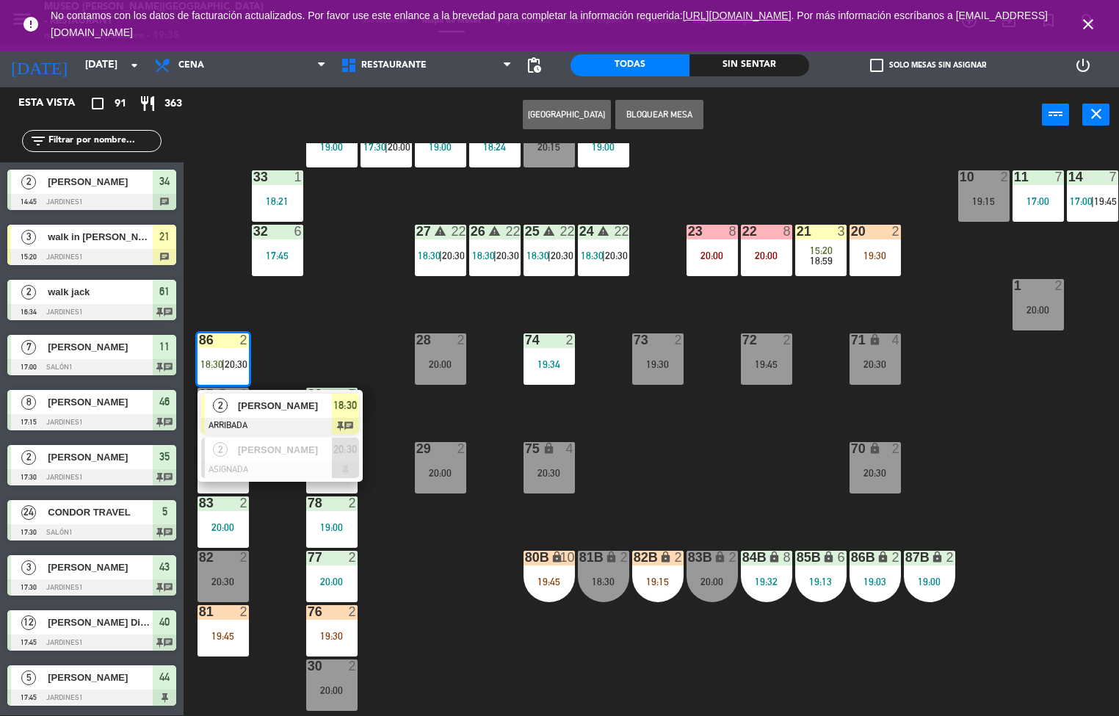
click at [289, 399] on span "[PERSON_NAME]" at bounding box center [285, 405] width 94 height 15
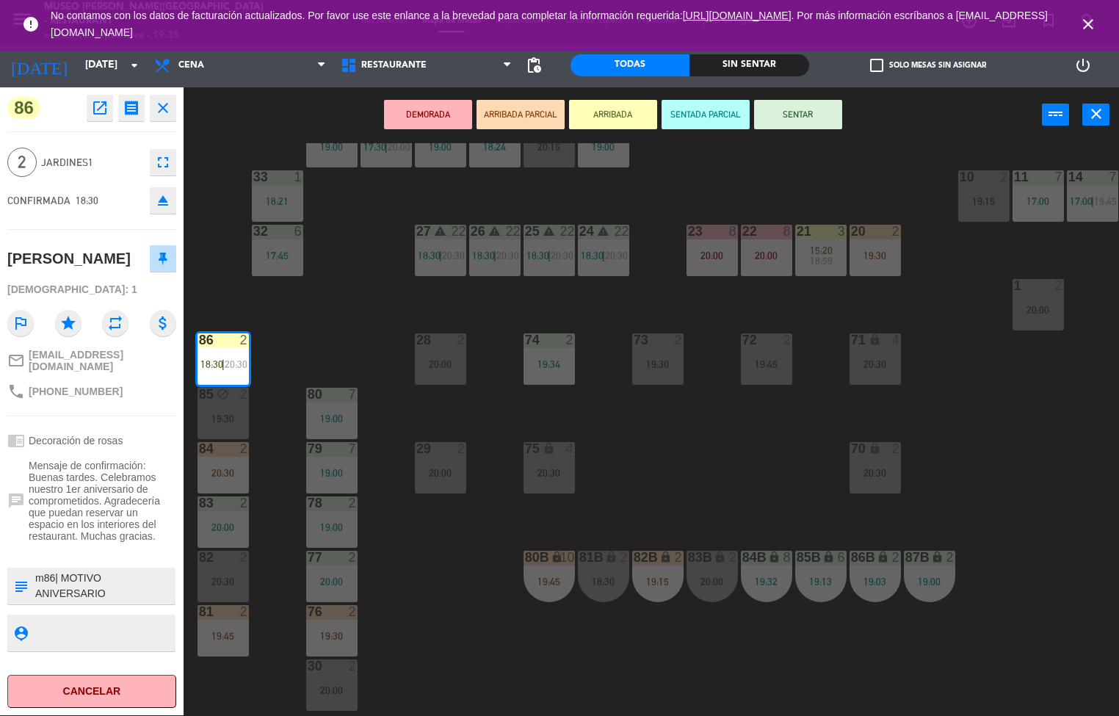
click at [106, 102] on icon "open_in_new" at bounding box center [100, 108] width 18 height 18
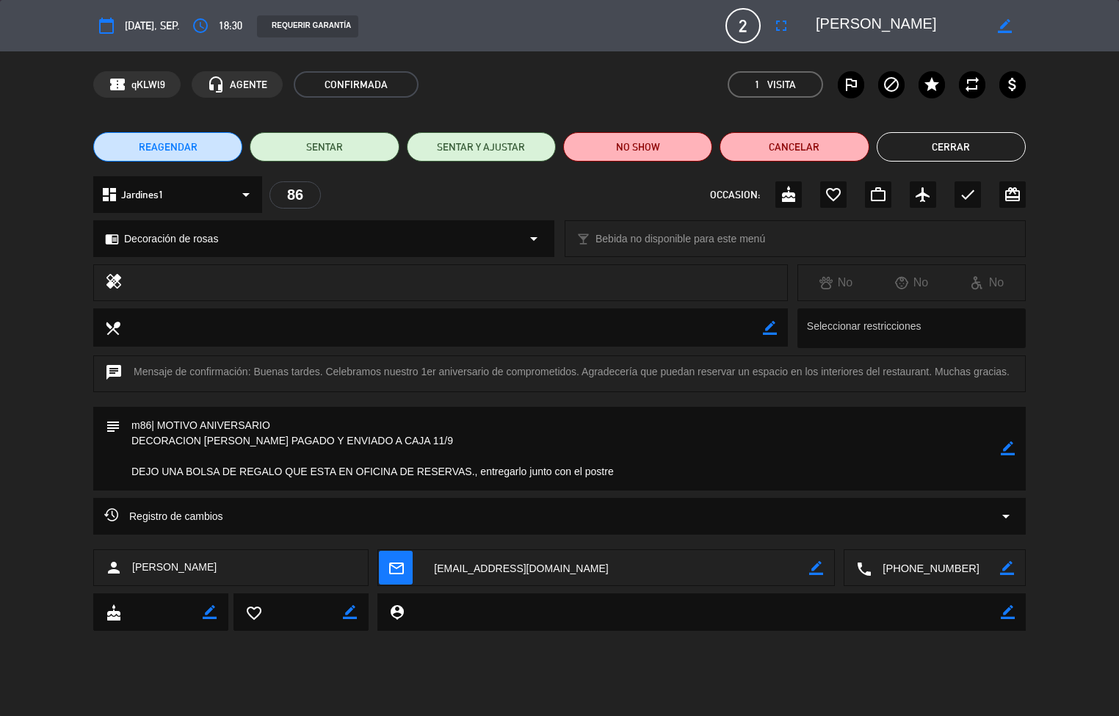
click at [952, 148] on button "Cerrar" at bounding box center [951, 146] width 149 height 29
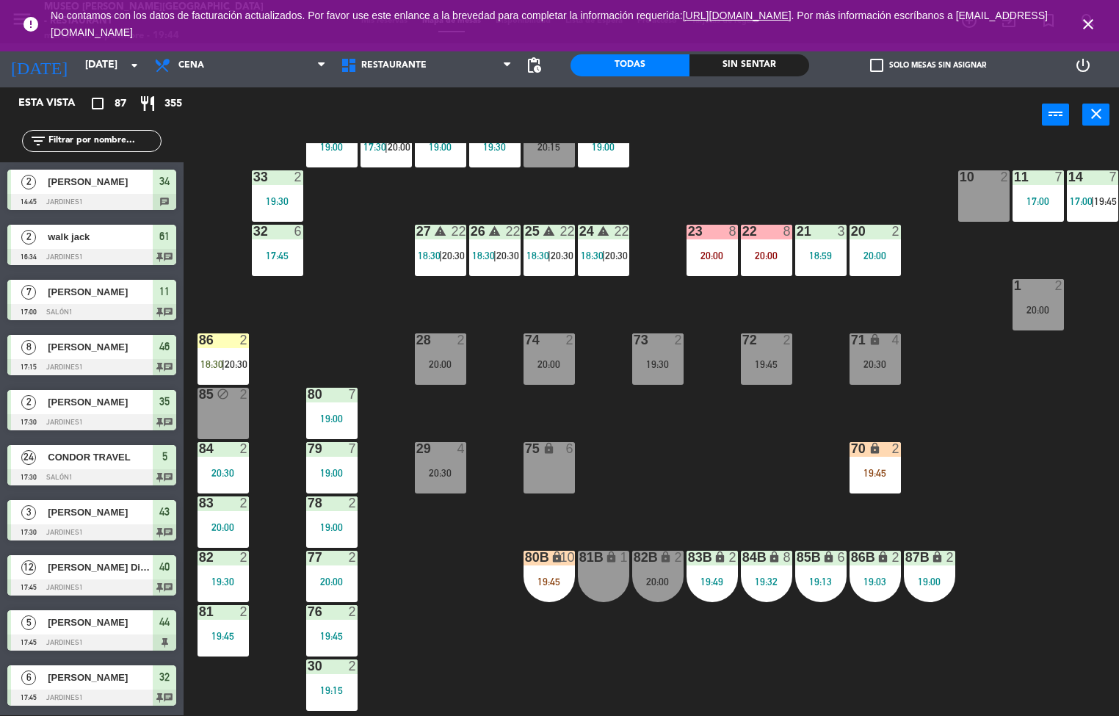
click at [716, 225] on div at bounding box center [712, 231] width 24 height 13
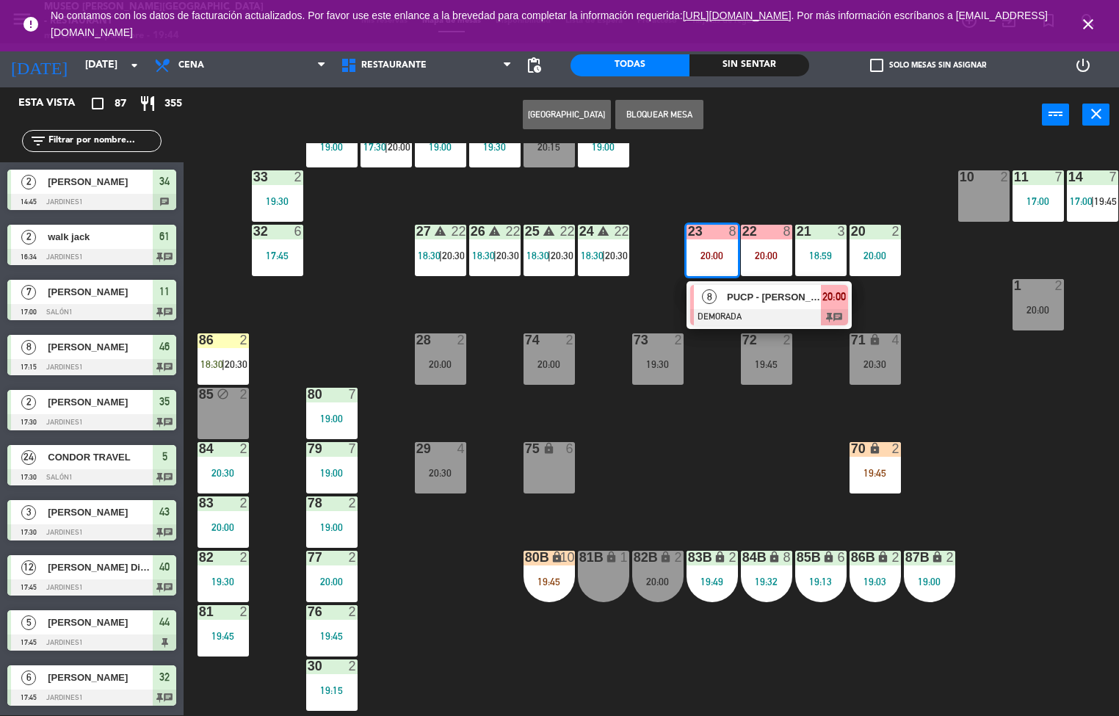
click at [239, 348] on div "86 2" at bounding box center [222, 340] width 51 height 15
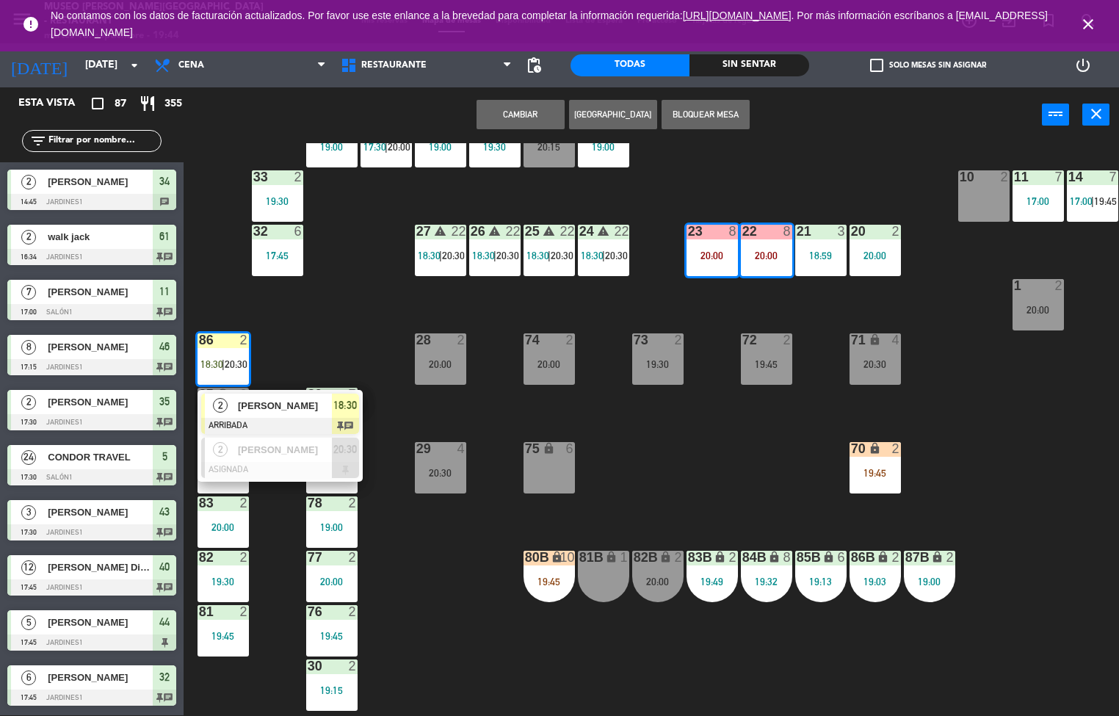
scroll to position [263, 0]
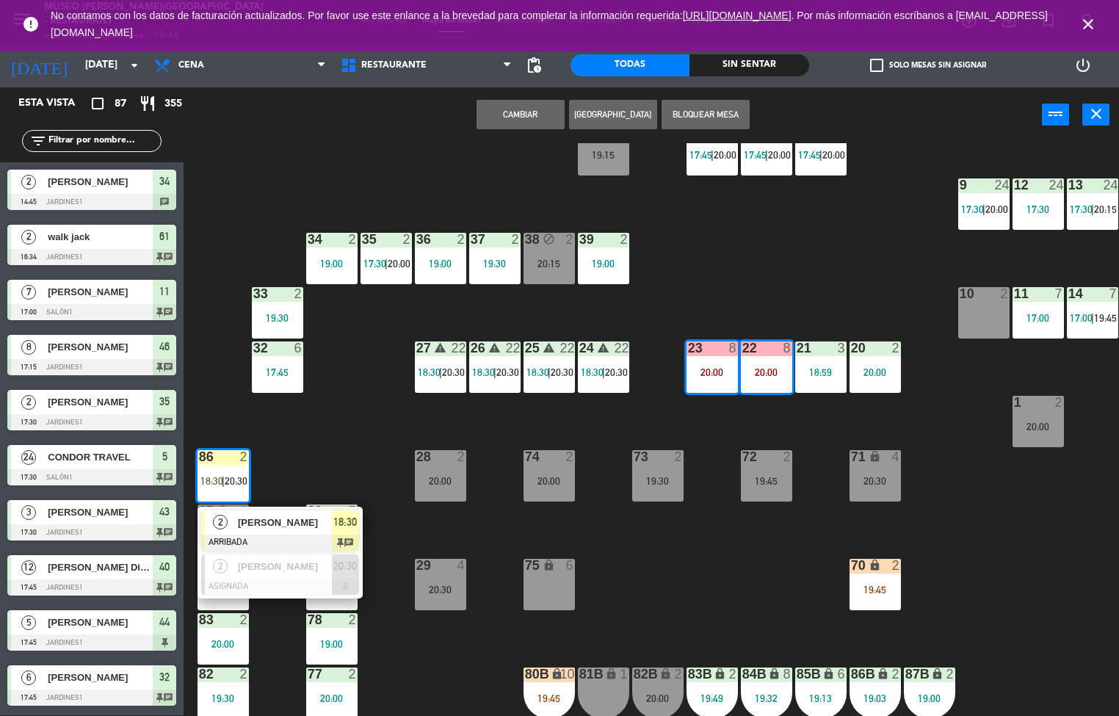
click at [336, 426] on div "44 5 17:45 | 20:30 49 2 19:30 54 3 18:55 64 block 2 20:00 48 2 17:58 53 4 19:00…" at bounding box center [657, 429] width 924 height 573
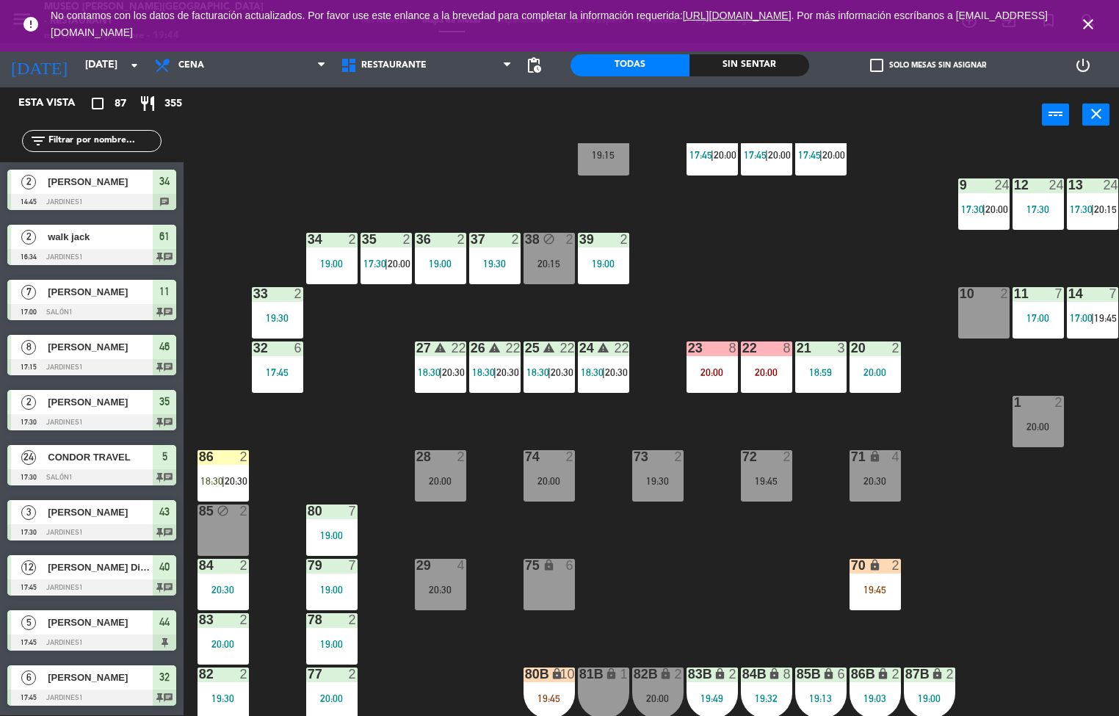
click at [222, 589] on div "20:30" at bounding box center [222, 589] width 51 height 10
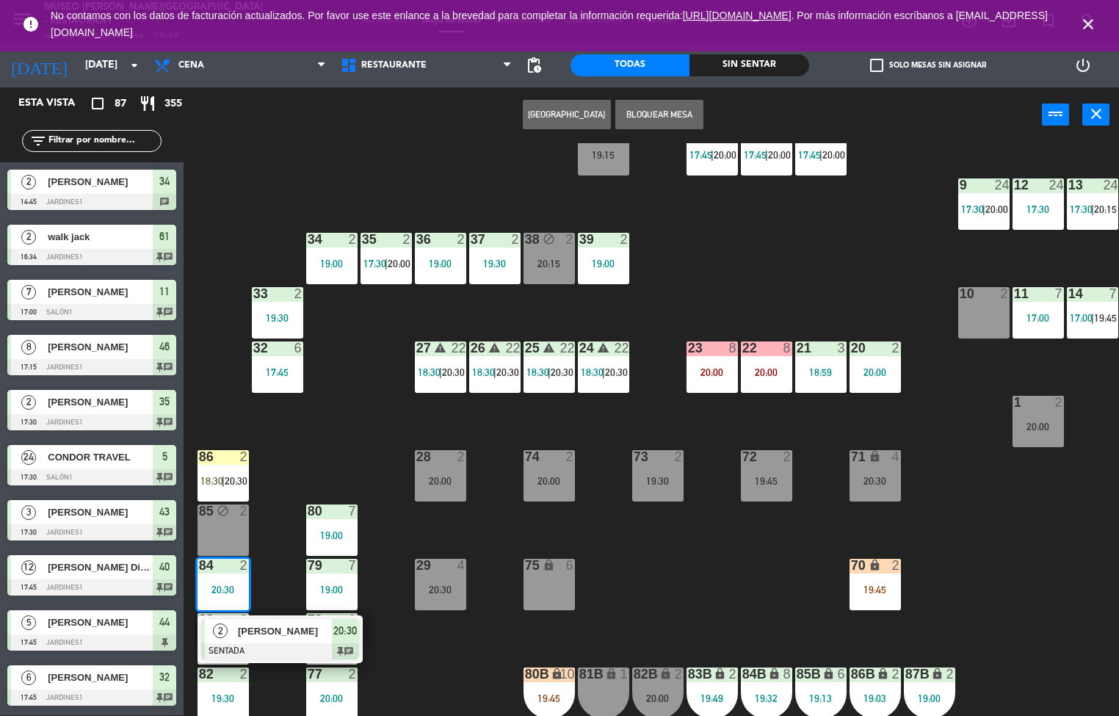
click at [289, 624] on span "[PERSON_NAME]" at bounding box center [285, 630] width 94 height 15
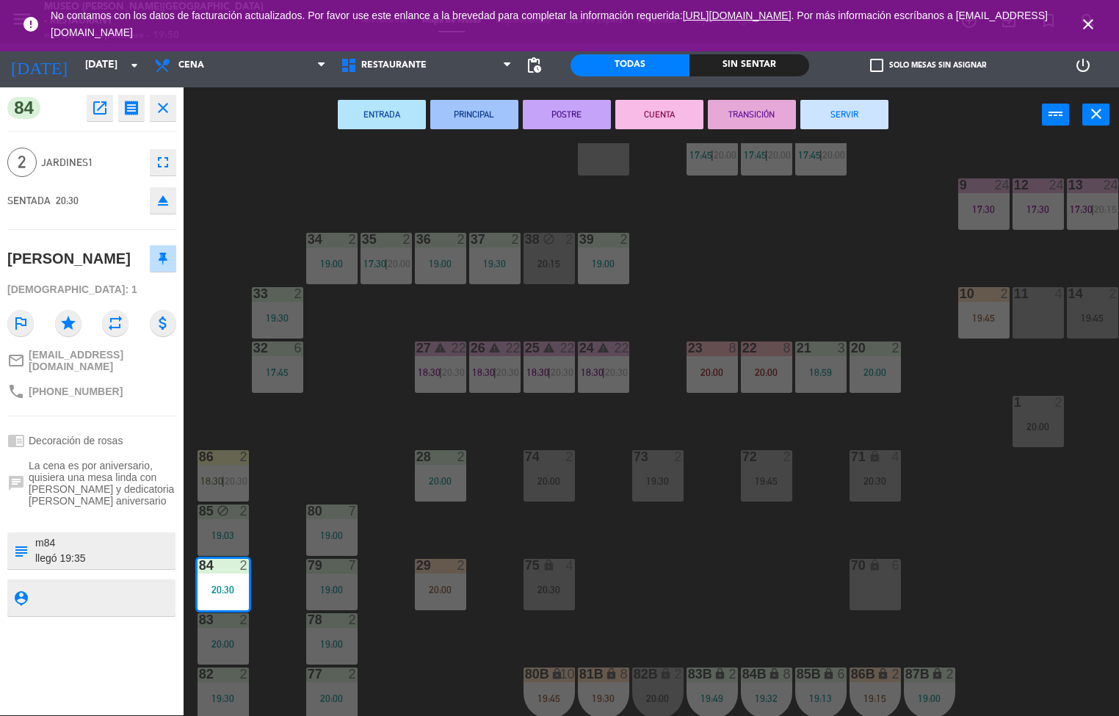
click at [701, 573] on div "44 5 17:45 | 20:30 49 2 19:30 54 3 18:55 64 2 17:15 | 20:00 48 2 17:58 53 4 19:…" at bounding box center [657, 429] width 924 height 573
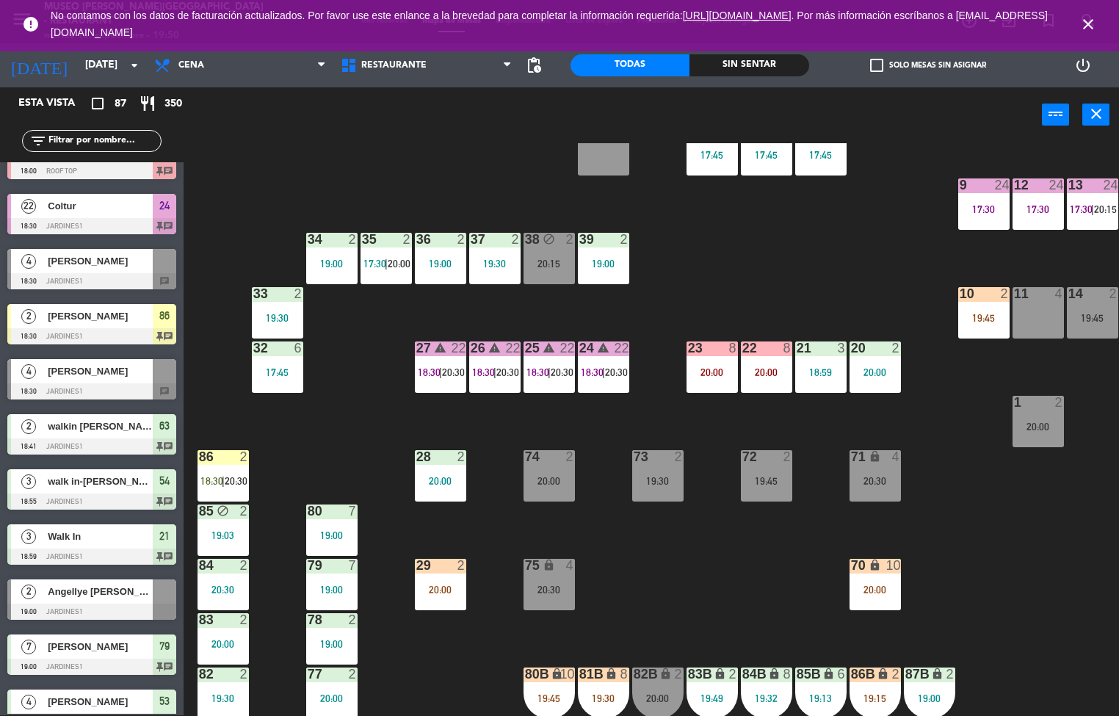
scroll to position [1, 0]
click at [692, 604] on div "44 5 17:45 | 20:30 49 2 19:30 54 3 18:55 64 2 17:15 | 20:00 48 2 17:58 53 4 19:…" at bounding box center [657, 429] width 924 height 573
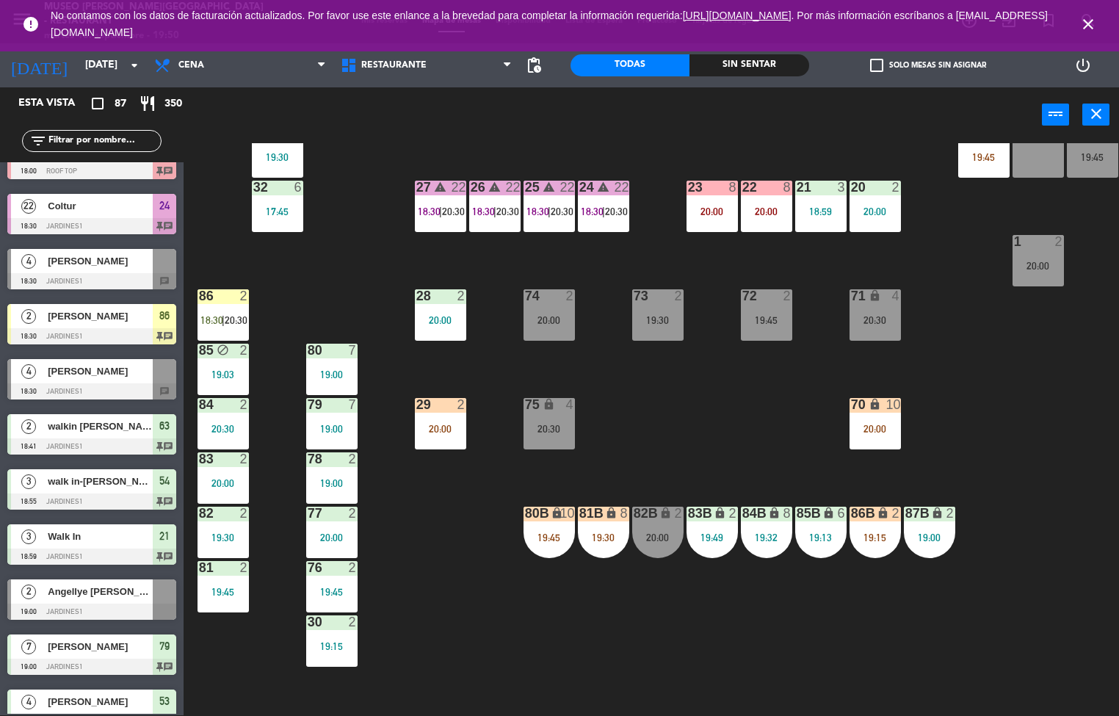
scroll to position [490, 0]
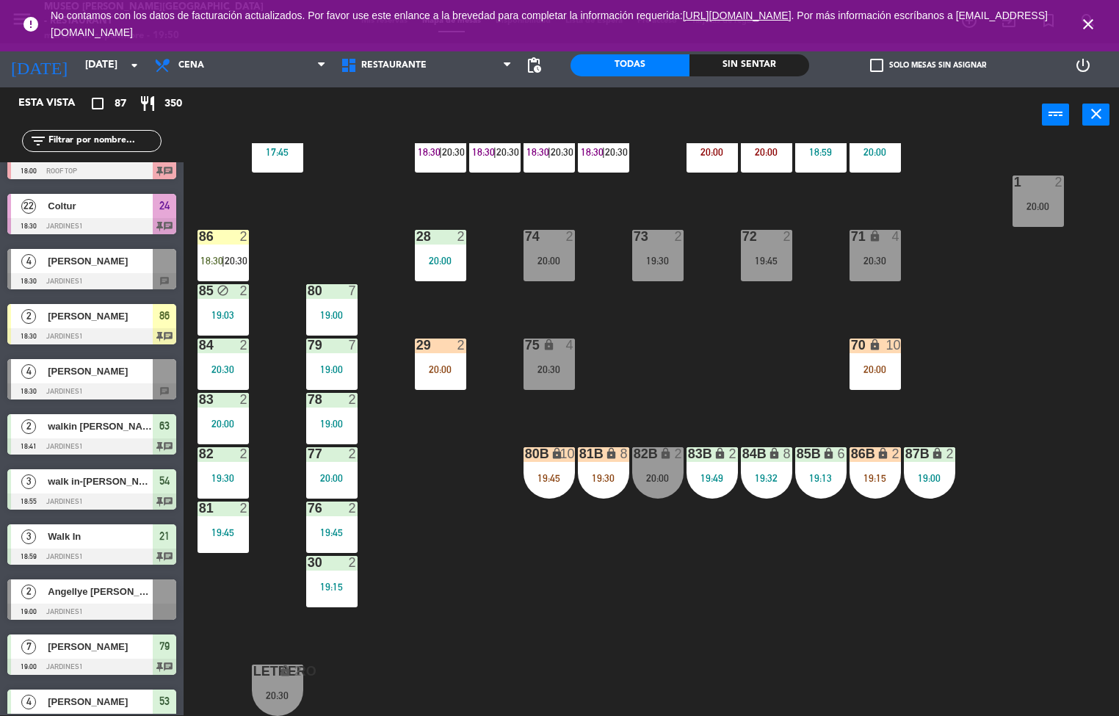
click at [227, 295] on div "85 block 2 19:03" at bounding box center [222, 309] width 51 height 51
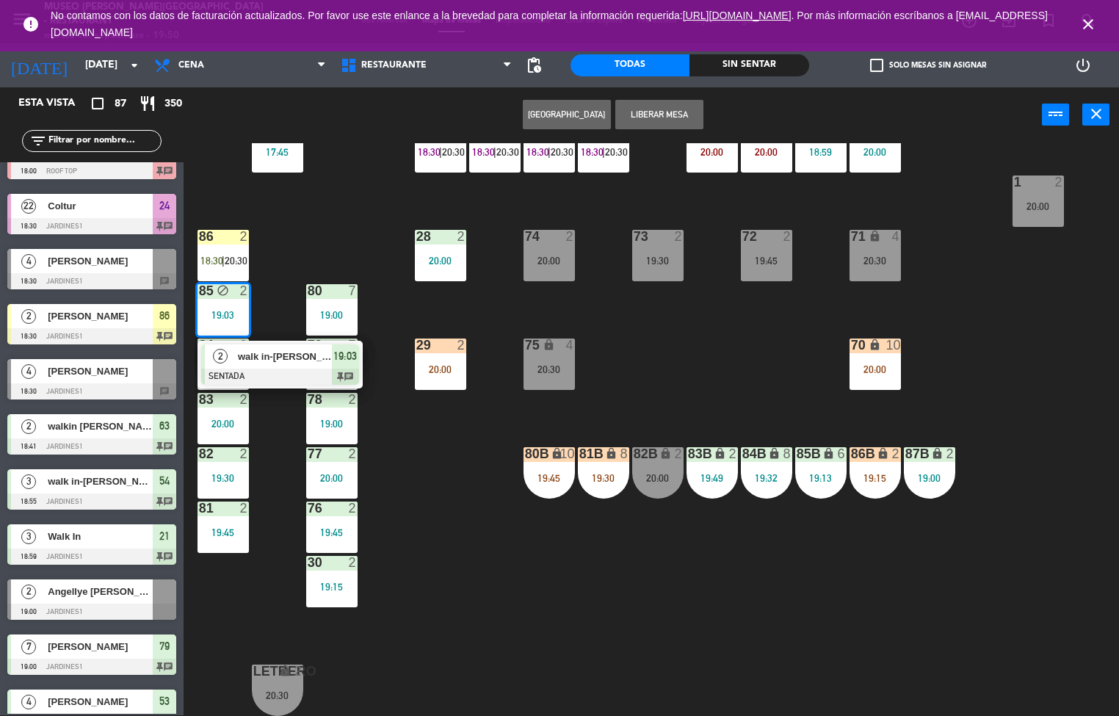
click at [287, 349] on span "walk in-[PERSON_NAME]" at bounding box center [285, 356] width 94 height 15
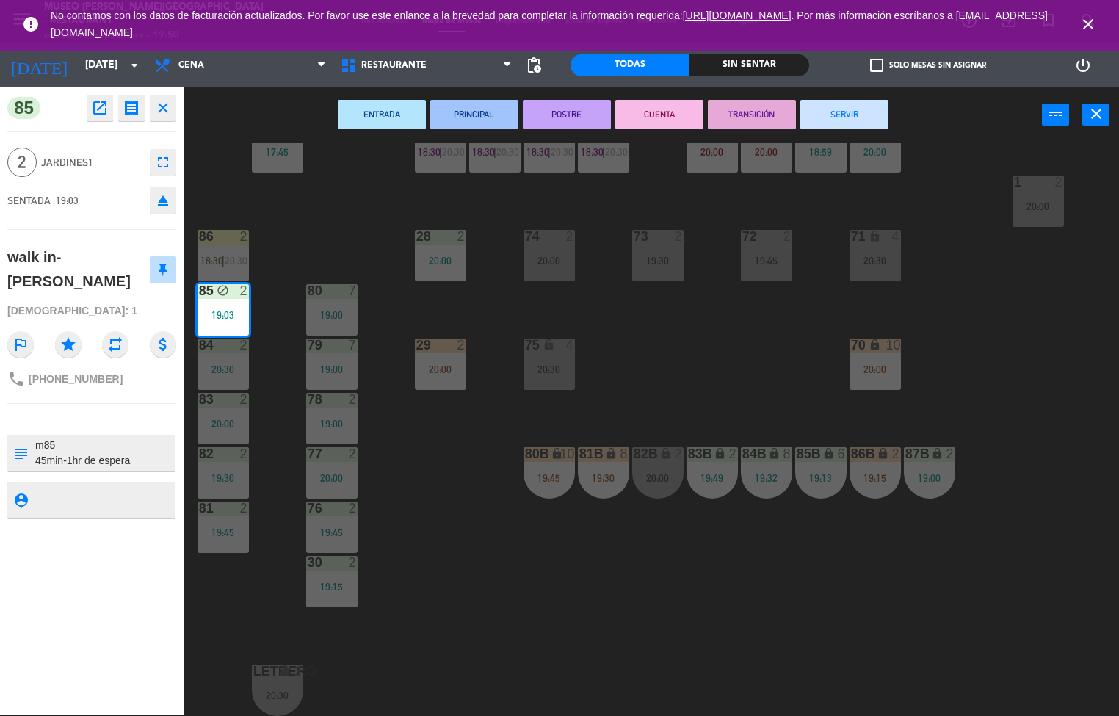
click at [582, 613] on div "44 5 17:45 | 20:30 49 2 19:30 54 3 18:55 64 2 17:15 | 20:00 48 2 17:58 53 4 19:…" at bounding box center [657, 429] width 924 height 573
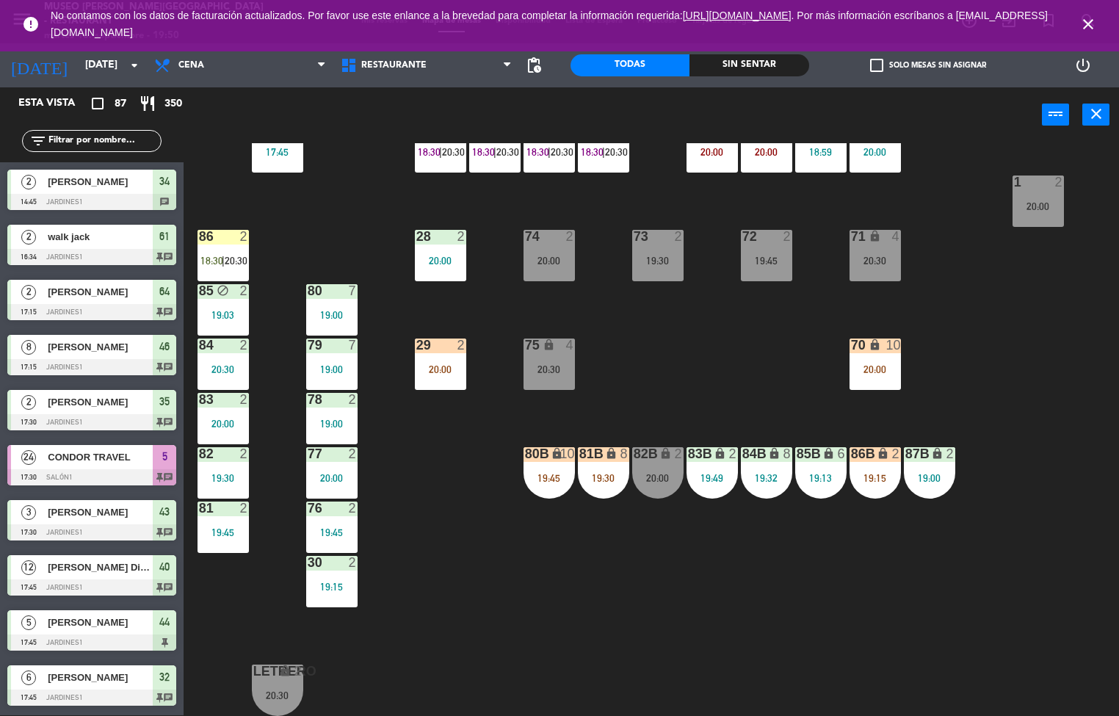
scroll to position [1, 0]
click at [443, 256] on div "20:00" at bounding box center [440, 261] width 51 height 10
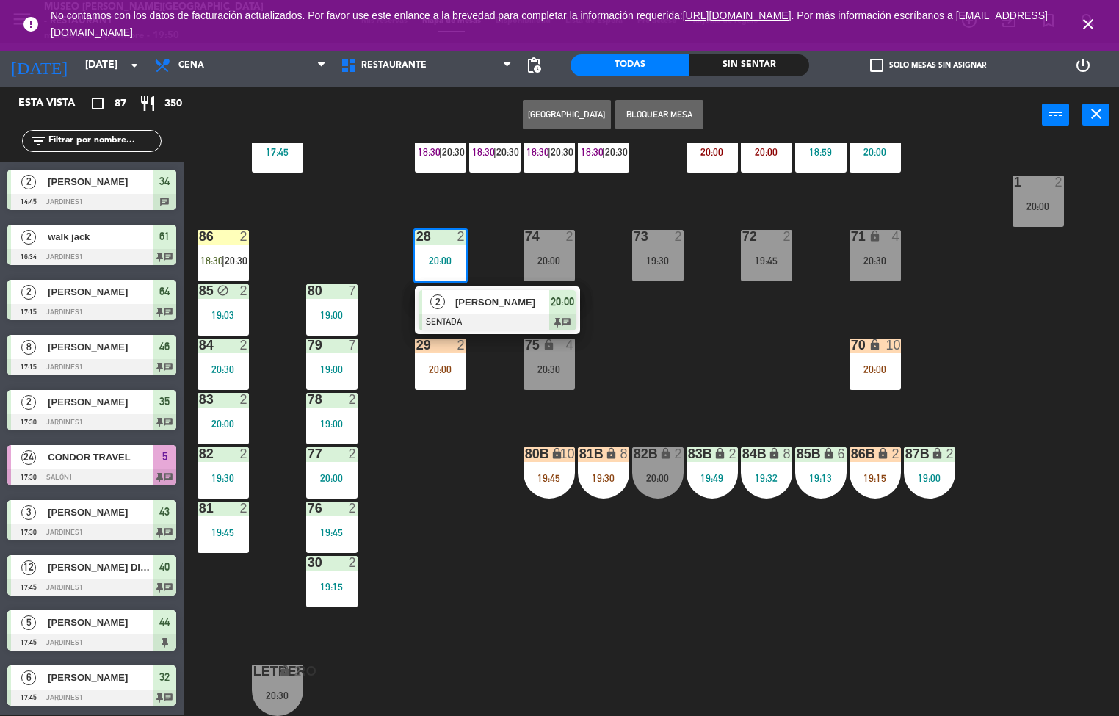
click at [479, 294] on span "[PERSON_NAME]" at bounding box center [502, 301] width 94 height 15
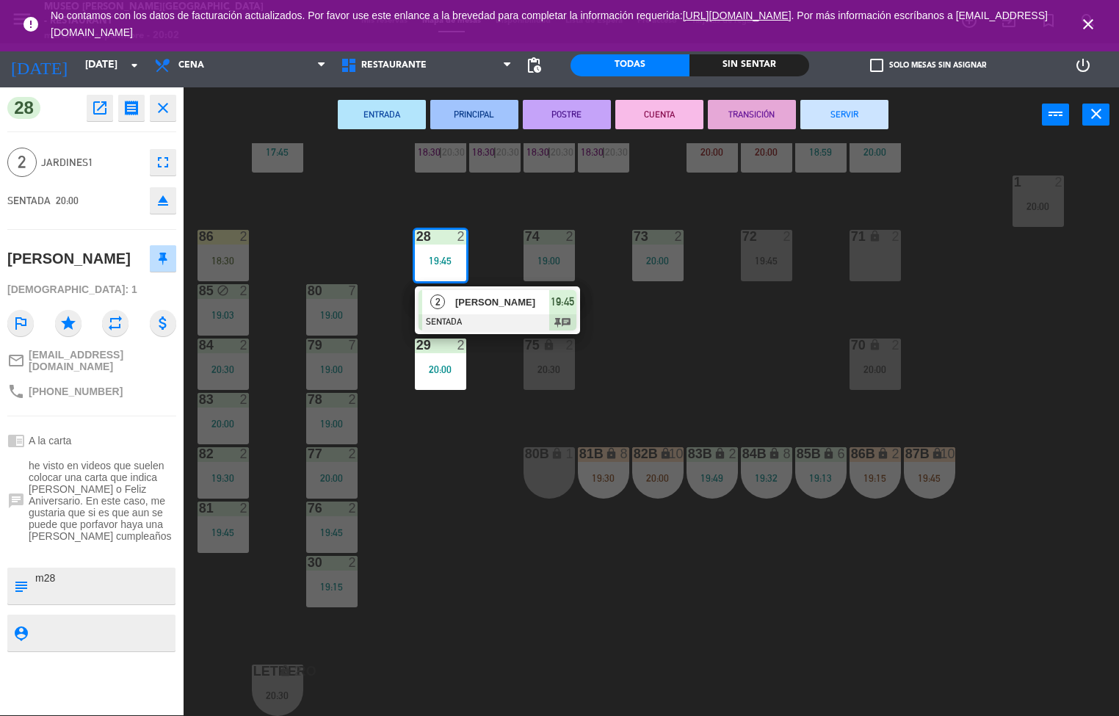
click at [494, 577] on div "44 5 17:45 | 20:30 49 2 19:30 54 3 18:55 64 2 17:15 48 2 20:00 53 4 19:00 63 2 …" at bounding box center [657, 429] width 924 height 573
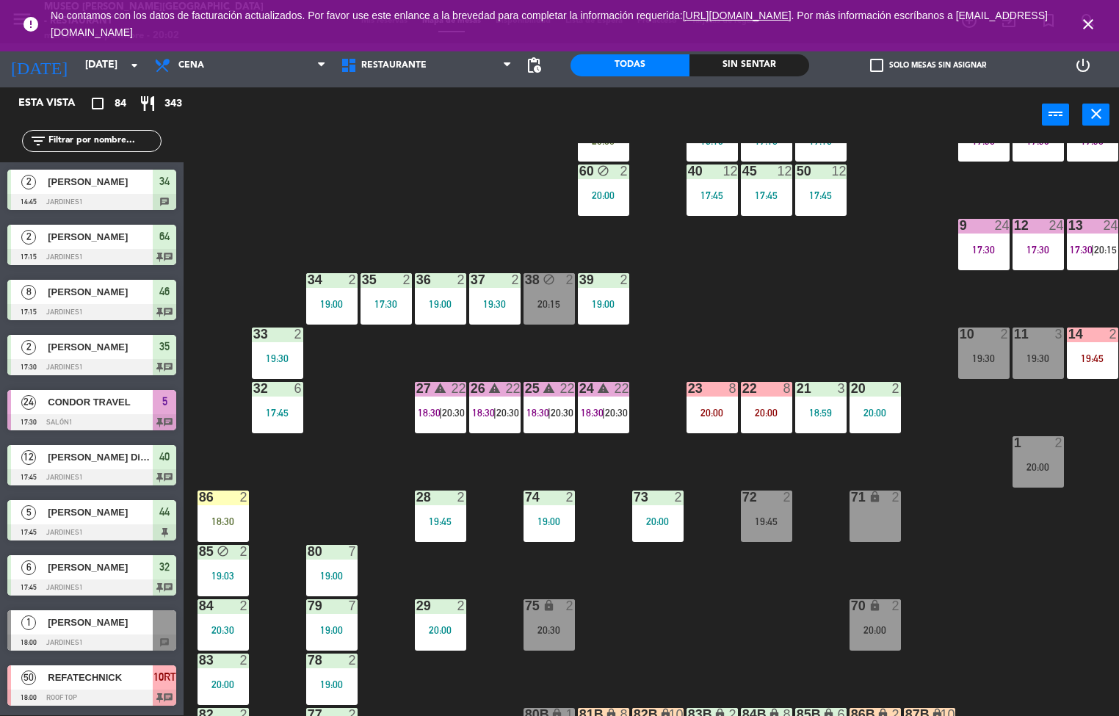
click at [287, 413] on div "17:45" at bounding box center [277, 412] width 51 height 10
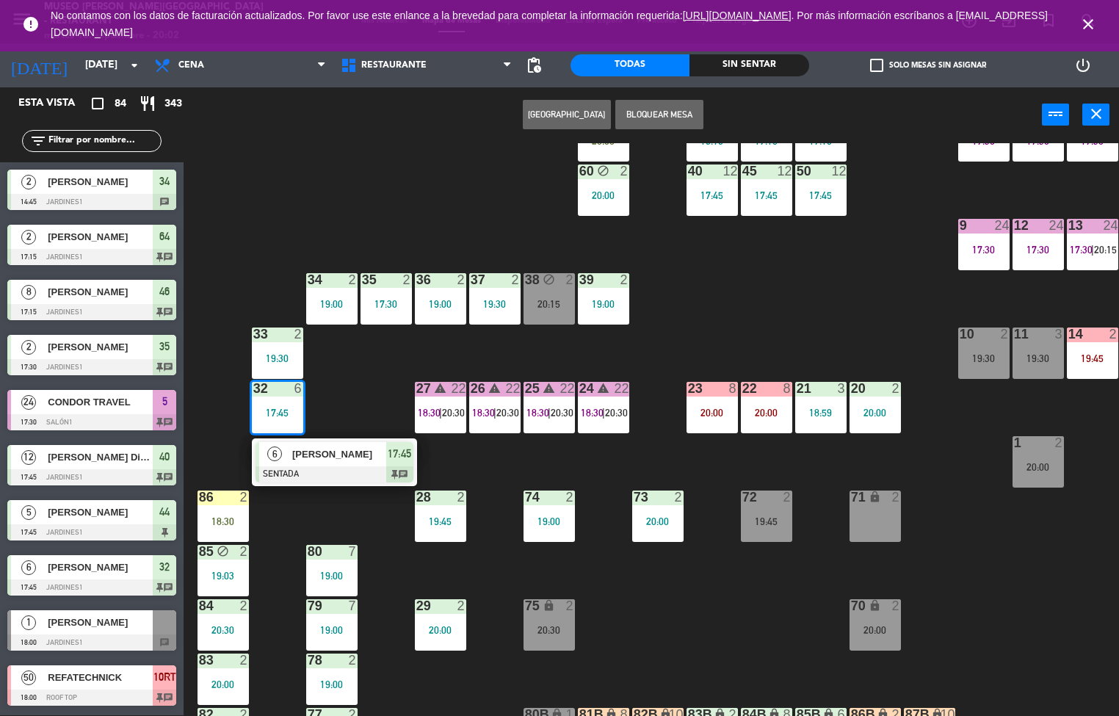
click at [366, 446] on span "[PERSON_NAME]" at bounding box center [339, 453] width 94 height 15
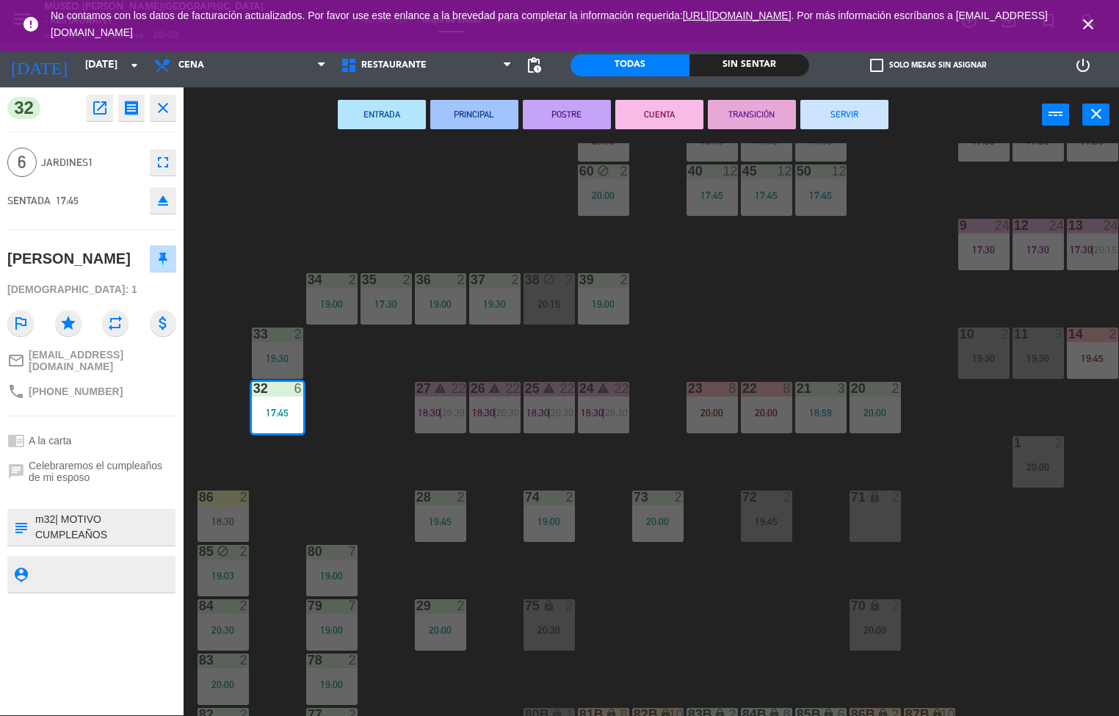
click at [743, 112] on button "TRANSICIÓN" at bounding box center [752, 114] width 88 height 29
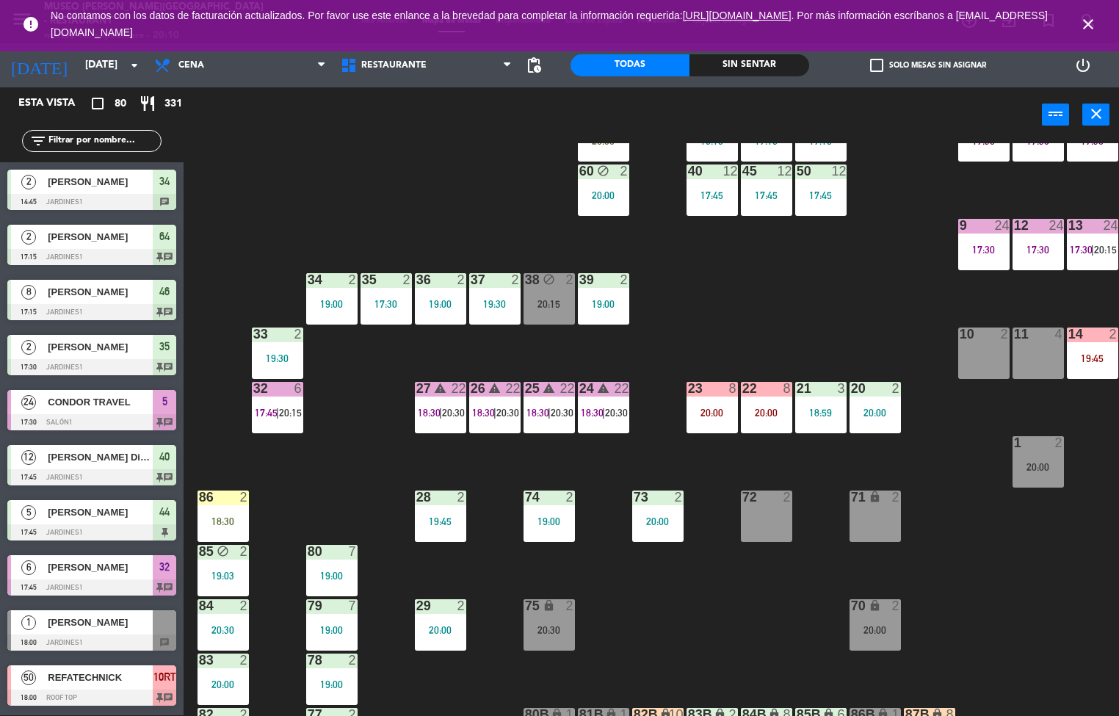
click at [727, 602] on div "44 5 17:45 | 20:30 49 2 19:30 54 3 18:55 64 2 17:15 48 2 20:00 53 4 19:00 63 2 …" at bounding box center [657, 429] width 924 height 573
click at [438, 291] on div "36 2 19:00" at bounding box center [440, 298] width 51 height 51
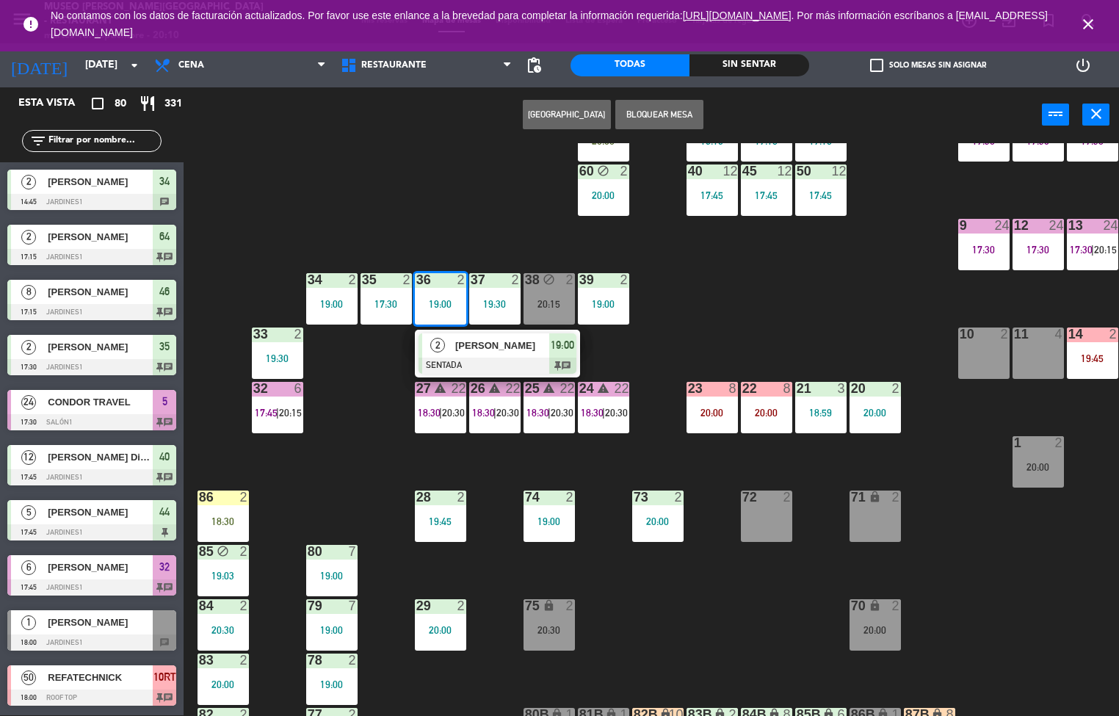
click at [674, 615] on div "44 5 17:45 | 20:30 49 2 19:30 54 3 18:55 64 2 17:15 48 2 20:00 53 4 19:00 63 2 …" at bounding box center [657, 429] width 924 height 573
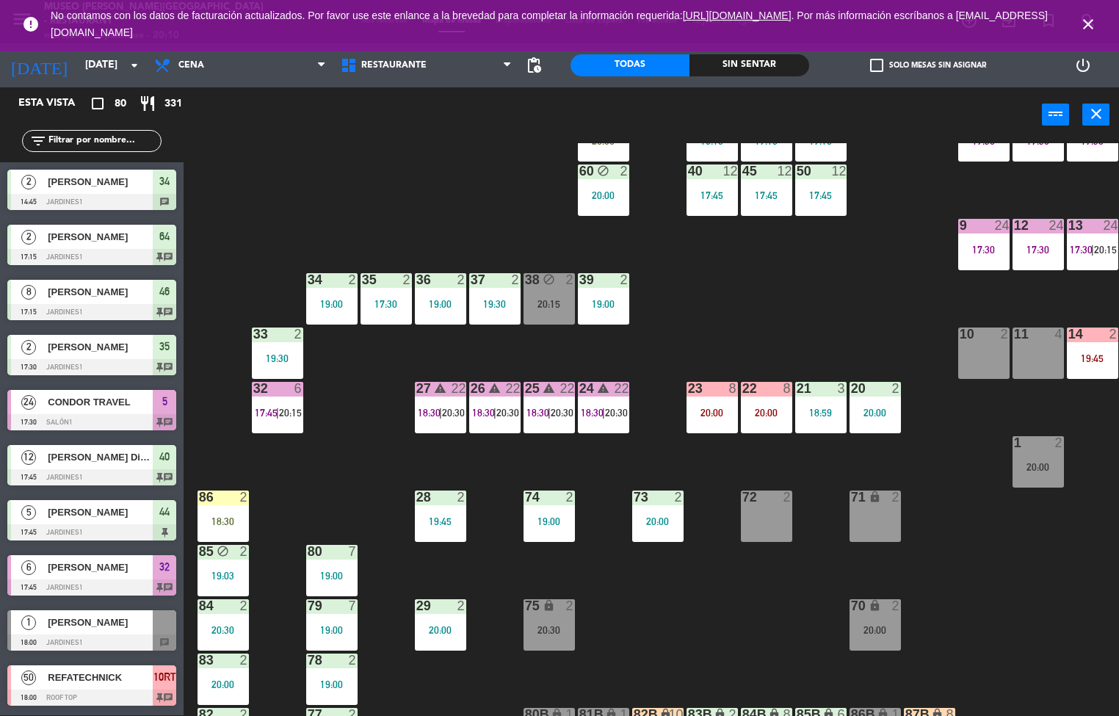
click at [507, 278] on div "2" at bounding box center [519, 279] width 24 height 13
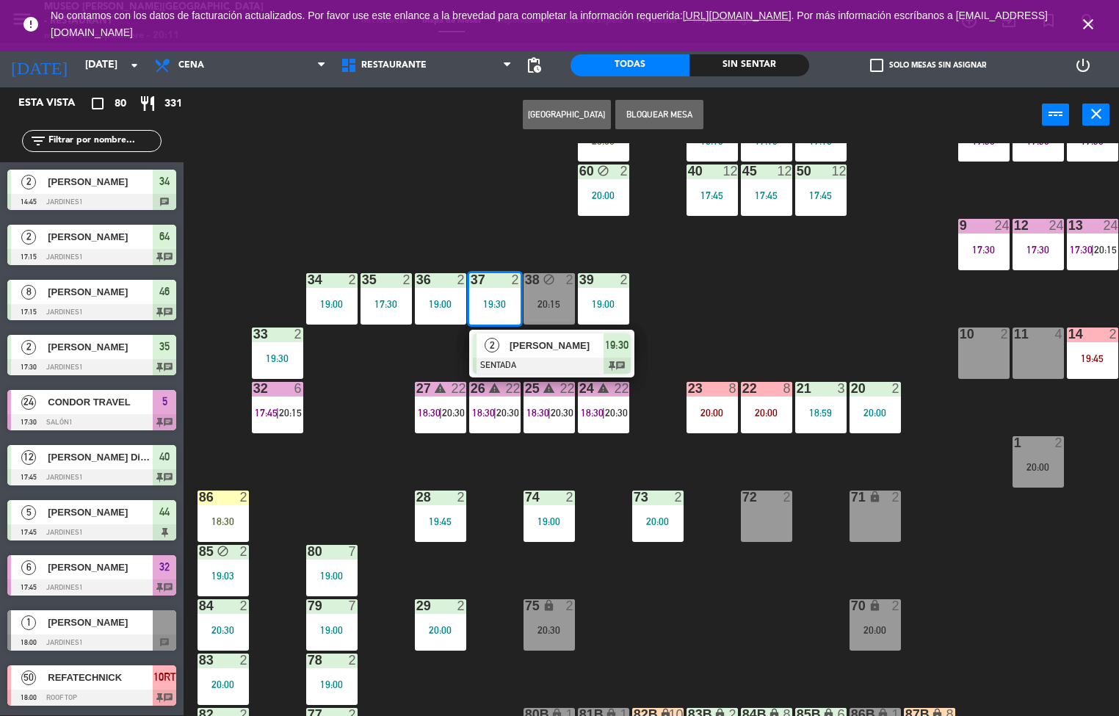
click at [690, 615] on div "44 5 17:45 | 20:30 49 2 19:30 54 3 18:55 64 2 17:15 48 2 20:00 53 4 19:00 63 2 …" at bounding box center [657, 429] width 924 height 573
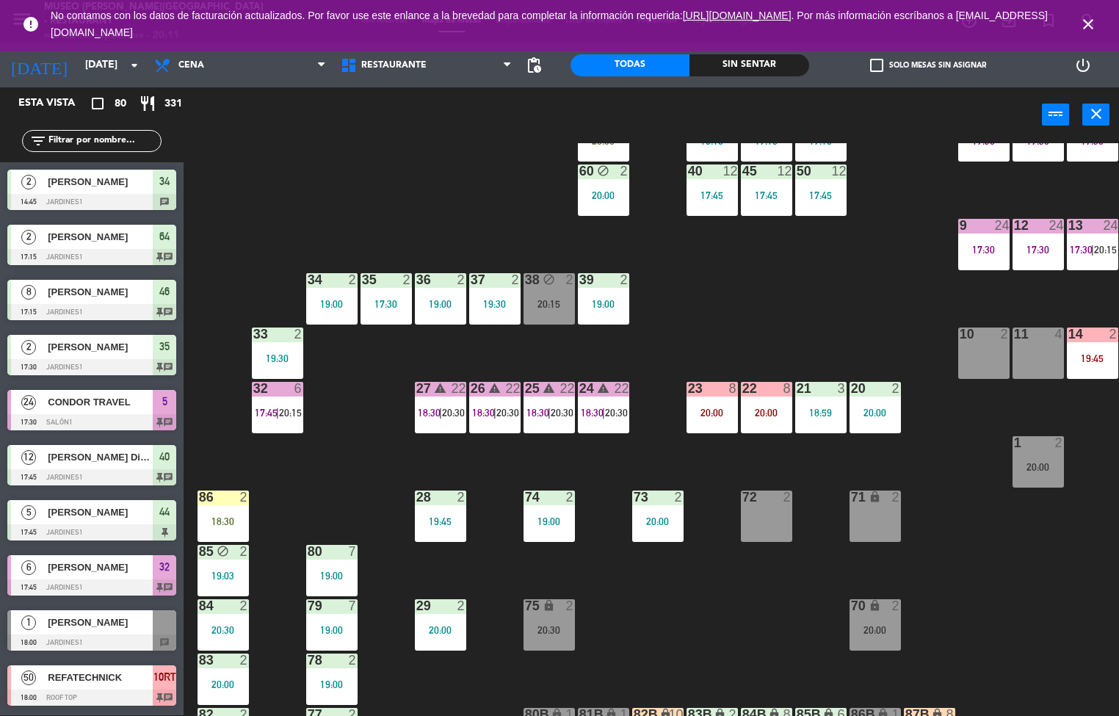
click at [274, 338] on div at bounding box center [277, 333] width 24 height 13
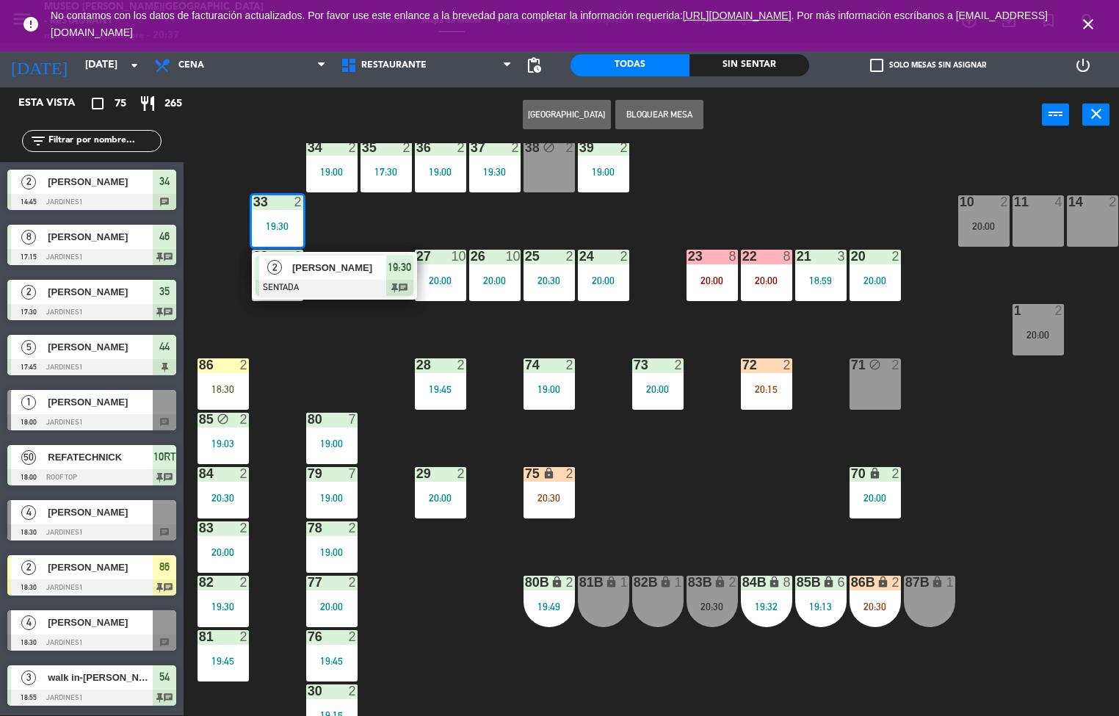
scroll to position [355, 0]
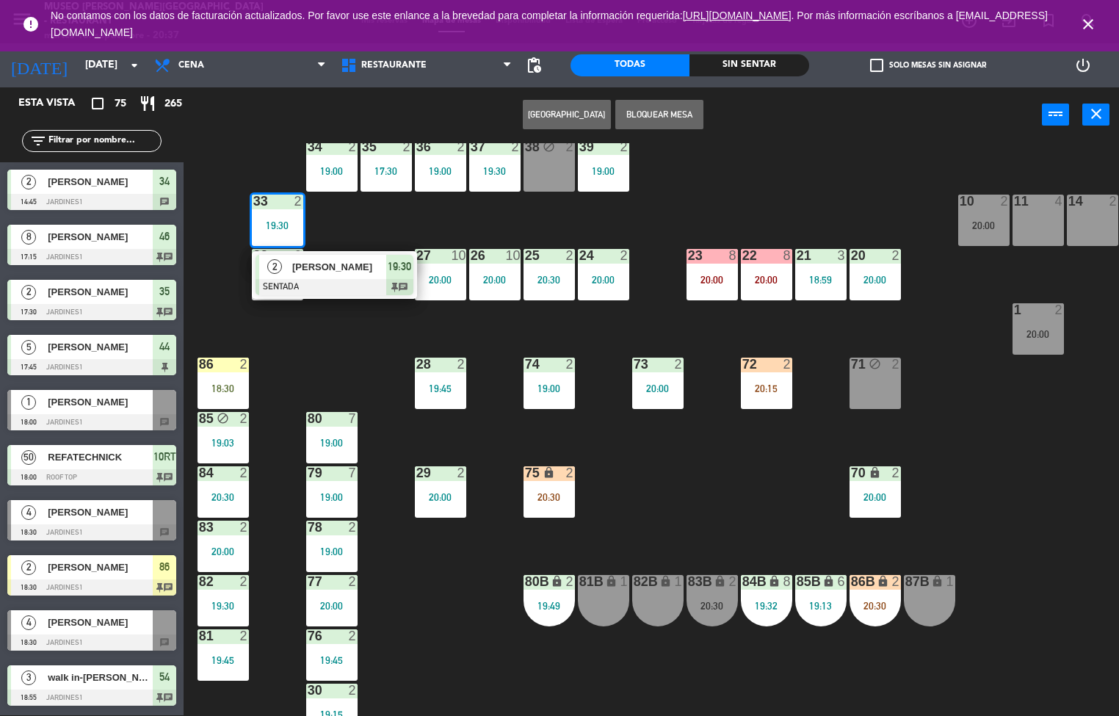
click at [223, 637] on div at bounding box center [223, 635] width 24 height 13
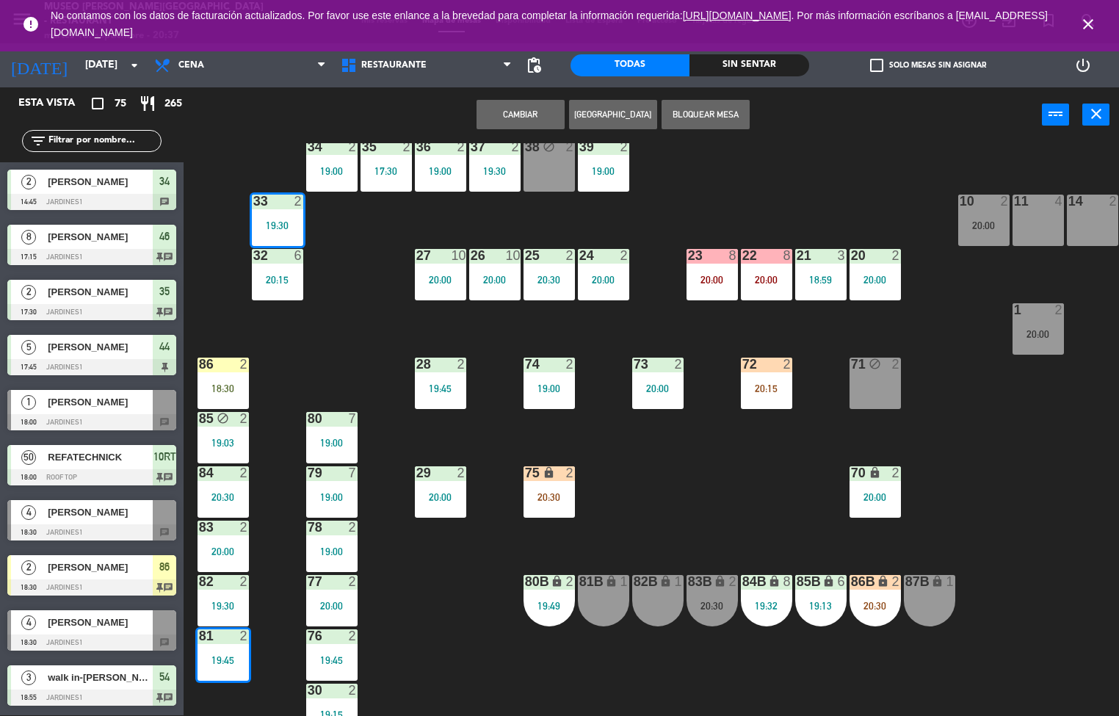
click at [230, 662] on div "19:45" at bounding box center [222, 660] width 51 height 10
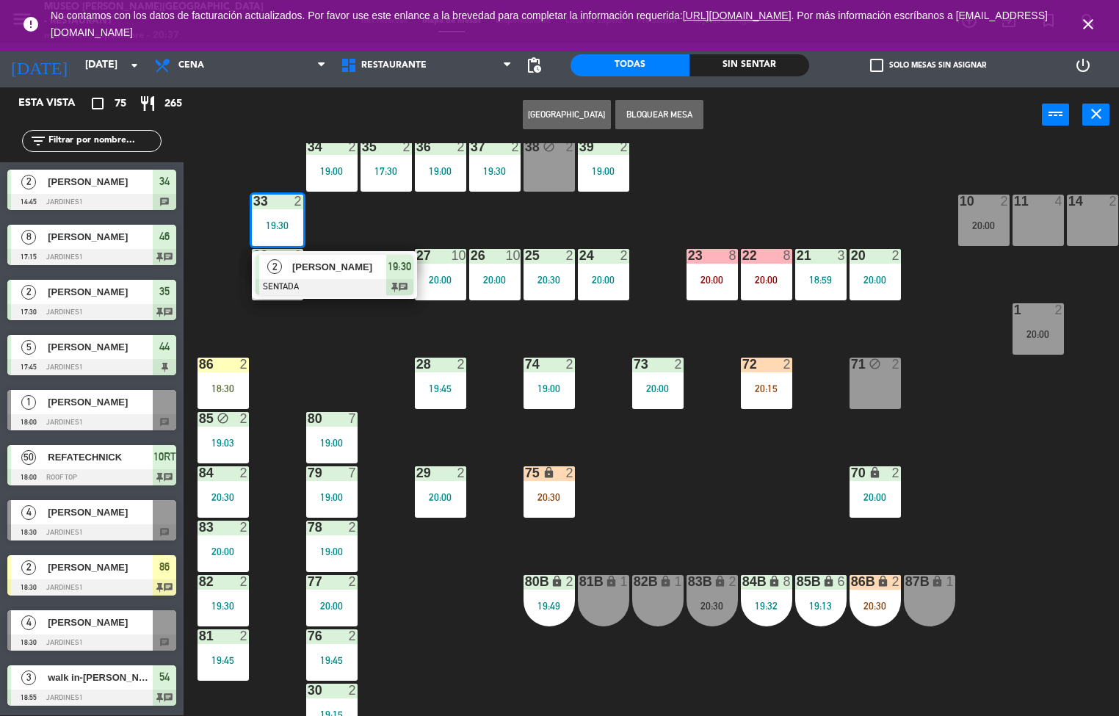
click at [414, 509] on div "44 5 17:45 49 2 19:30 54 3 18:55 64 2 19:15 48 2 20:19 53 4 19:00 63 2 20:30 43…" at bounding box center [657, 429] width 924 height 573
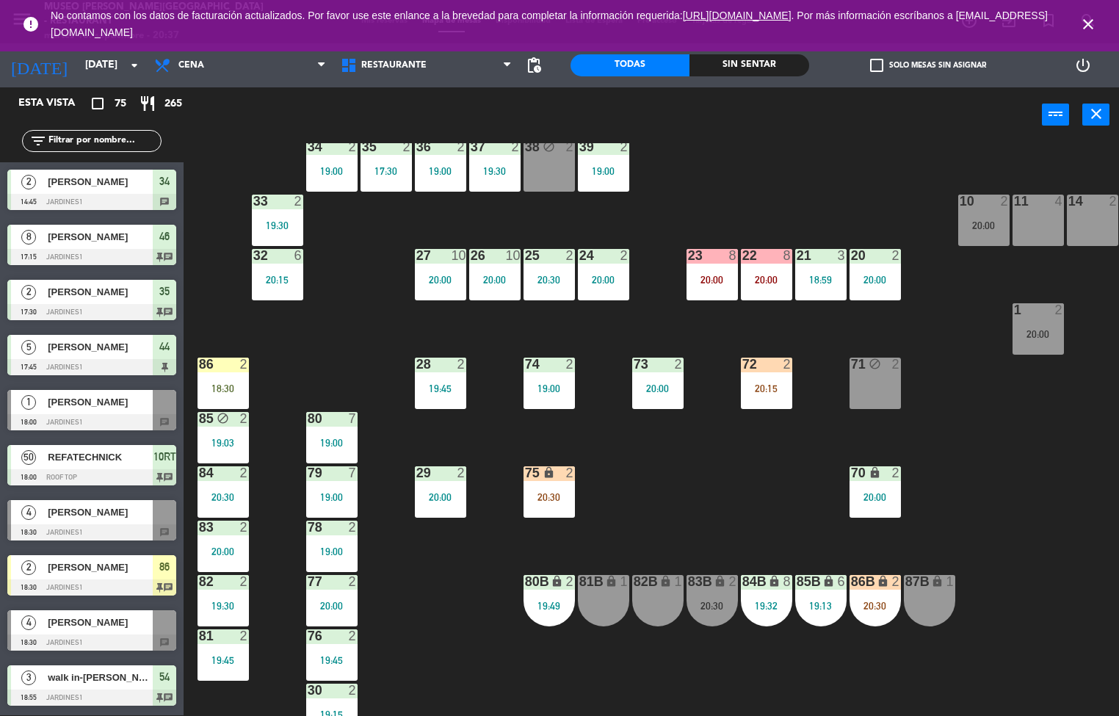
scroll to position [490, 0]
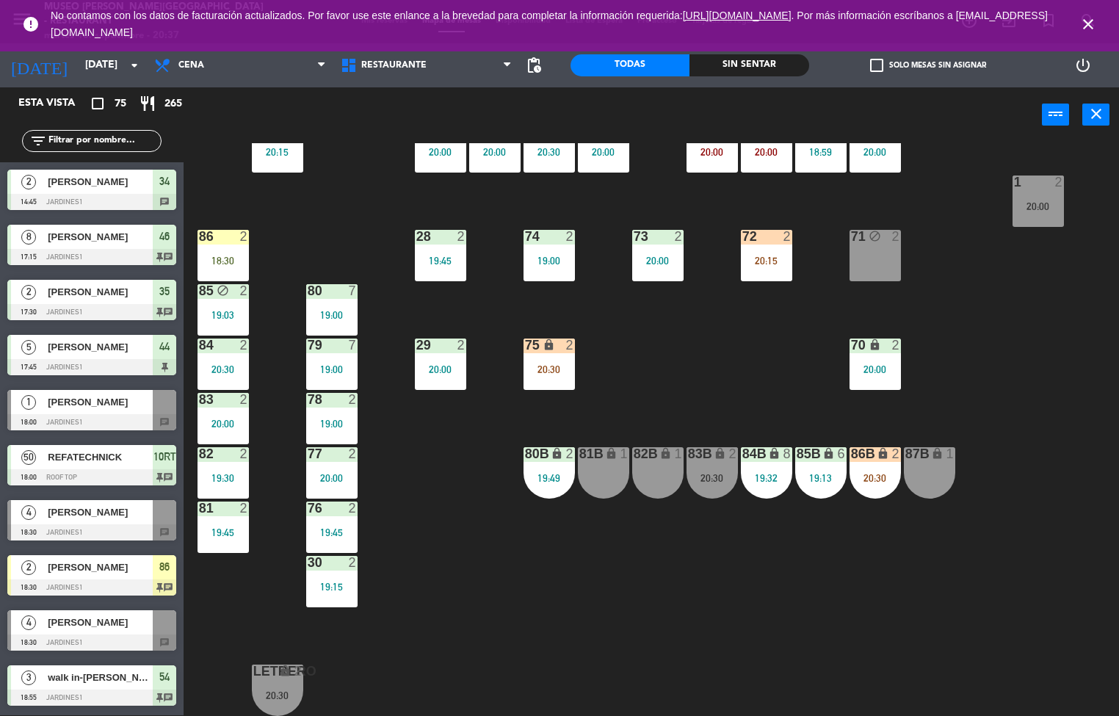
click at [234, 540] on div "81 2 19:45" at bounding box center [222, 526] width 51 height 51
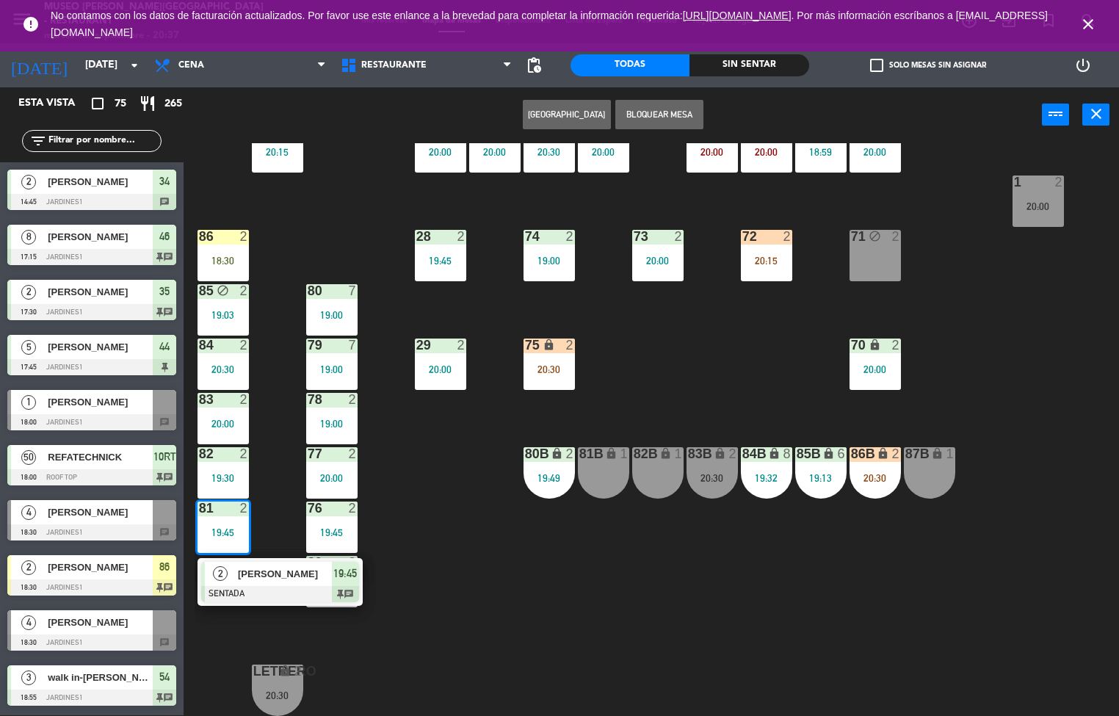
click at [220, 566] on span "2" at bounding box center [220, 573] width 15 height 15
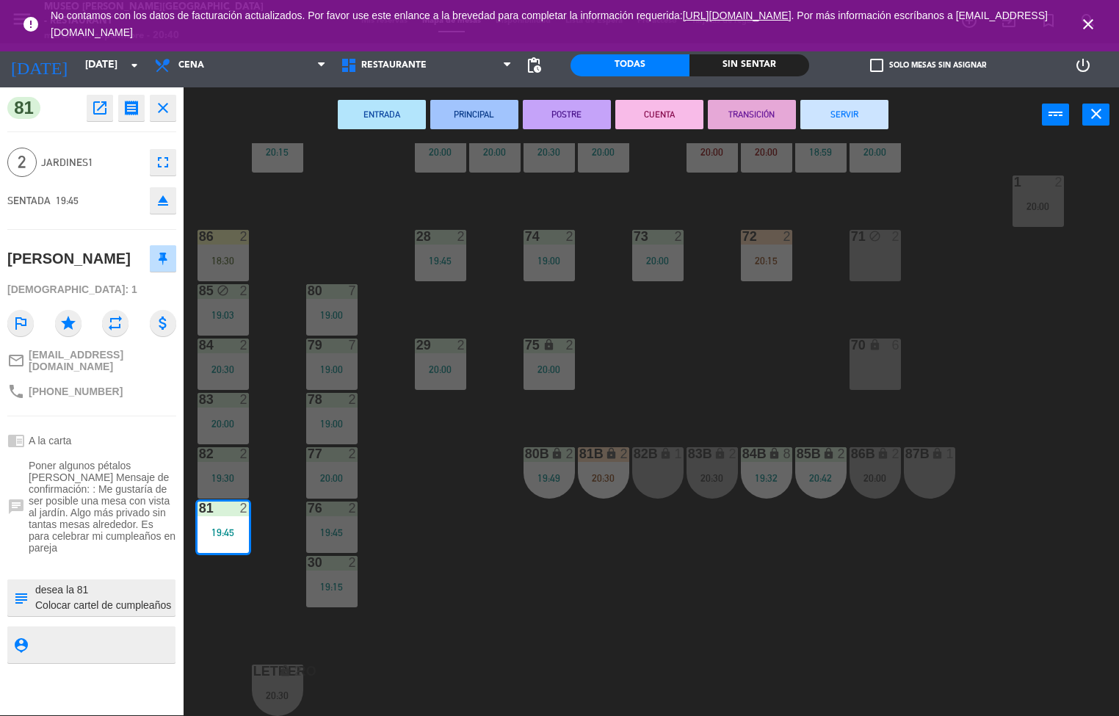
click at [441, 584] on div "44 5 17:45 49 2 19:30 54 3 18:55 64 2 19:15 48 2 20:19 53 4 19:00 63 2 20:30 43…" at bounding box center [657, 429] width 924 height 573
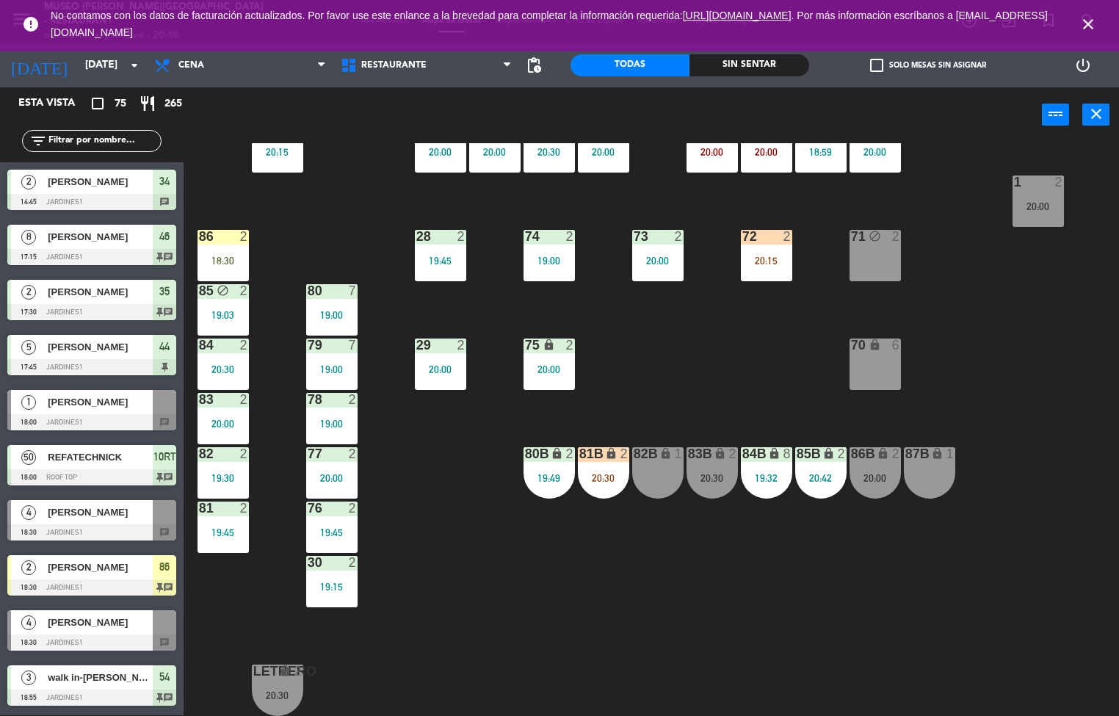
scroll to position [463, 0]
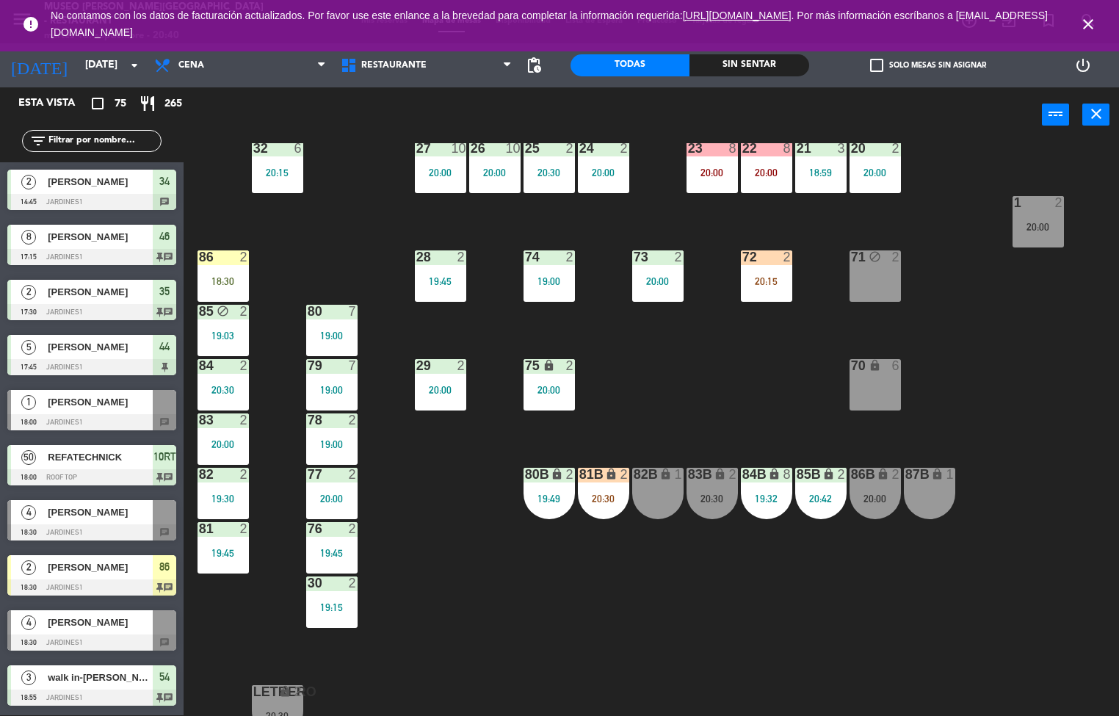
click at [329, 498] on div "20:00" at bounding box center [331, 498] width 51 height 10
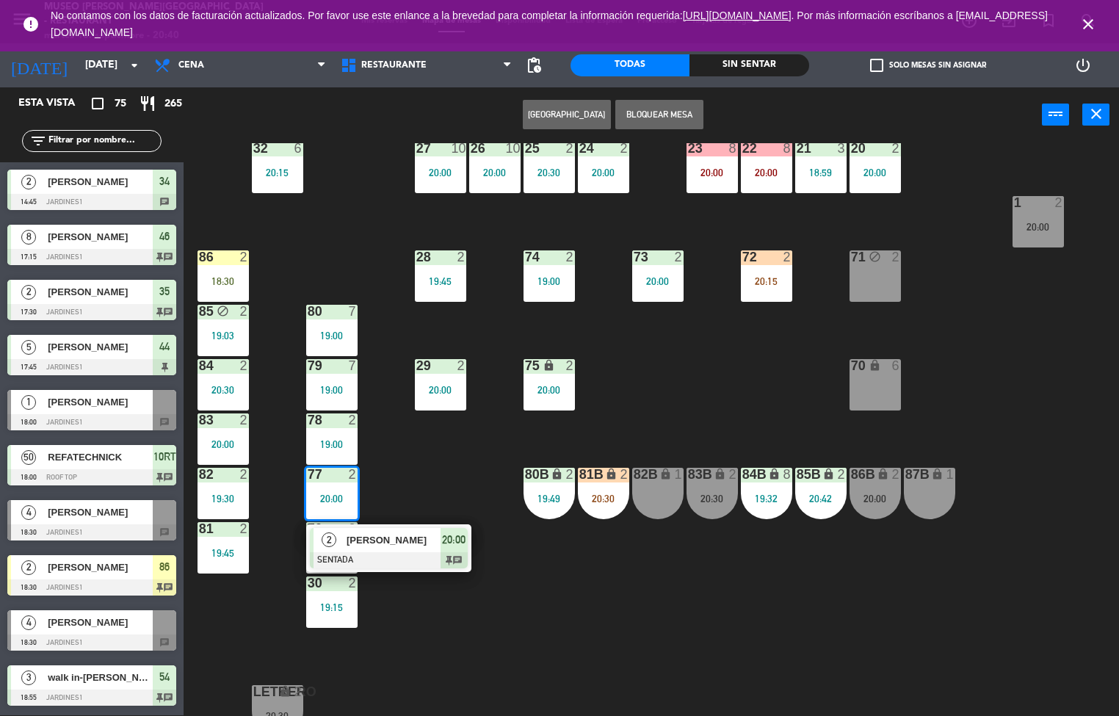
click at [452, 635] on div "44 5 17:45 49 2 19:30 54 3 18:55 64 2 19:15 48 2 20:19 53 4 19:00 63 2 20:30 43…" at bounding box center [657, 429] width 924 height 573
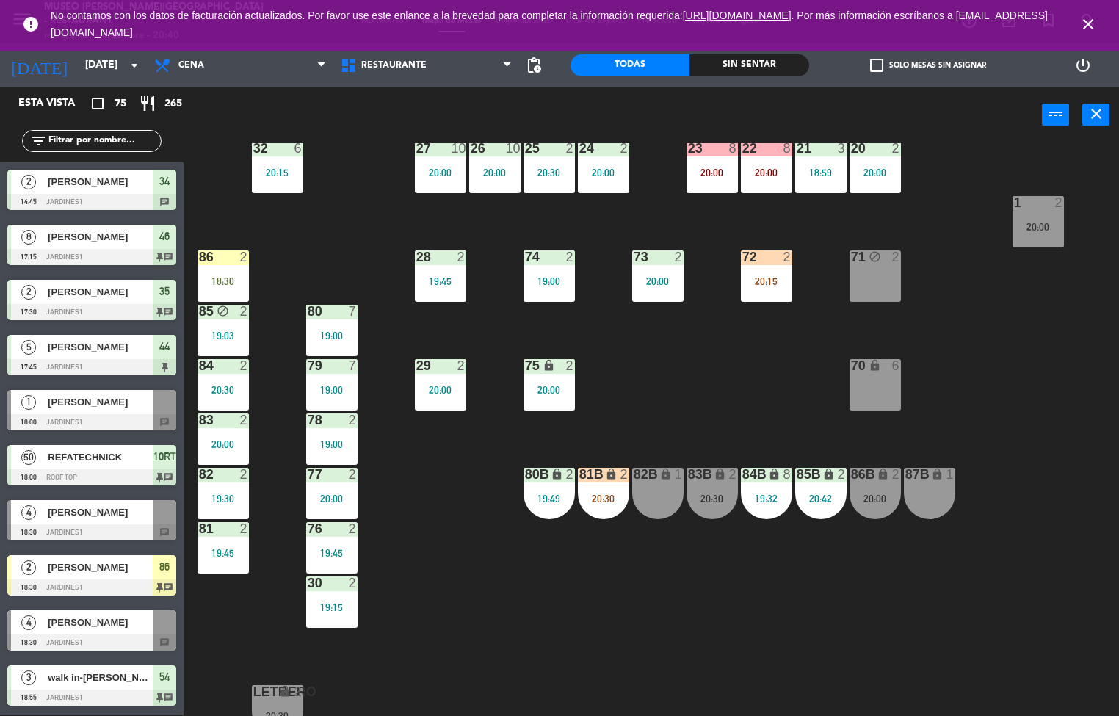
click at [434, 380] on div "29 2 20:00" at bounding box center [440, 384] width 51 height 51
click at [537, 599] on div "44 5 17:45 49 2 19:30 54 3 18:55 64 2 19:15 48 2 20:19 53 4 19:00 63 2 20:30 43…" at bounding box center [657, 429] width 924 height 573
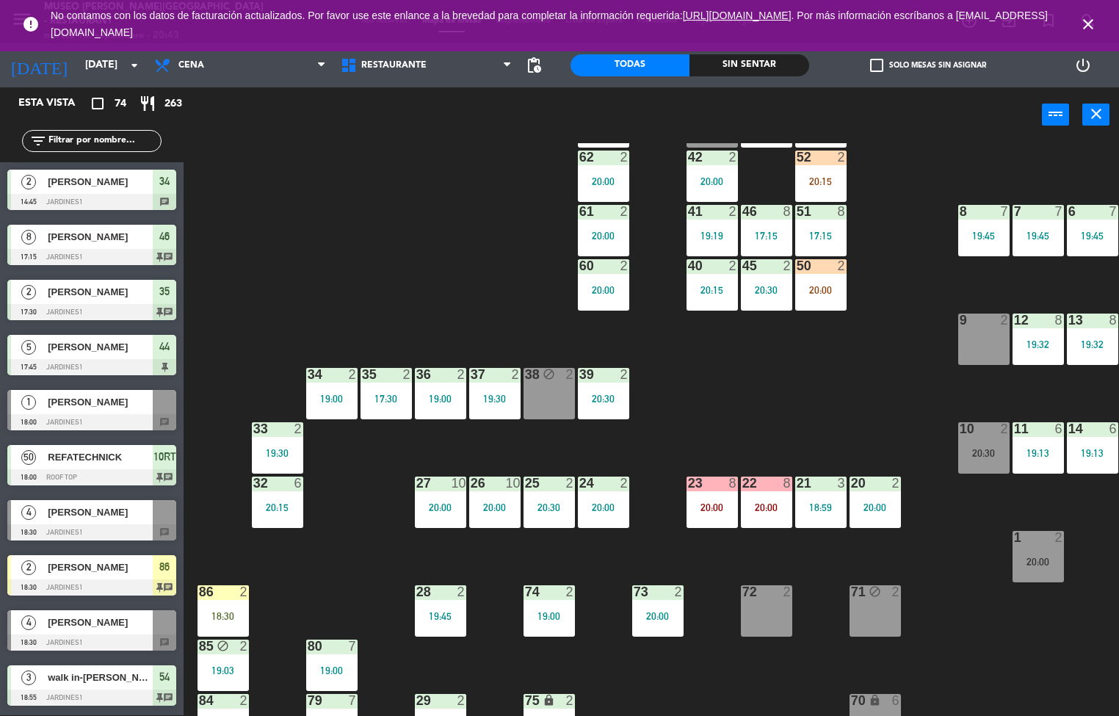
click at [503, 399] on div "19:30" at bounding box center [494, 399] width 51 height 10
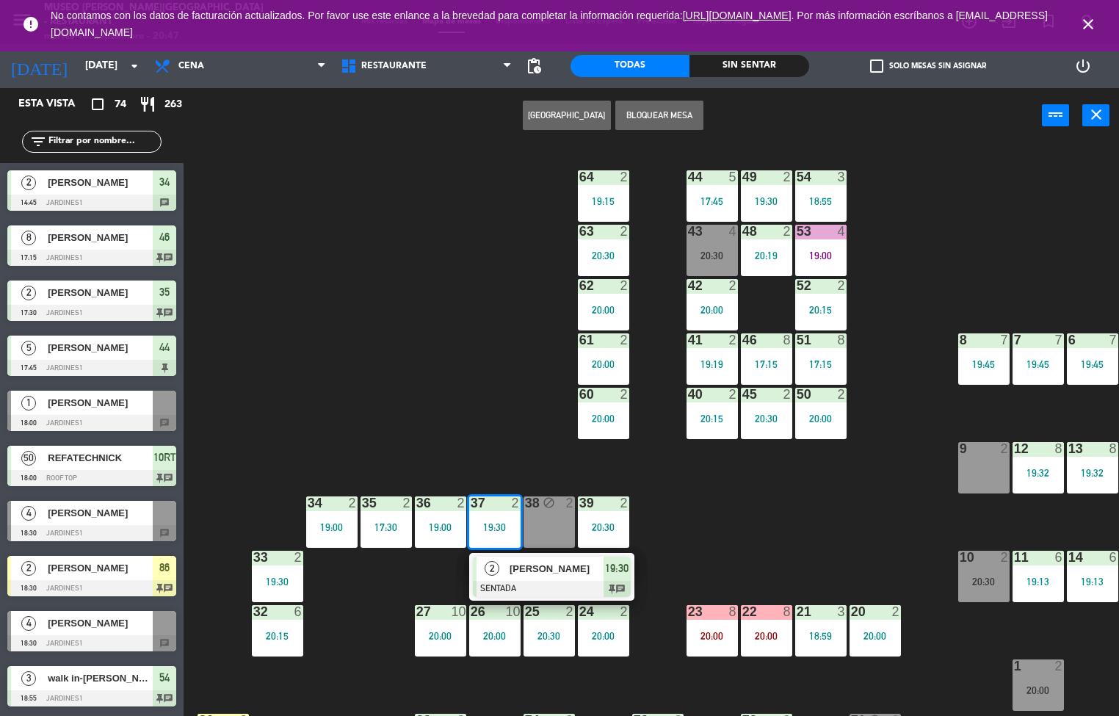
scroll to position [128, 0]
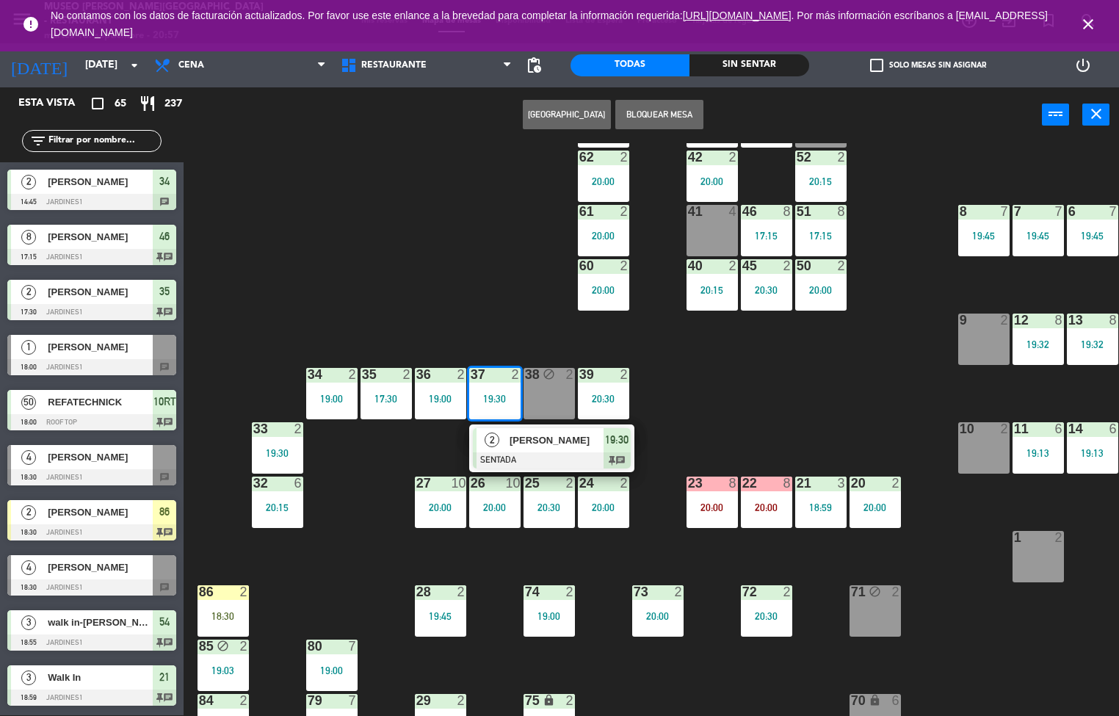
click at [427, 278] on div "44 5 49 2 19:30 54 3 18:55 64 2 19:15 48 2 20:19 53 4 63 2 20:30 43 3 20:30 62 …" at bounding box center [657, 429] width 924 height 573
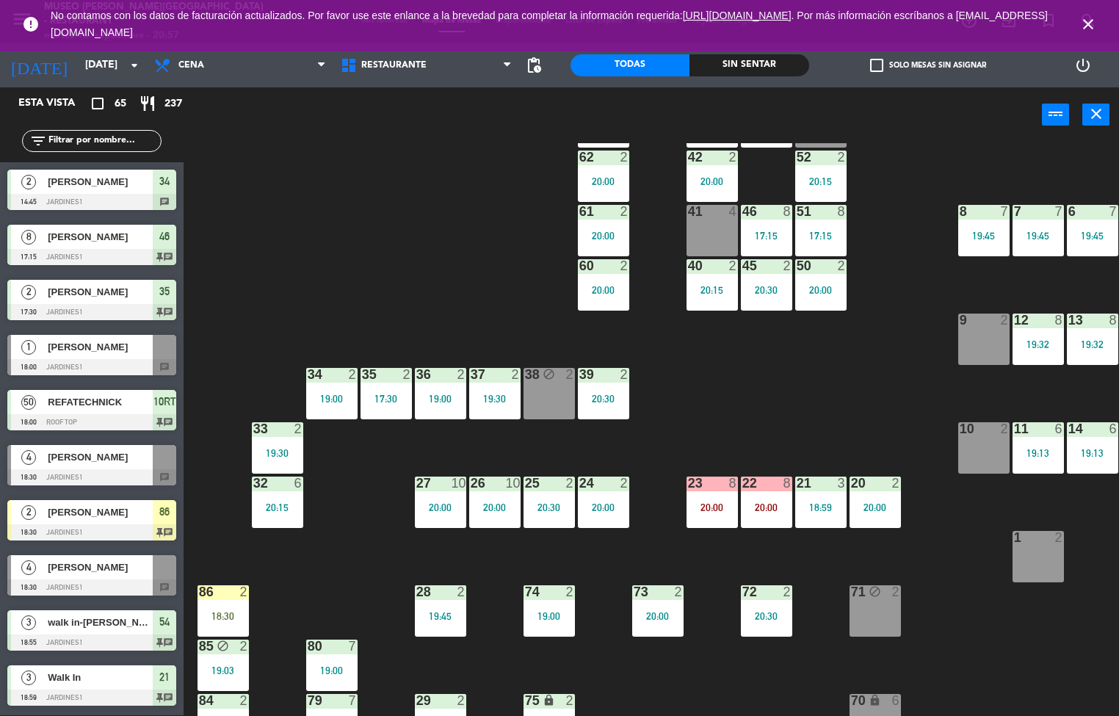
click at [586, 399] on div "20:30" at bounding box center [603, 399] width 51 height 10
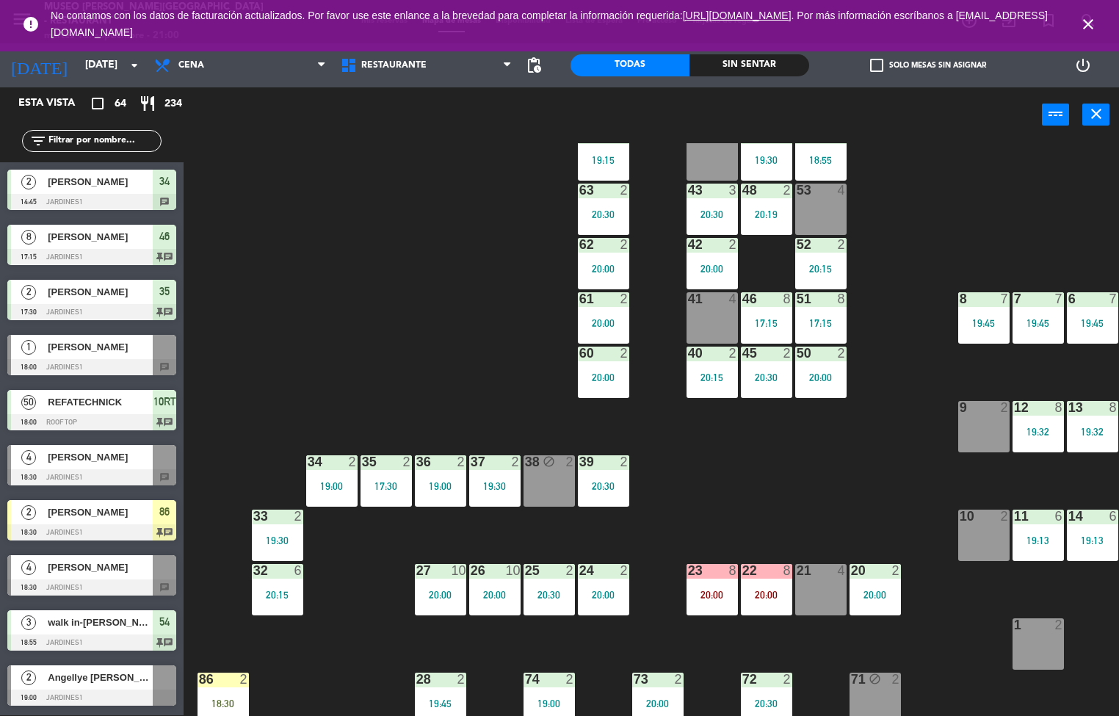
scroll to position [360, 0]
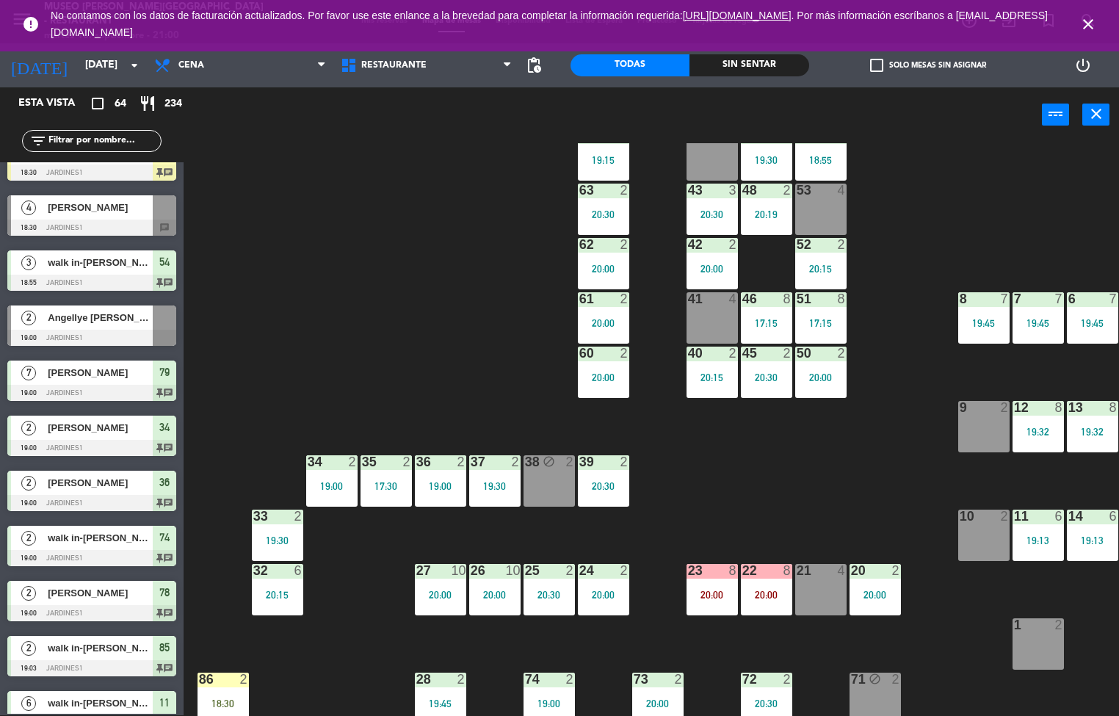
click at [124, 657] on div "walk in-[PERSON_NAME]" at bounding box center [99, 648] width 106 height 24
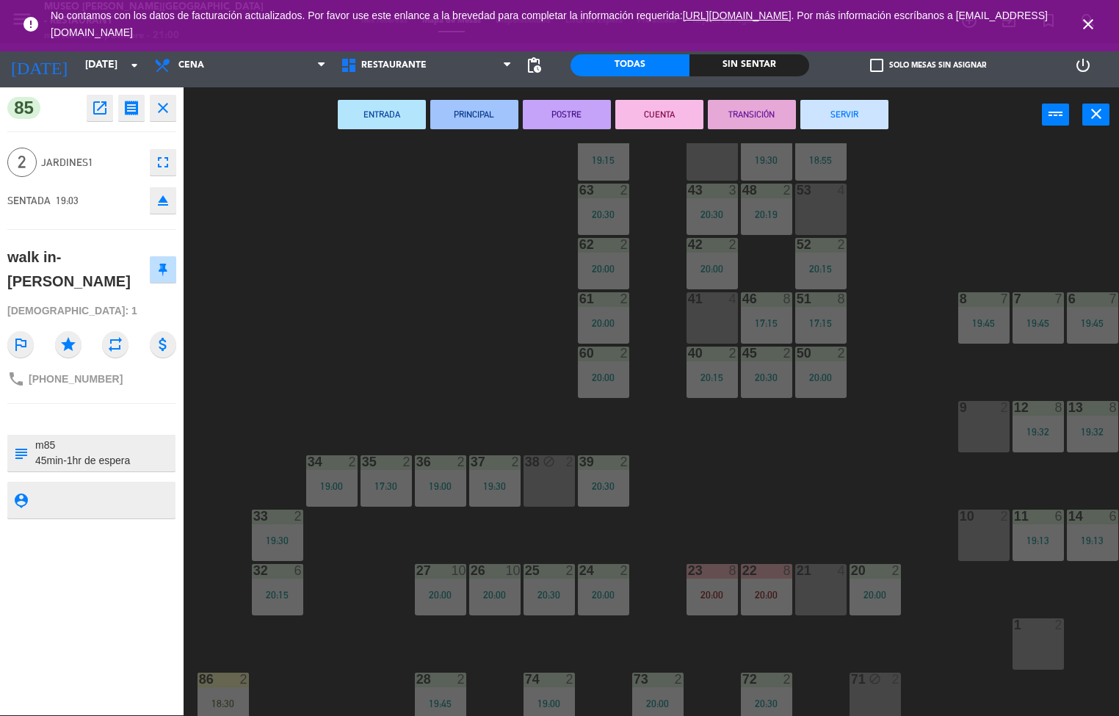
click at [163, 106] on icon "close" at bounding box center [163, 108] width 18 height 18
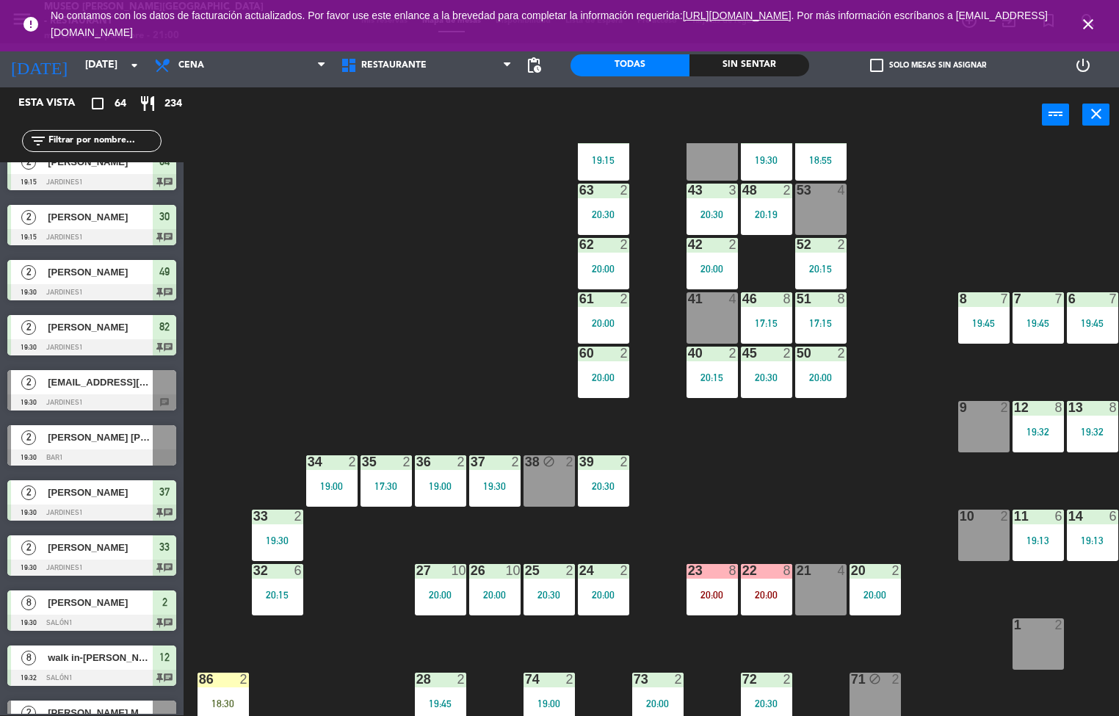
scroll to position [848, 0]
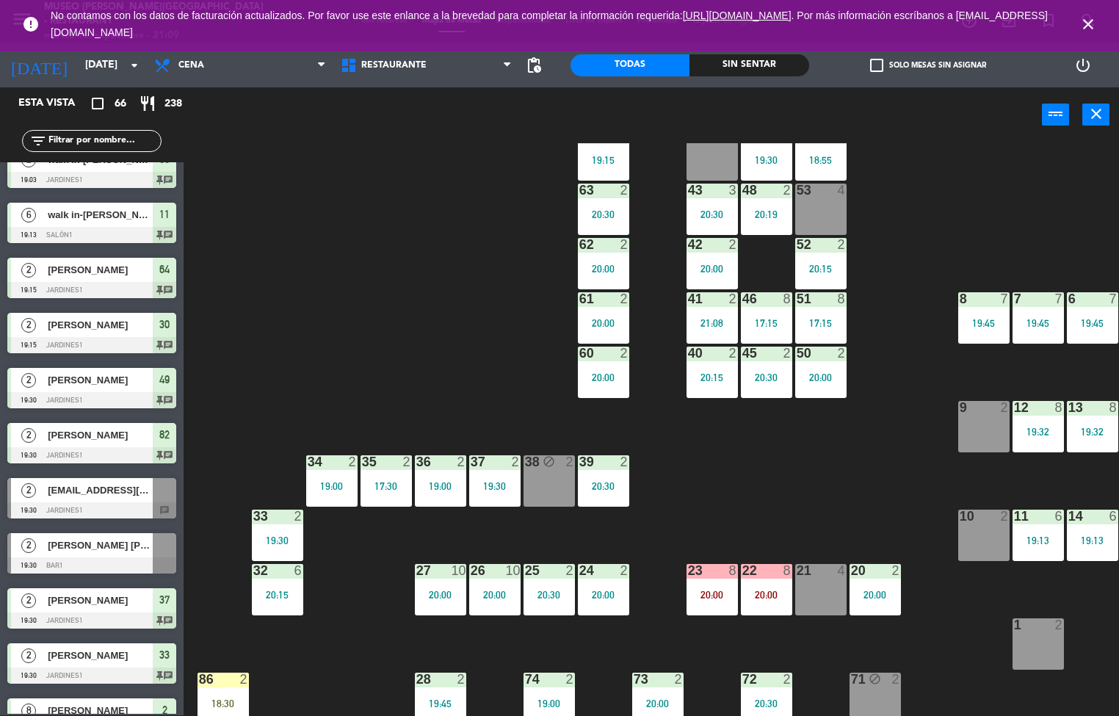
click at [773, 463] on div "44 5 49 2 19:30 54 3 18:55 64 2 19:15 48 2 20:19 53 4 63 2 20:30 43 3 20:30 62 …" at bounding box center [657, 429] width 924 height 573
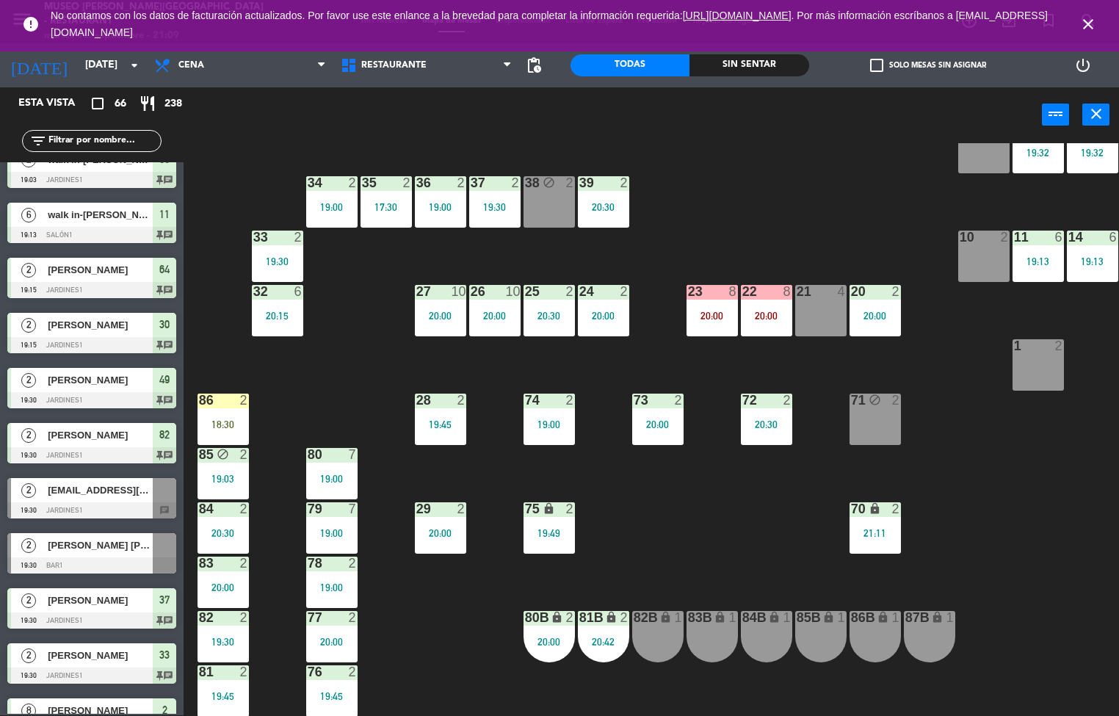
click at [200, 449] on div "85" at bounding box center [199, 454] width 1 height 13
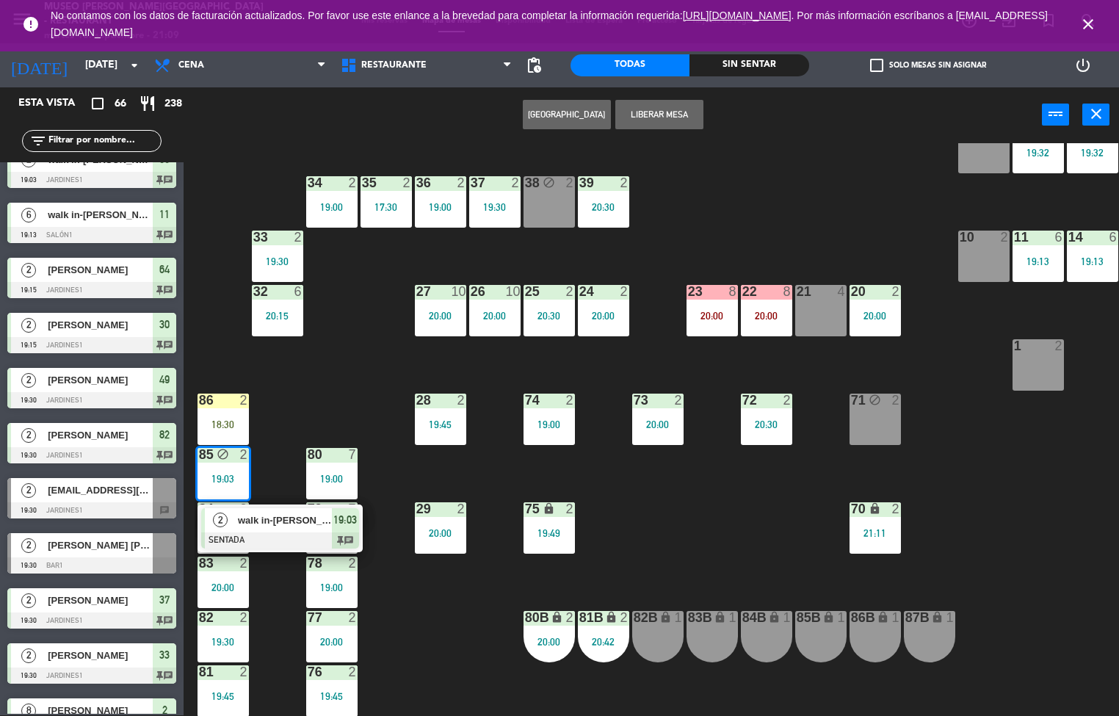
click at [352, 383] on div "44 5 49 2 19:30 54 3 18:55 64 2 19:15 48 2 20:19 53 4 63 2 20:30 43 3 20:30 62 …" at bounding box center [657, 429] width 924 height 573
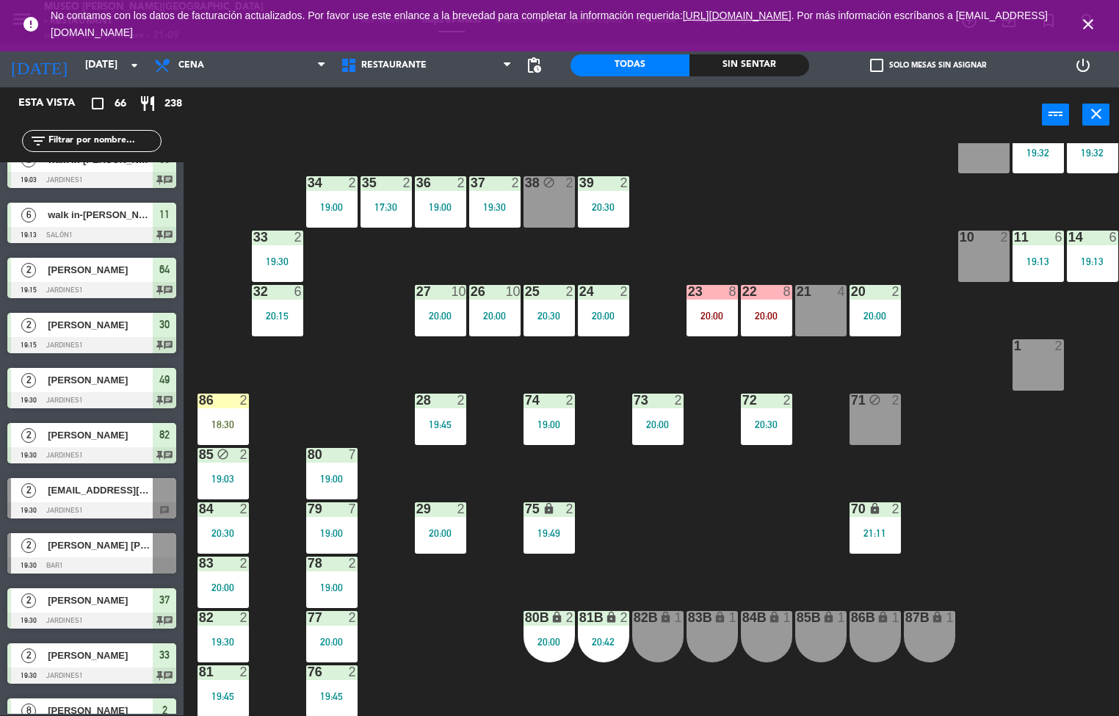
click at [229, 424] on div "18:30" at bounding box center [222, 424] width 51 height 10
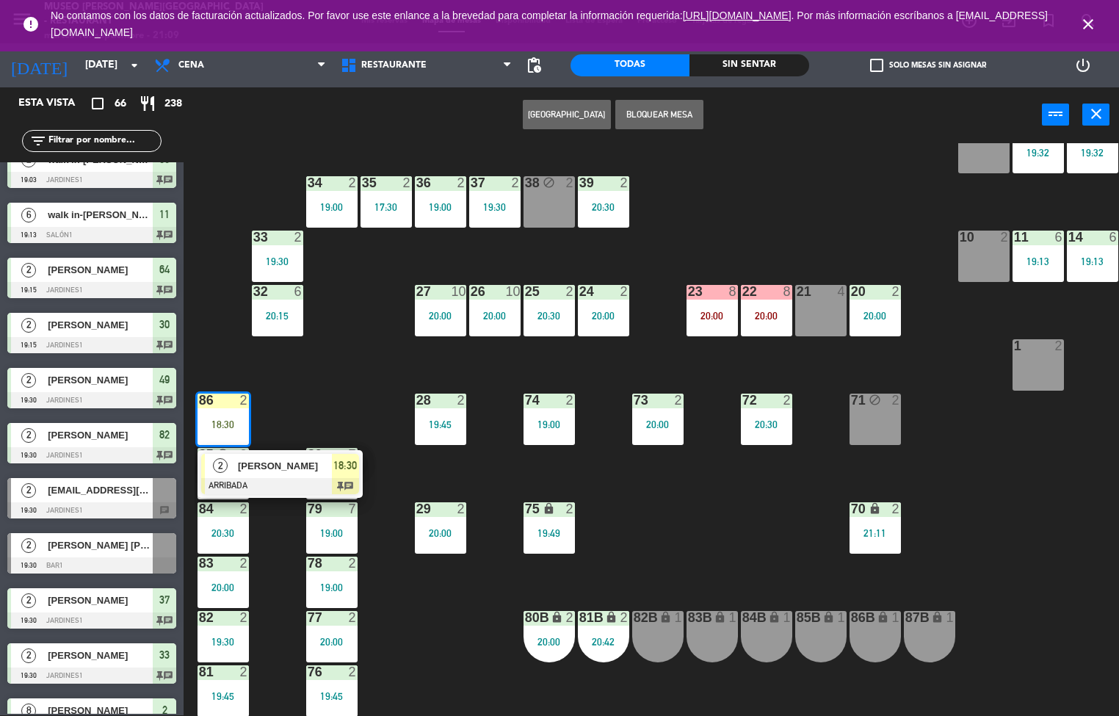
click at [287, 474] on div "[PERSON_NAME]" at bounding box center [283, 466] width 95 height 24
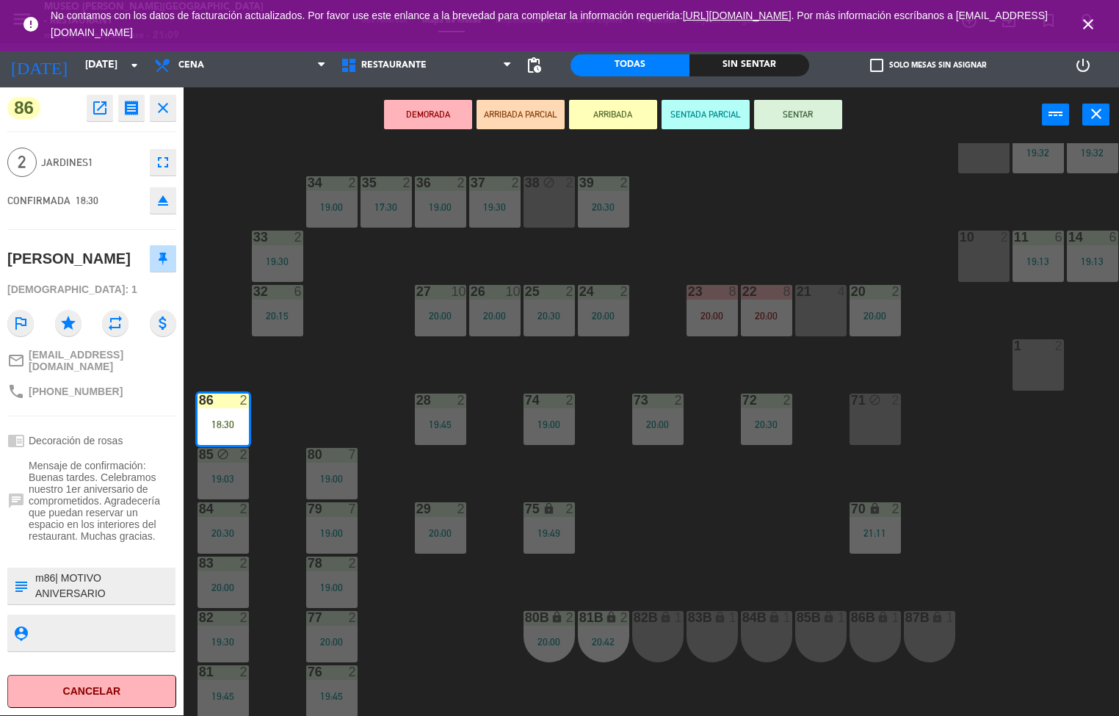
click at [802, 117] on button "SENTAR" at bounding box center [798, 114] width 88 height 29
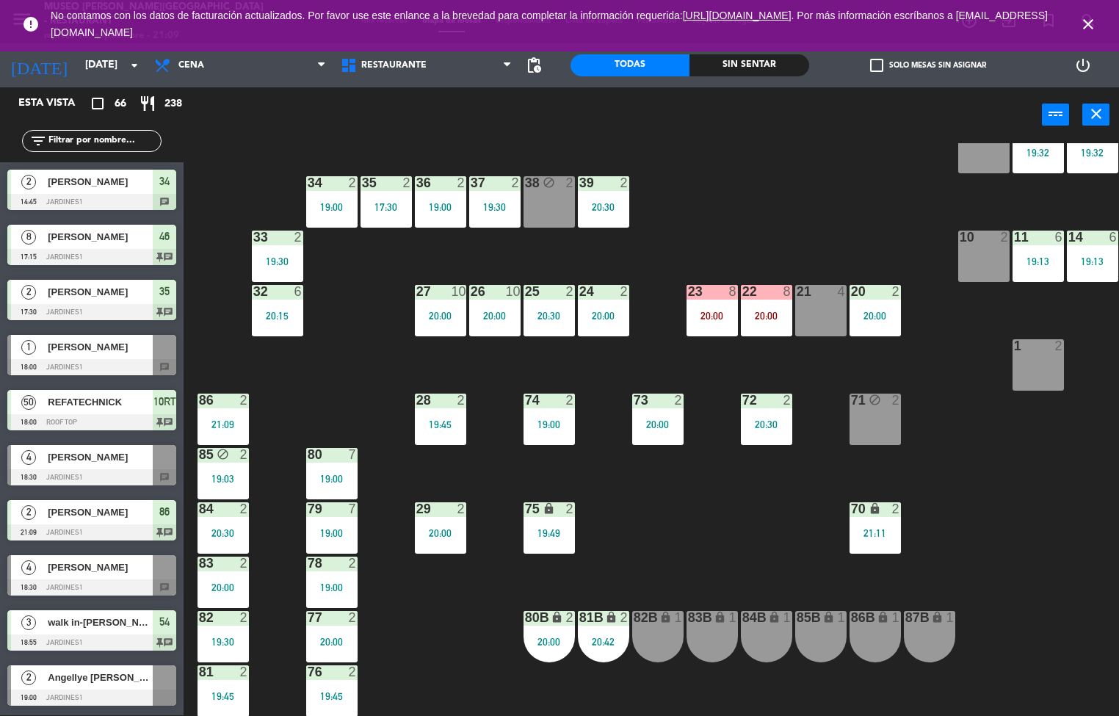
click at [211, 424] on div "21:09" at bounding box center [222, 424] width 51 height 10
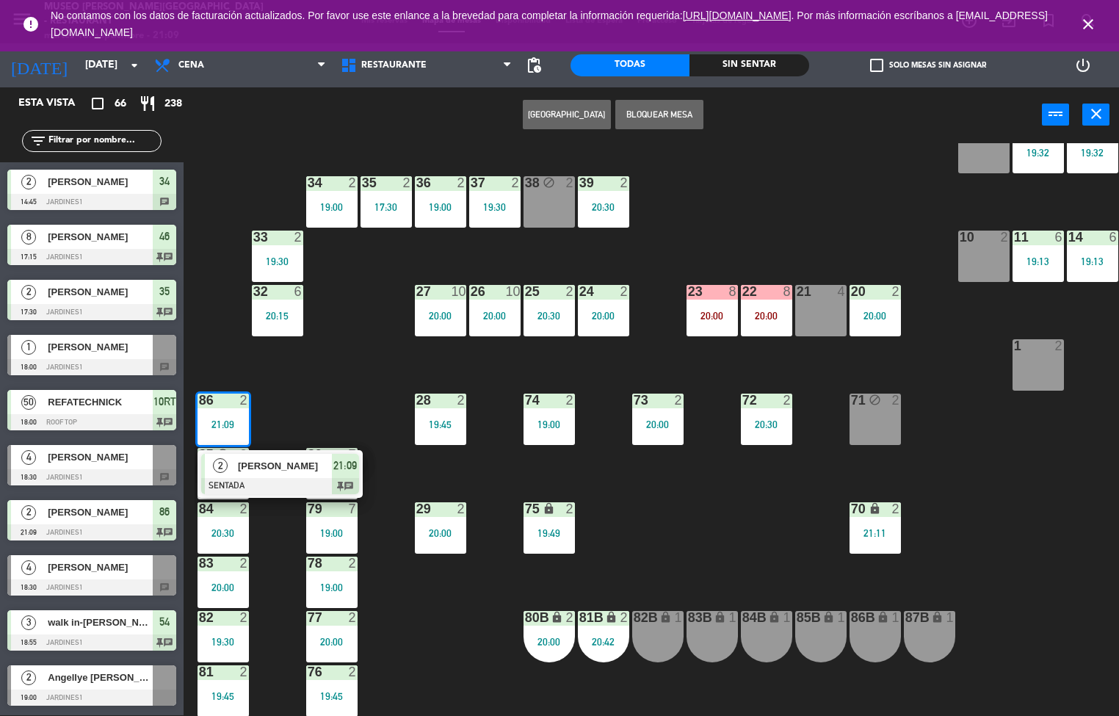
click at [269, 487] on div at bounding box center [280, 486] width 158 height 16
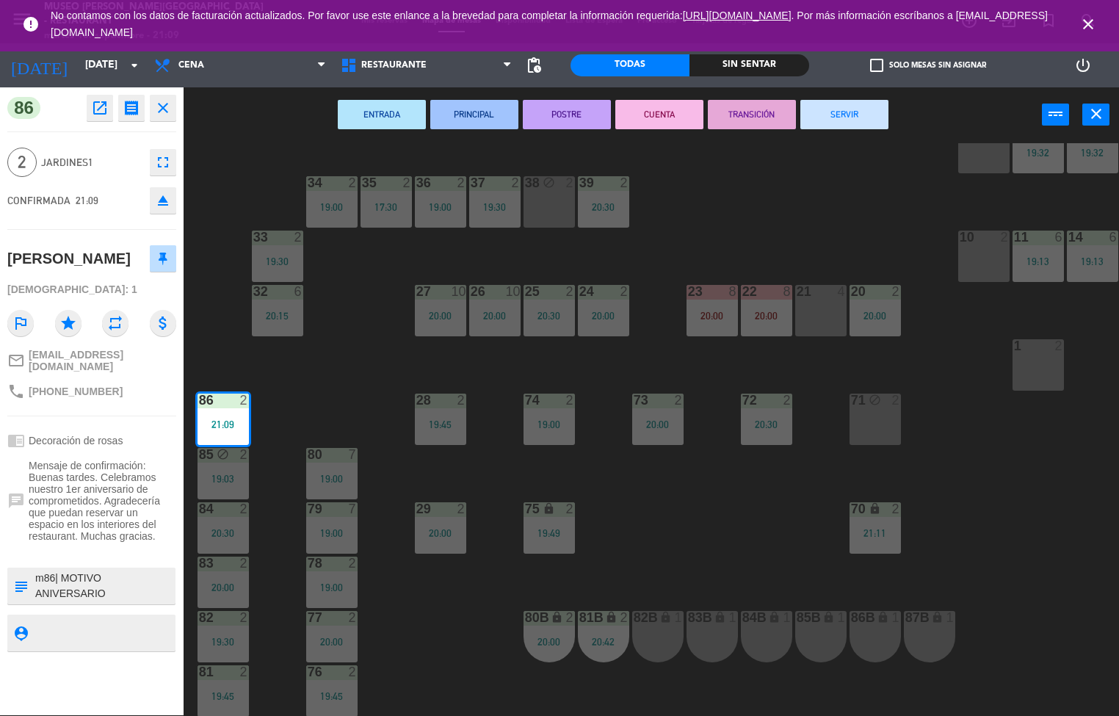
click at [840, 110] on button "SERVIR" at bounding box center [844, 114] width 88 height 29
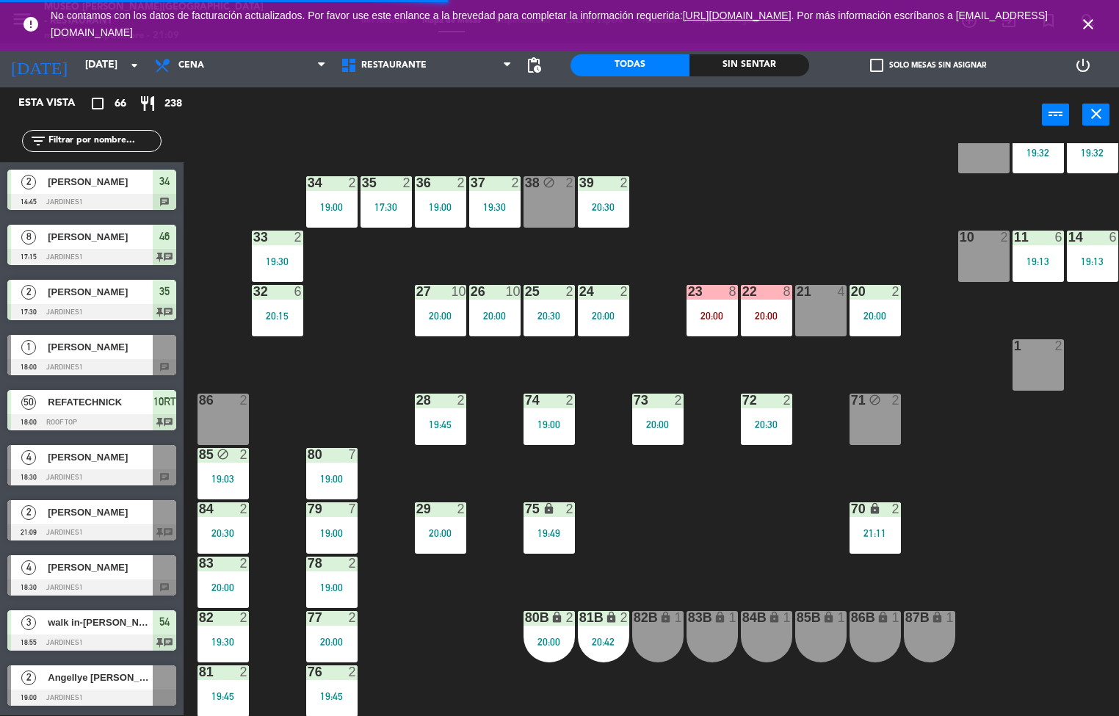
click at [333, 520] on div "79 7 19:00" at bounding box center [331, 527] width 51 height 51
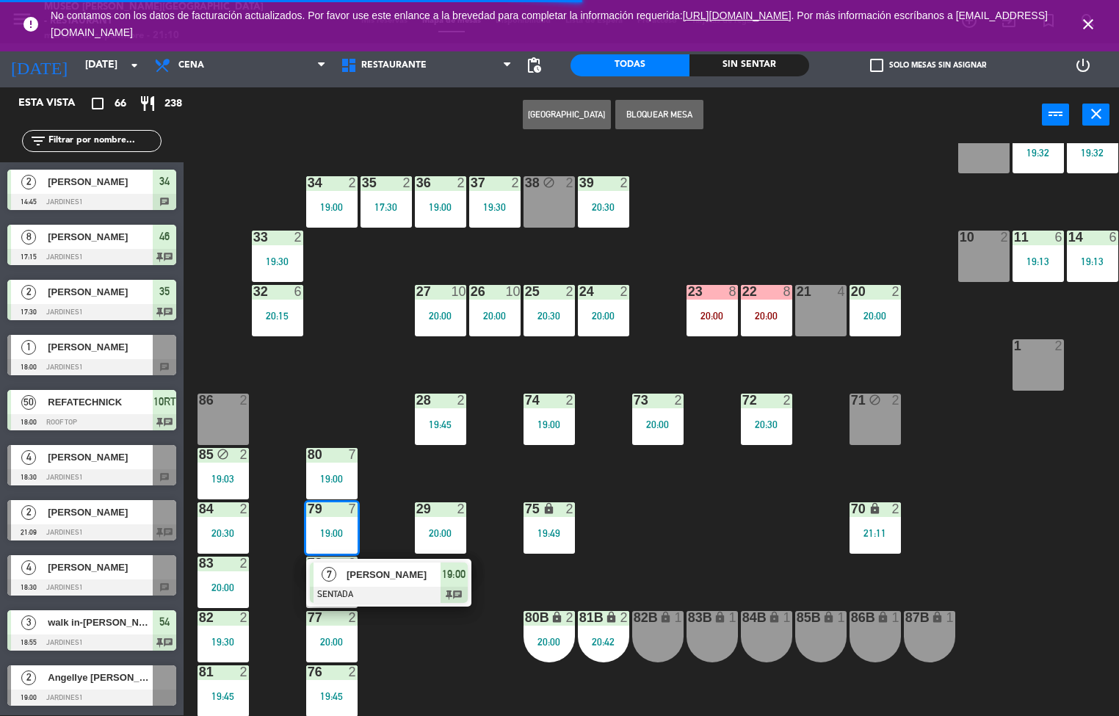
click at [419, 567] on span "[PERSON_NAME]" at bounding box center [394, 574] width 94 height 15
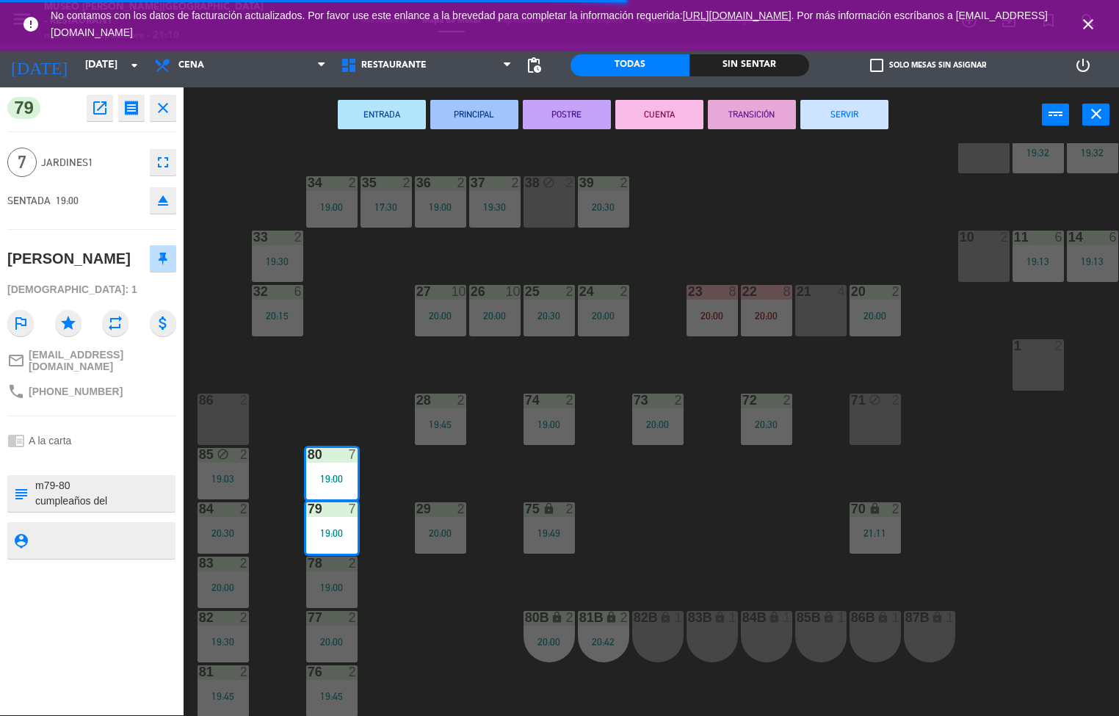
click at [758, 113] on button "TRANSICIÓN" at bounding box center [752, 114] width 88 height 29
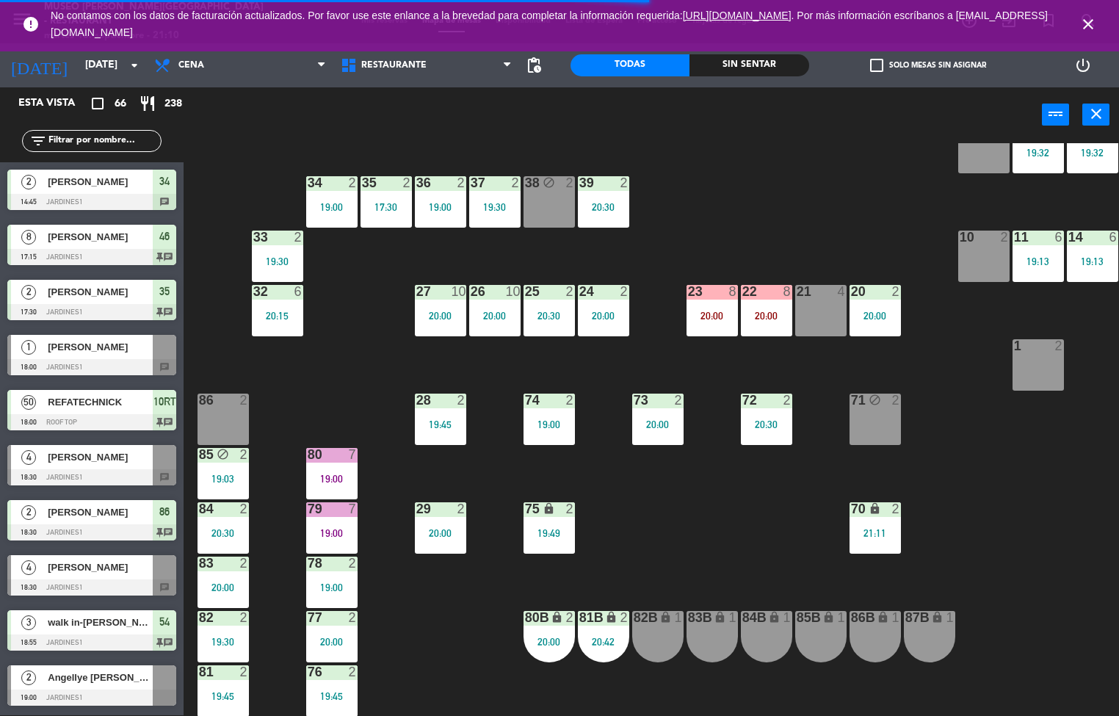
click at [348, 470] on div "80 7 19:00" at bounding box center [331, 473] width 51 height 51
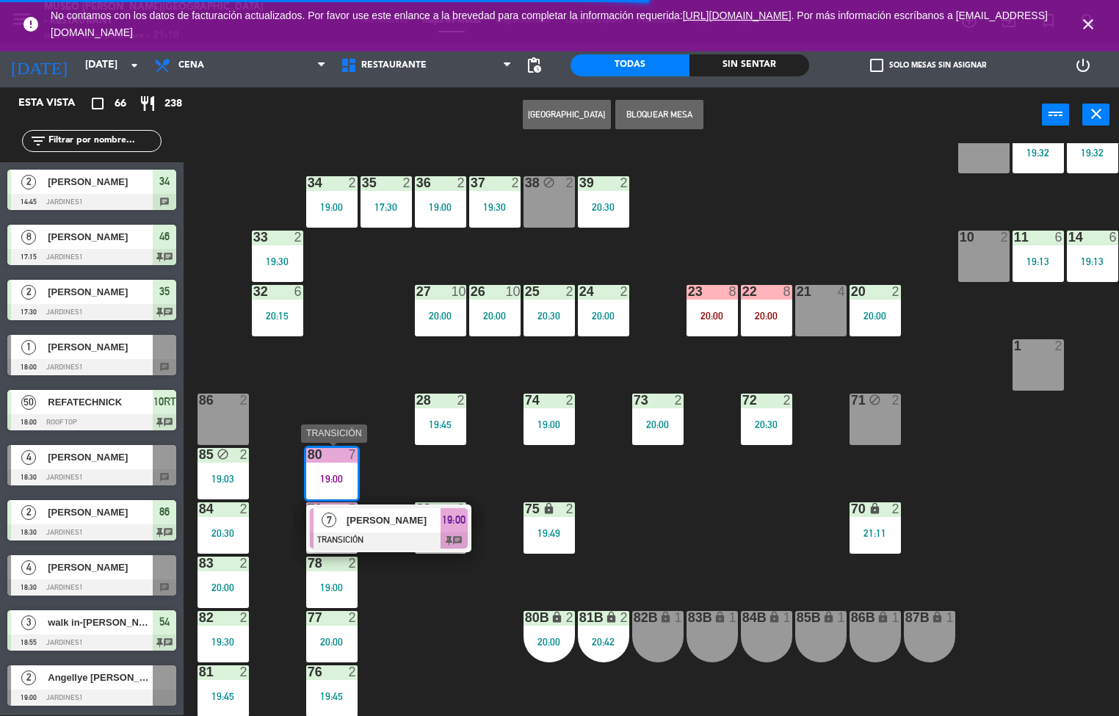
click at [797, 196] on div "44 5 49 2 19:30 54 3 18:55 64 2 19:15 48 2 20:19 53 4 63 2 20:30 43 3 20:30 62 …" at bounding box center [657, 429] width 924 height 573
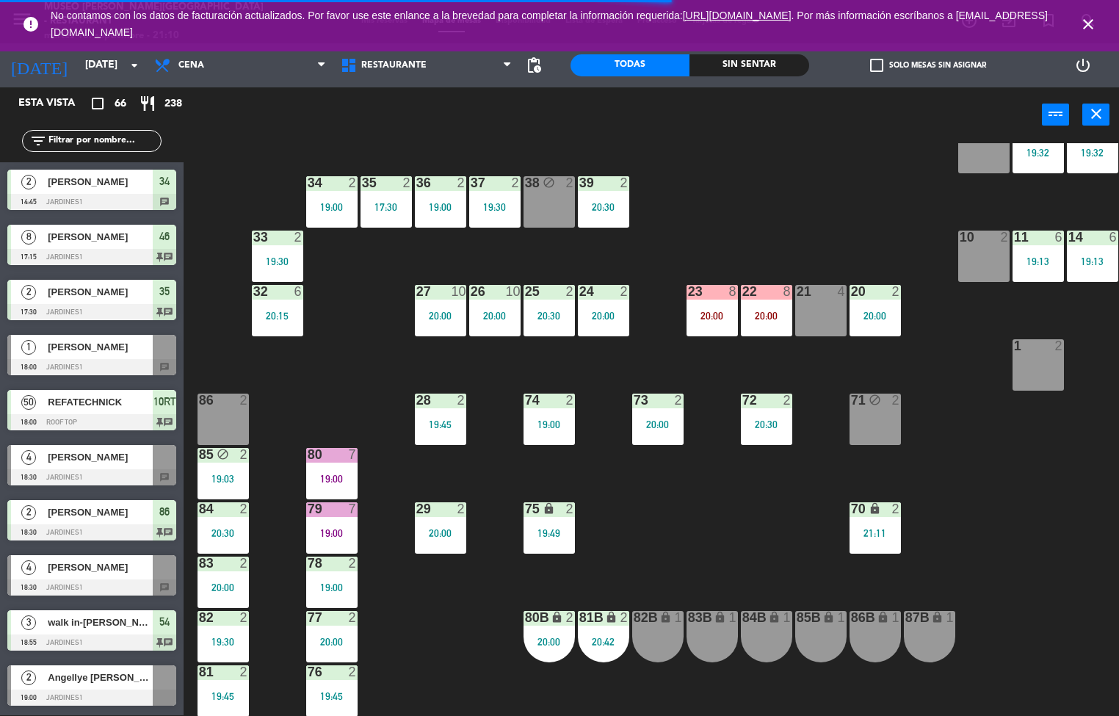
scroll to position [1, 0]
click at [418, 617] on div "44 5 49 2 19:30 54 3 18:55 64 2 19:15 48 2 20:19 53 4 63 2 20:30 43 3 20:30 62 …" at bounding box center [657, 429] width 924 height 573
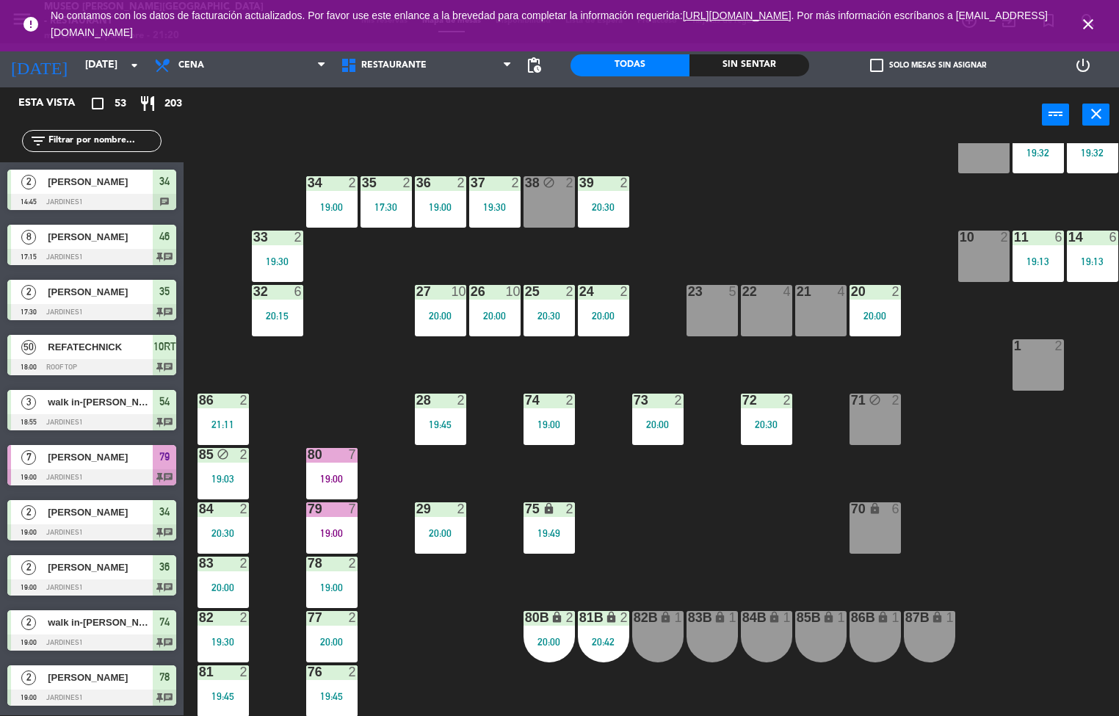
click at [324, 630] on div "77 2 20:00" at bounding box center [331, 636] width 51 height 51
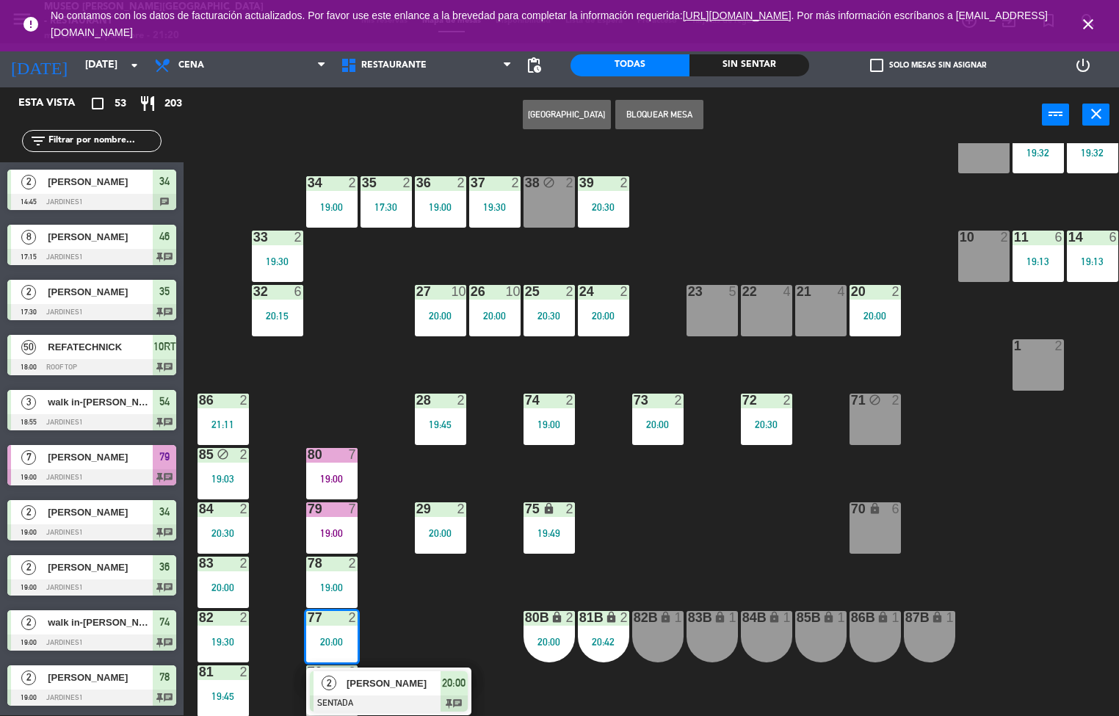
click at [337, 673] on div "2" at bounding box center [330, 683] width 32 height 24
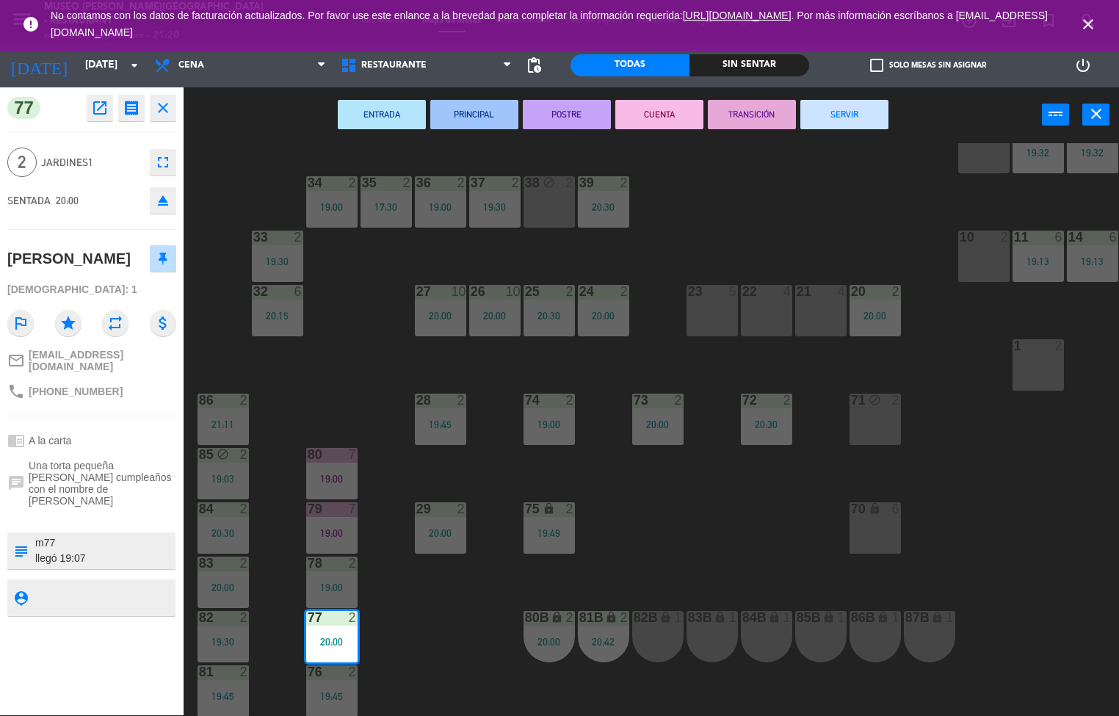
click at [101, 104] on icon "open_in_new" at bounding box center [100, 108] width 18 height 18
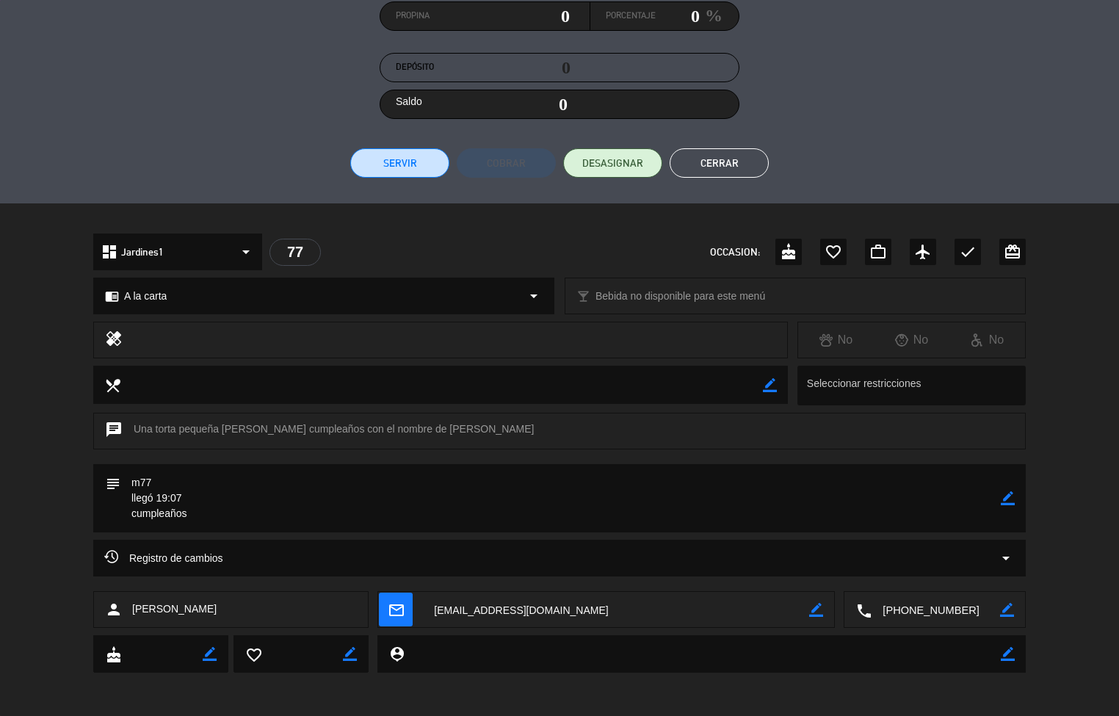
scroll to position [0, 0]
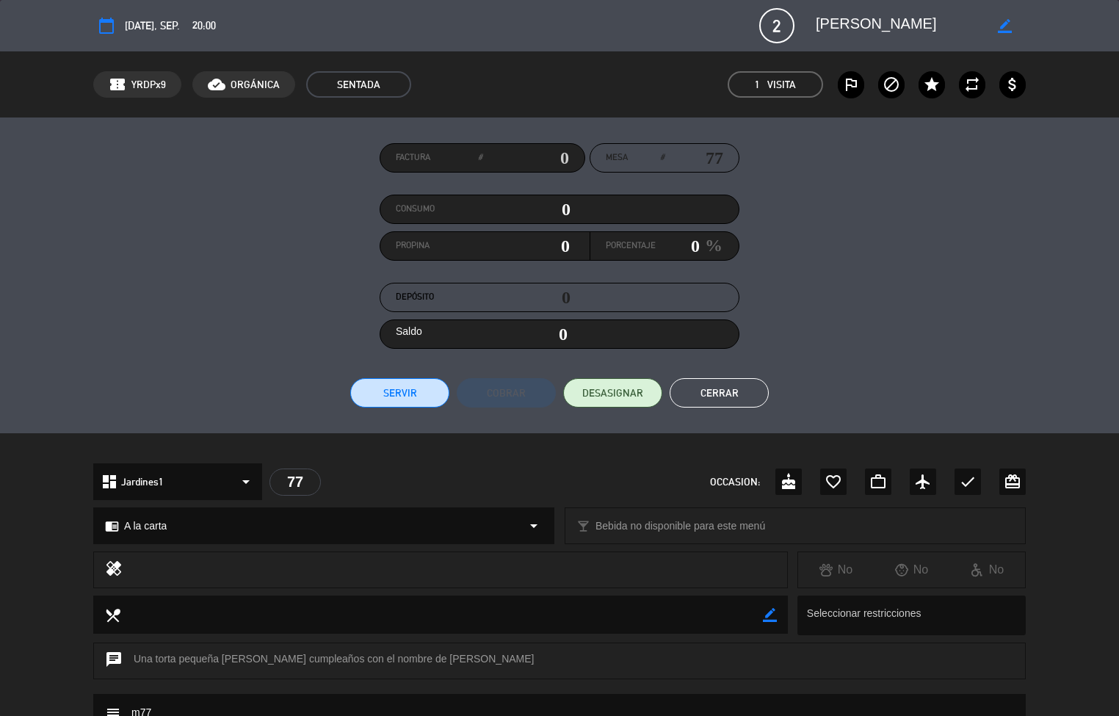
click at [703, 401] on button "Cerrar" at bounding box center [719, 392] width 99 height 29
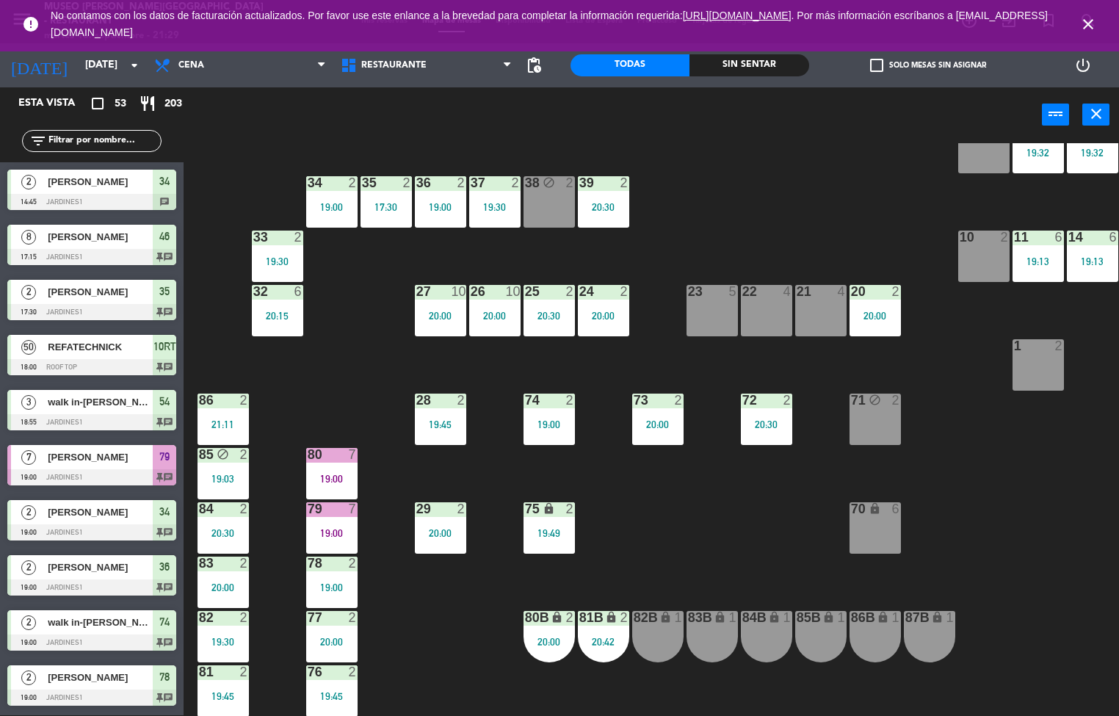
scroll to position [1, 0]
click at [227, 419] on div "21:11" at bounding box center [222, 424] width 51 height 10
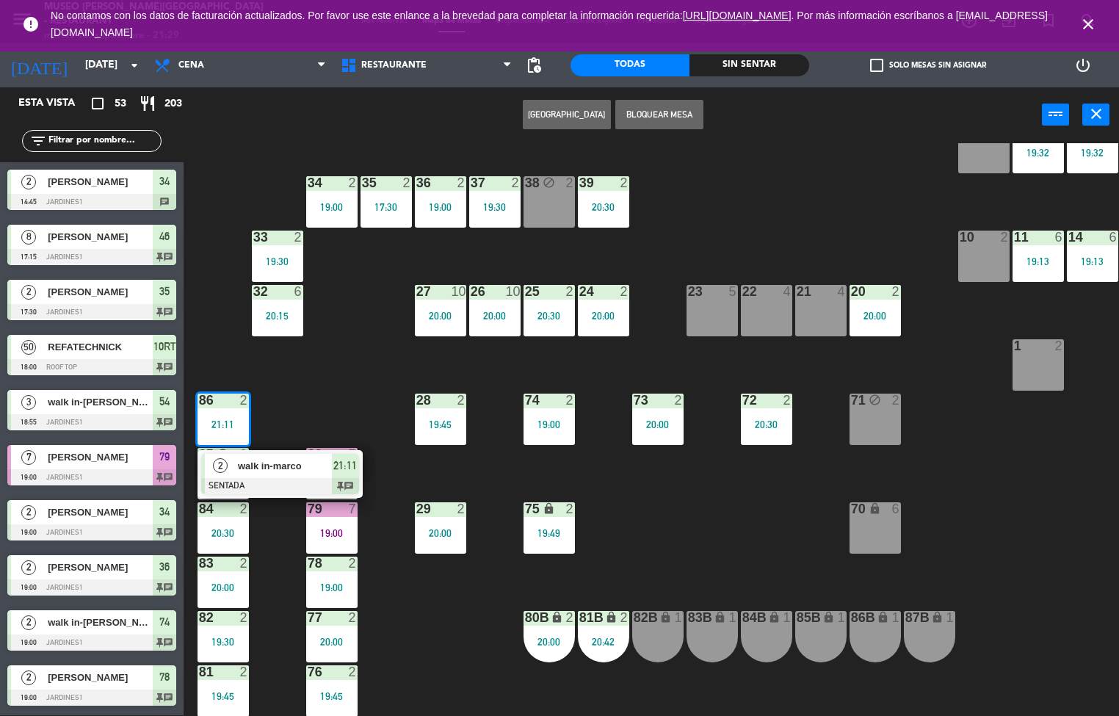
click at [280, 458] on span "walk in-marco" at bounding box center [285, 465] width 94 height 15
